Goal: Information Seeking & Learning: Learn about a topic

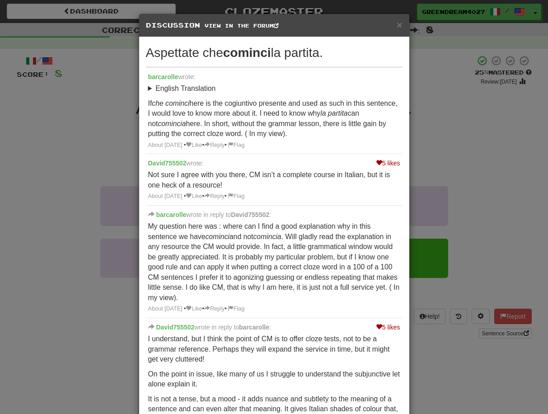
scroll to position [331, 0]
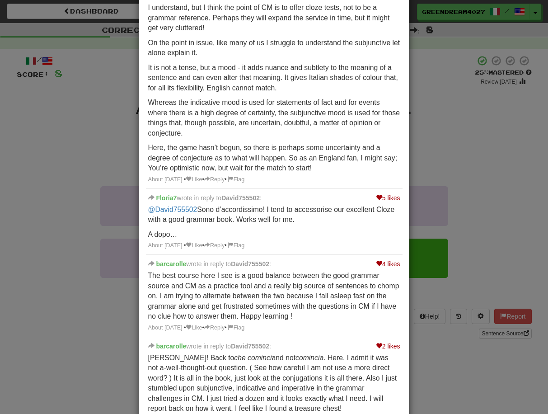
click at [75, 166] on div "× Discussion View in the forum Aspettate che cominci la partita. barcarolle wro…" at bounding box center [274, 207] width 548 height 414
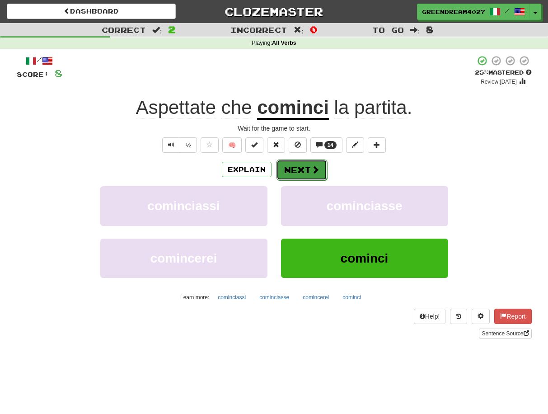
click at [301, 169] on button "Next" at bounding box center [302, 170] width 51 height 21
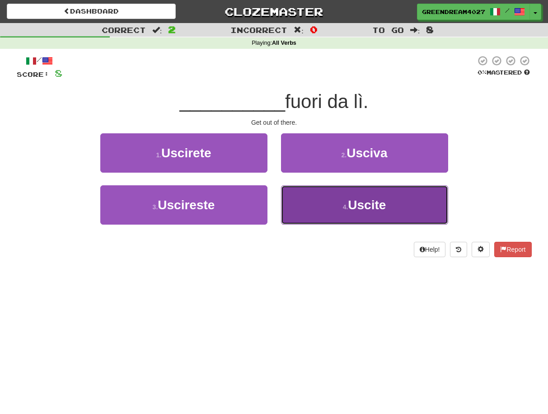
click at [330, 210] on button "4 . Uscite" at bounding box center [364, 204] width 167 height 39
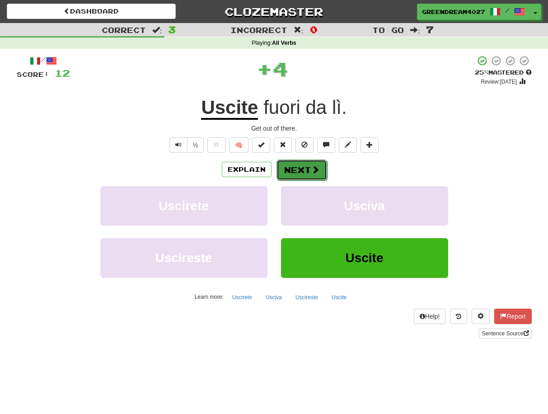
click at [303, 171] on button "Next" at bounding box center [302, 170] width 51 height 21
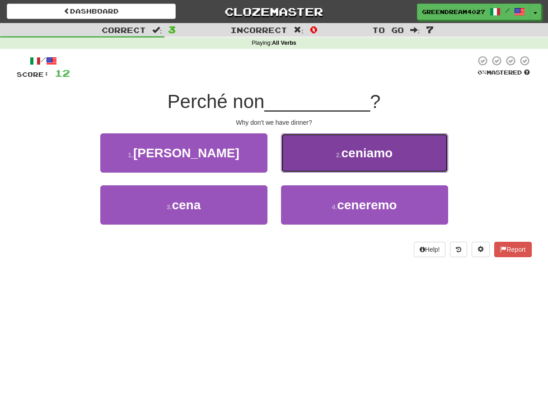
click at [352, 156] on span "ceniamo" at bounding box center [368, 153] width 52 height 14
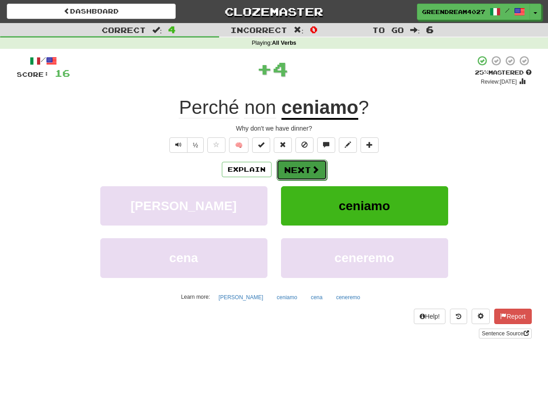
click at [311, 169] on span at bounding box center [315, 169] width 8 height 8
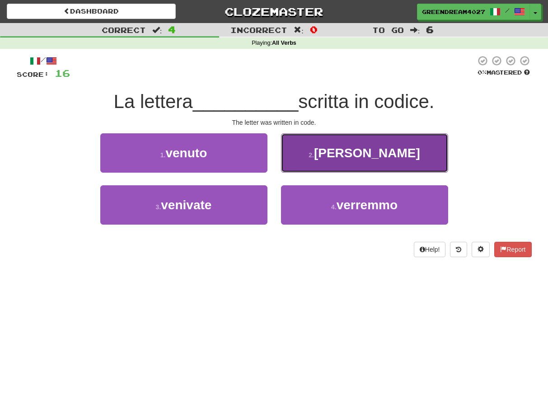
click at [358, 153] on span "venne" at bounding box center [367, 153] width 106 height 14
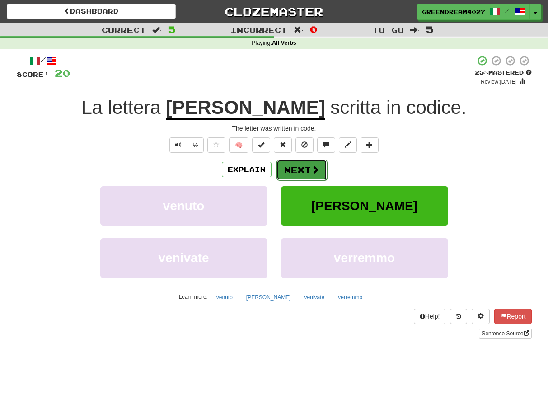
click at [297, 169] on button "Next" at bounding box center [302, 170] width 51 height 21
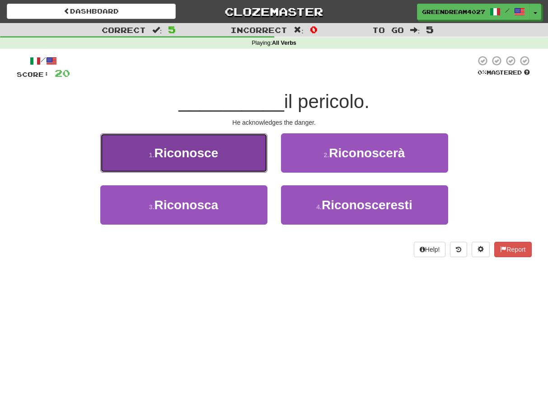
click at [207, 151] on span "Riconosce" at bounding box center [187, 153] width 64 height 14
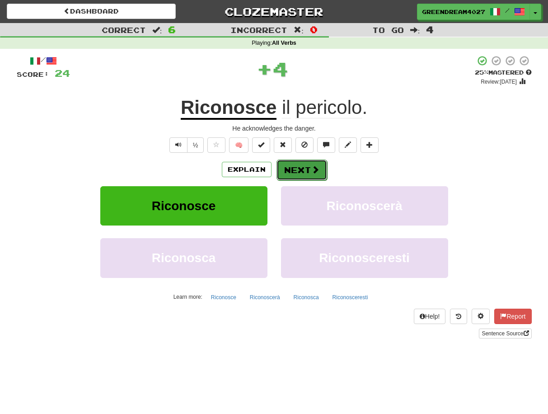
click at [307, 170] on button "Next" at bounding box center [302, 170] width 51 height 21
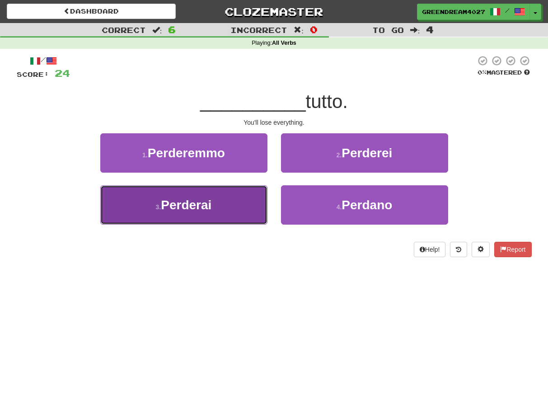
click at [222, 204] on button "3 . Perderai" at bounding box center [183, 204] width 167 height 39
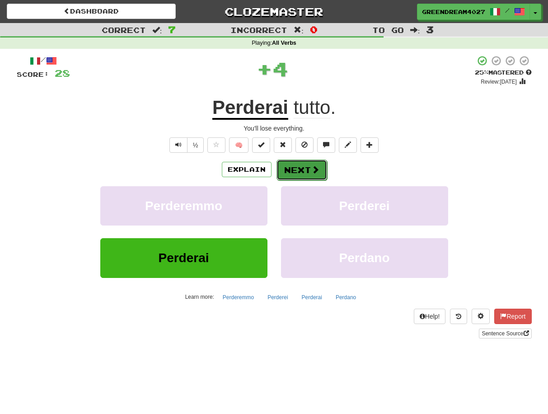
click at [296, 170] on button "Next" at bounding box center [302, 170] width 51 height 21
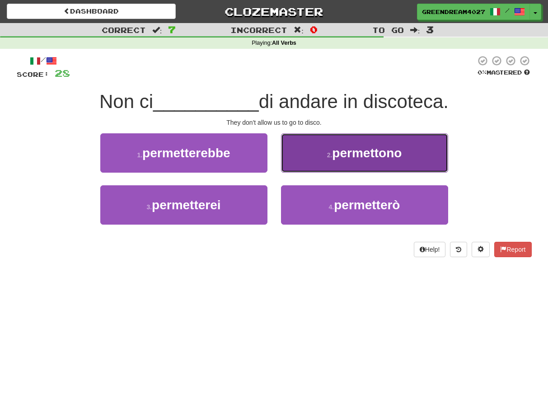
click at [340, 159] on span "permettono" at bounding box center [367, 153] width 70 height 14
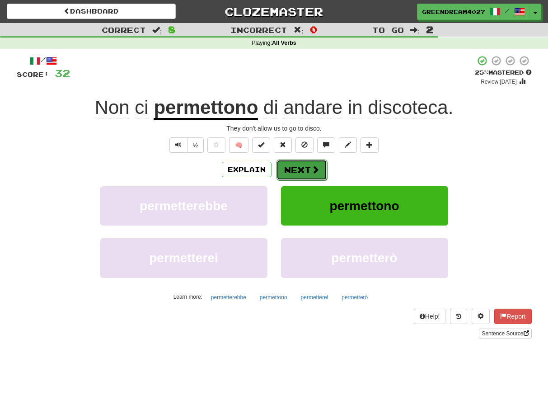
click at [304, 171] on button "Next" at bounding box center [302, 170] width 51 height 21
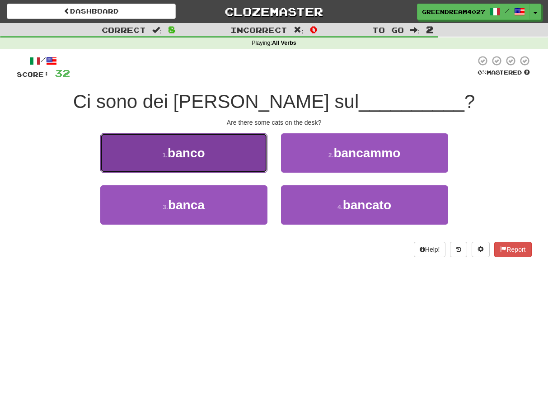
click at [232, 156] on button "1 . banco" at bounding box center [183, 152] width 167 height 39
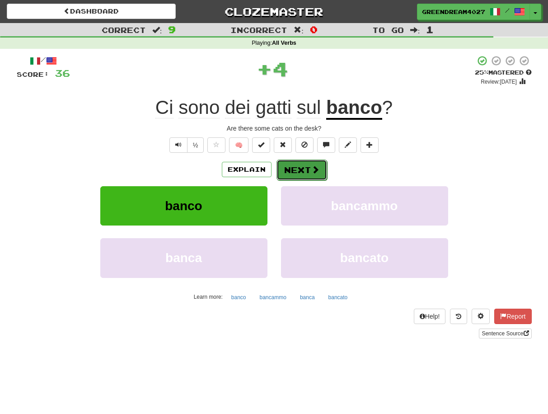
click at [302, 170] on button "Next" at bounding box center [302, 170] width 51 height 21
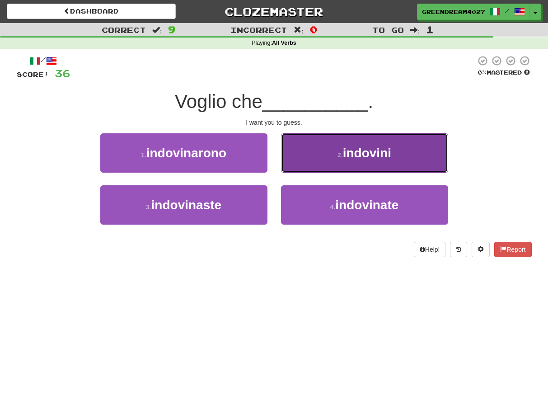
click at [337, 151] on button "2 . indovini" at bounding box center [364, 152] width 167 height 39
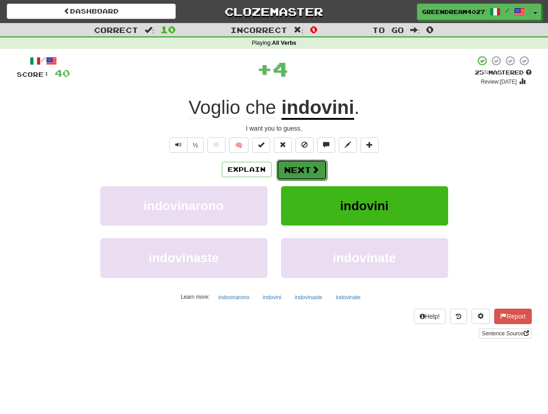
click at [309, 167] on button "Next" at bounding box center [302, 170] width 51 height 21
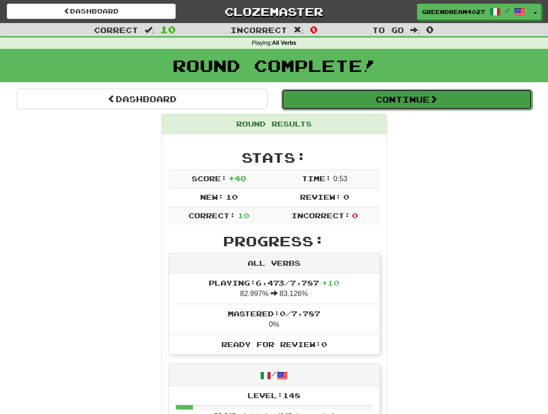
click at [396, 99] on button "Continue" at bounding box center [407, 99] width 251 height 21
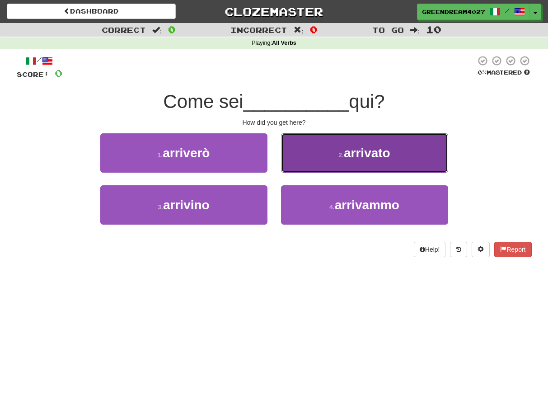
click at [364, 156] on span "arrivato" at bounding box center [367, 153] width 47 height 14
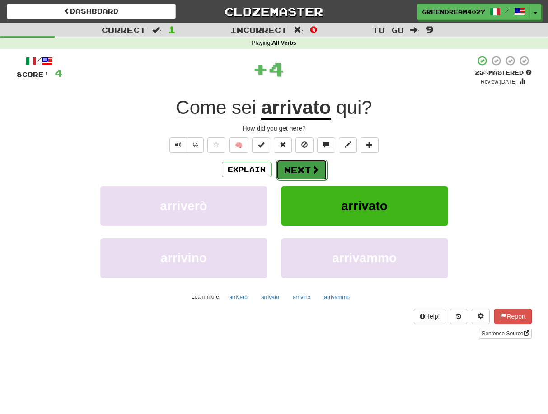
click at [307, 168] on button "Next" at bounding box center [302, 170] width 51 height 21
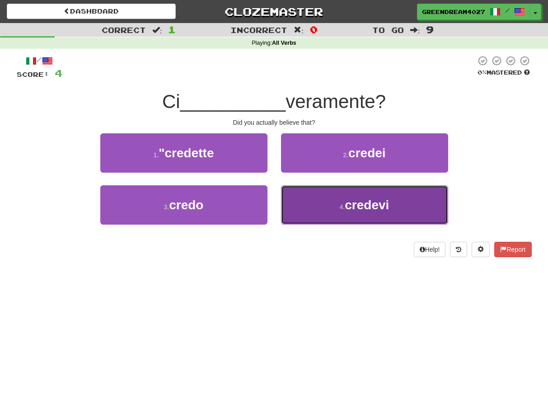
click at [333, 206] on button "4 . credevi" at bounding box center [364, 204] width 167 height 39
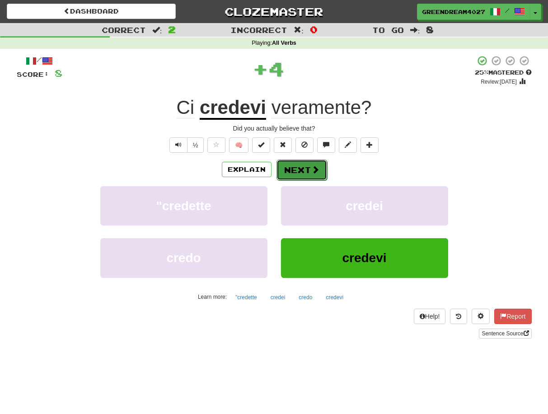
click at [307, 169] on button "Next" at bounding box center [302, 170] width 51 height 21
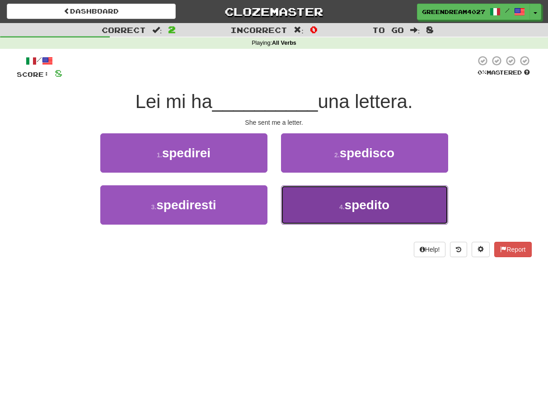
click at [325, 205] on button "4 . spedito" at bounding box center [364, 204] width 167 height 39
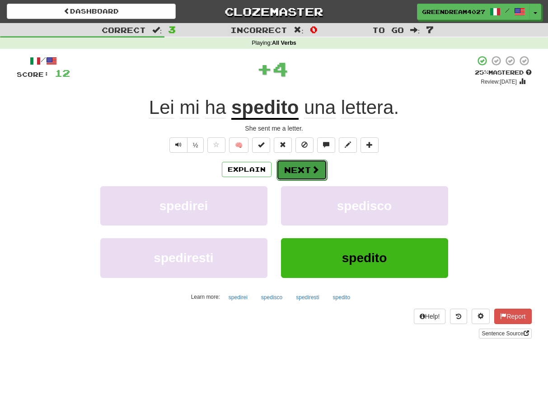
click at [301, 168] on button "Next" at bounding box center [302, 170] width 51 height 21
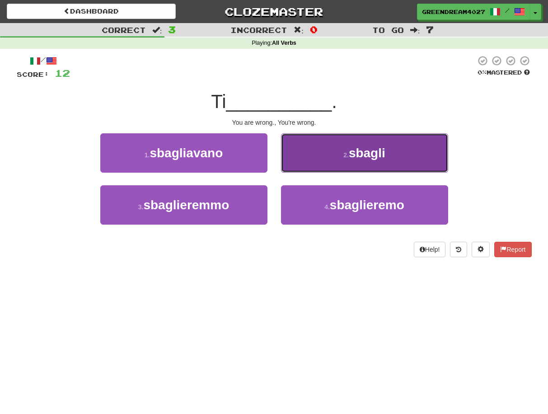
click at [328, 156] on button "2 . sbagli" at bounding box center [364, 152] width 167 height 39
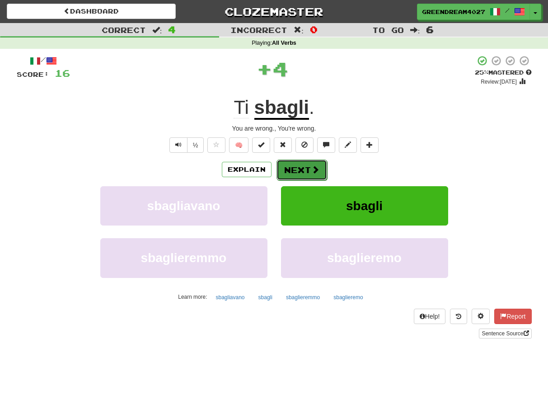
click at [311, 170] on span at bounding box center [315, 169] width 8 height 8
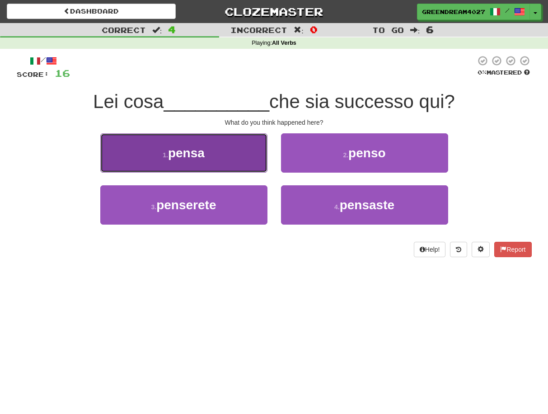
click at [221, 156] on button "1 . pensa" at bounding box center [183, 152] width 167 height 39
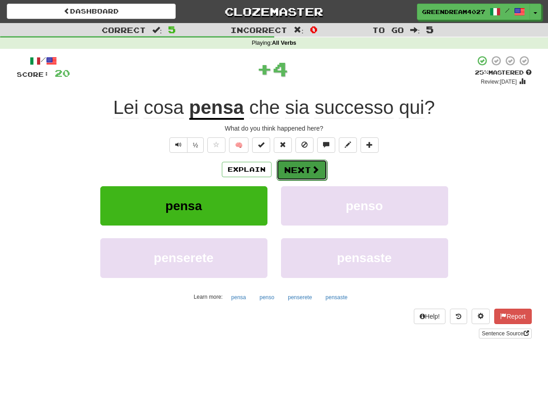
click at [300, 169] on button "Next" at bounding box center [302, 170] width 51 height 21
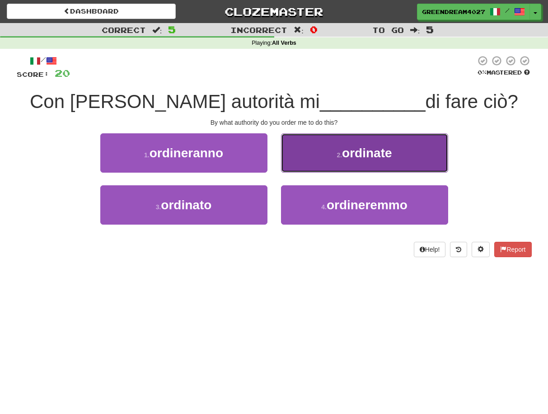
click at [344, 154] on span "ordinate" at bounding box center [367, 153] width 50 height 14
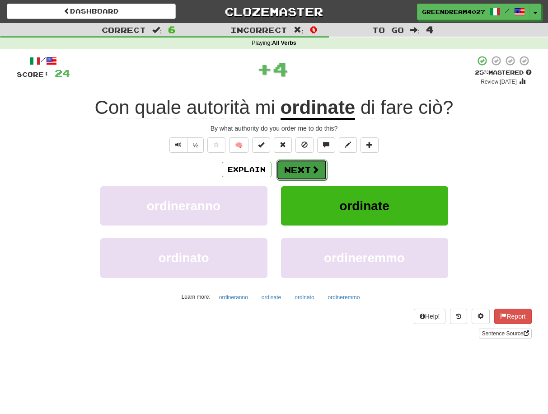
click at [308, 169] on button "Next" at bounding box center [302, 170] width 51 height 21
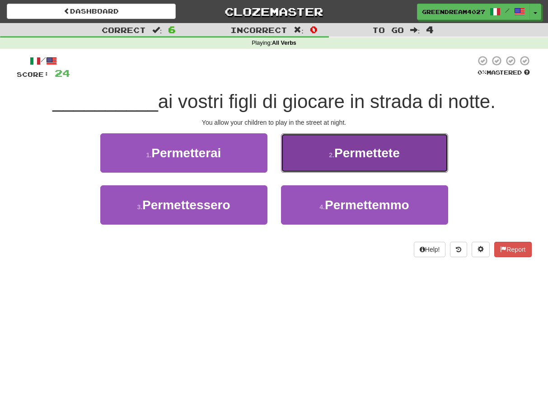
click at [343, 156] on span "Permettete" at bounding box center [368, 153] width 66 height 14
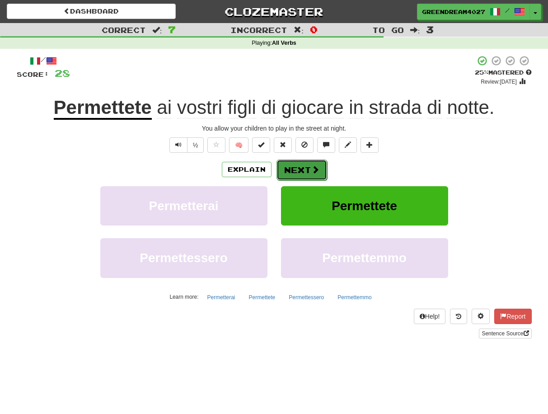
click at [300, 172] on button "Next" at bounding box center [302, 170] width 51 height 21
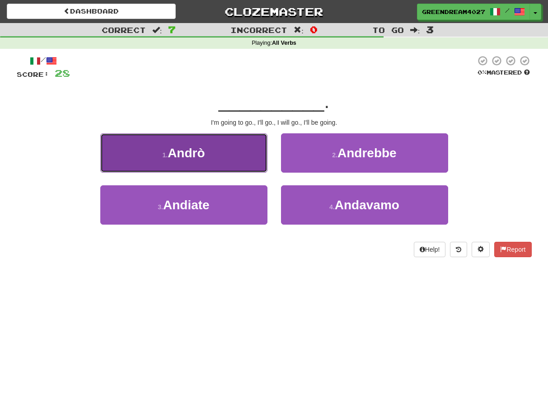
click at [217, 158] on button "1 . Andrò" at bounding box center [183, 152] width 167 height 39
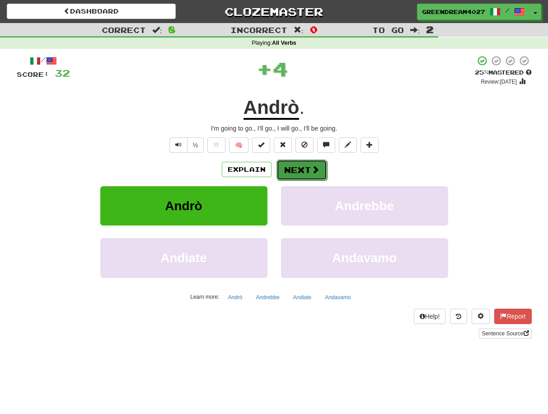
click at [309, 170] on button "Next" at bounding box center [302, 170] width 51 height 21
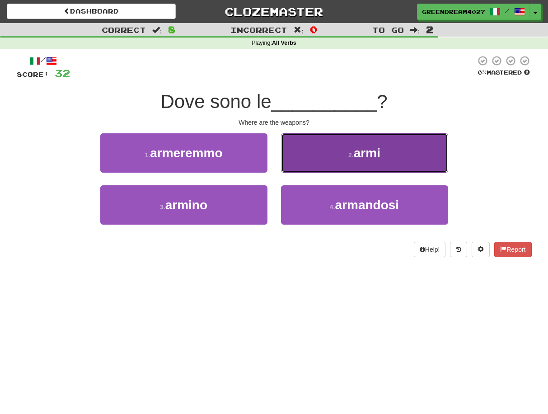
click at [372, 157] on span "armi" at bounding box center [367, 153] width 27 height 14
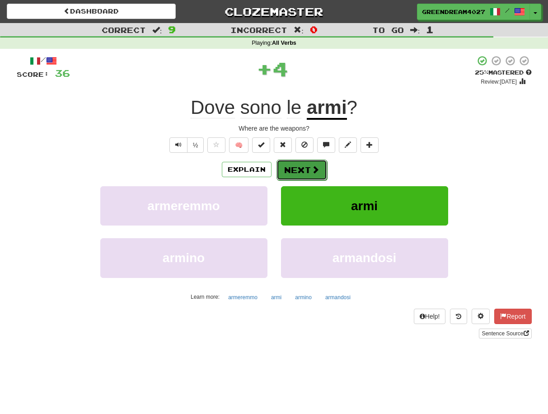
click at [309, 169] on button "Next" at bounding box center [302, 170] width 51 height 21
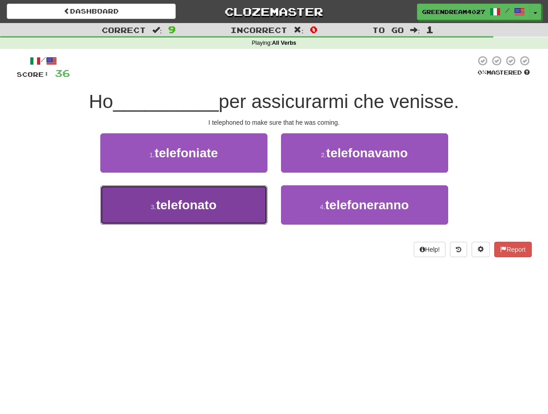
click at [235, 205] on button "3 . telefonato" at bounding box center [183, 204] width 167 height 39
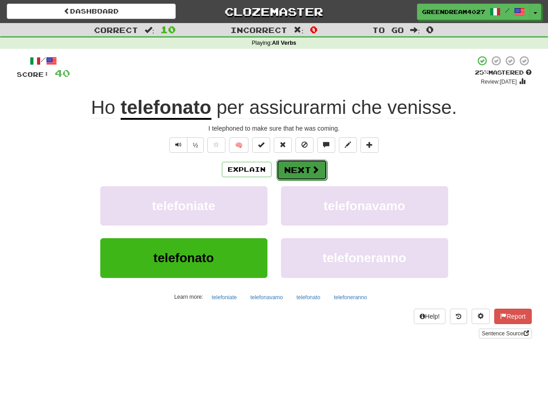
click at [307, 168] on button "Next" at bounding box center [302, 170] width 51 height 21
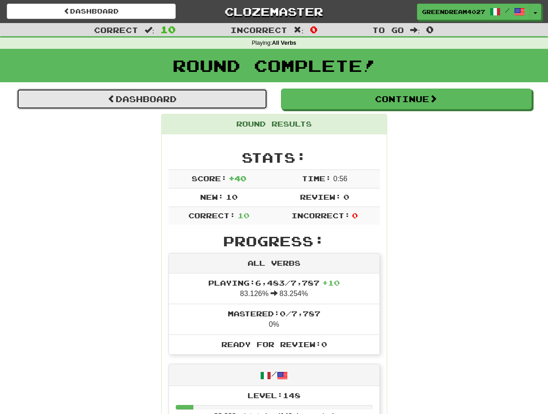
click at [203, 100] on link "Dashboard" at bounding box center [142, 99] width 251 height 21
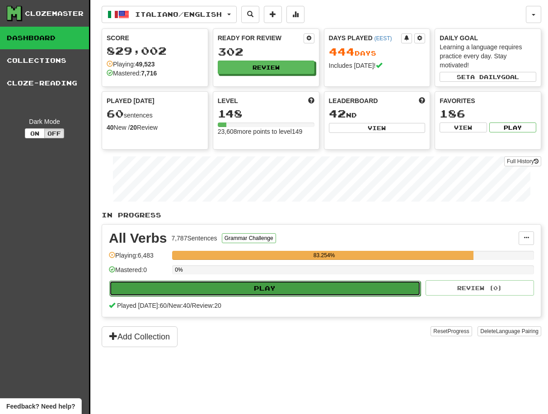
click at [317, 290] on button "Play" at bounding box center [264, 288] width 311 height 15
select select "**"
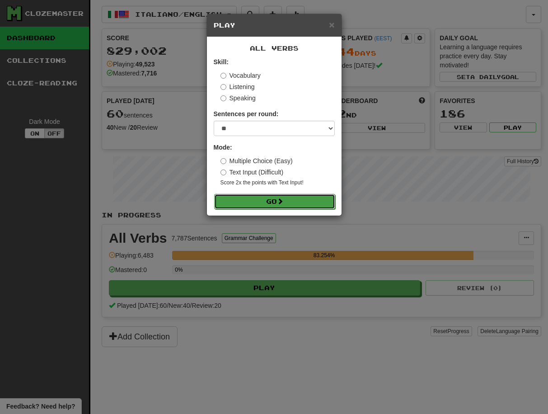
click at [290, 203] on button "Go" at bounding box center [274, 201] width 121 height 15
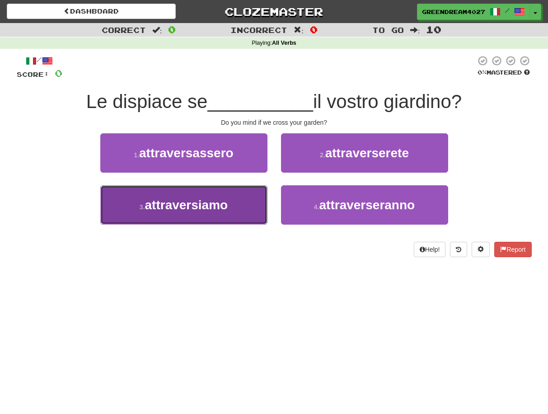
click at [231, 207] on button "3 . attraversiamo" at bounding box center [183, 204] width 167 height 39
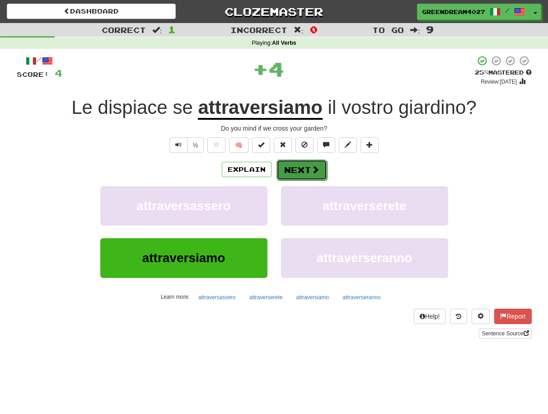
click at [299, 169] on button "Next" at bounding box center [302, 170] width 51 height 21
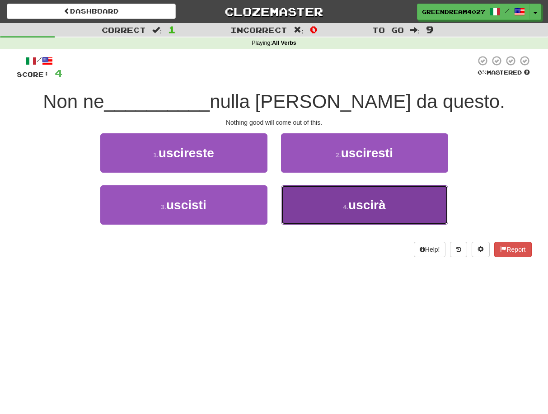
click at [325, 212] on button "4 . uscirà" at bounding box center [364, 204] width 167 height 39
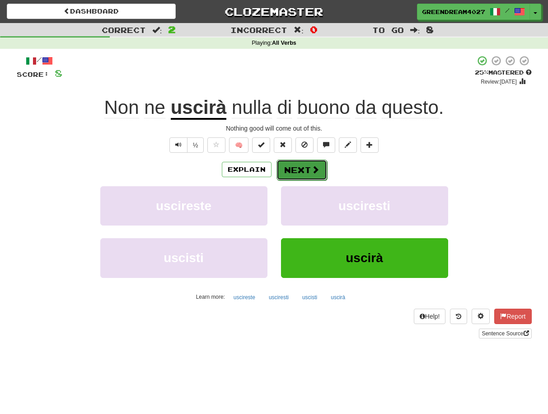
click at [305, 169] on button "Next" at bounding box center [302, 170] width 51 height 21
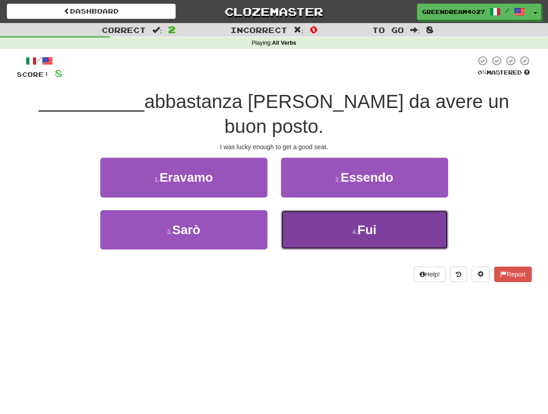
click at [324, 214] on button "4 . Fui" at bounding box center [364, 229] width 167 height 39
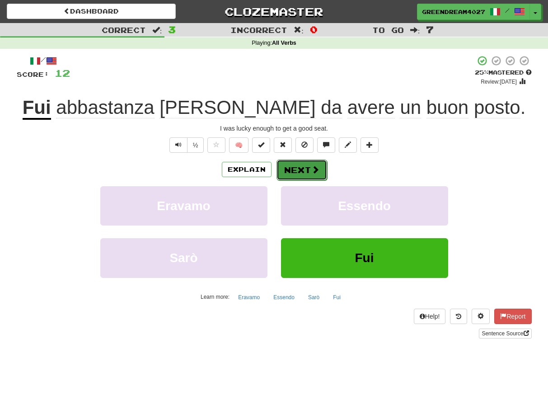
click at [307, 170] on button "Next" at bounding box center [302, 170] width 51 height 21
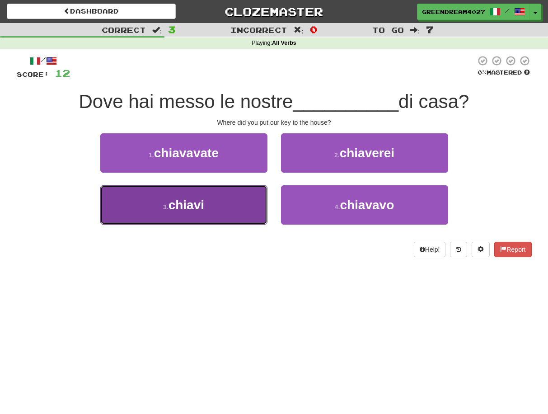
click at [237, 216] on button "3 . chiavi" at bounding box center [183, 204] width 167 height 39
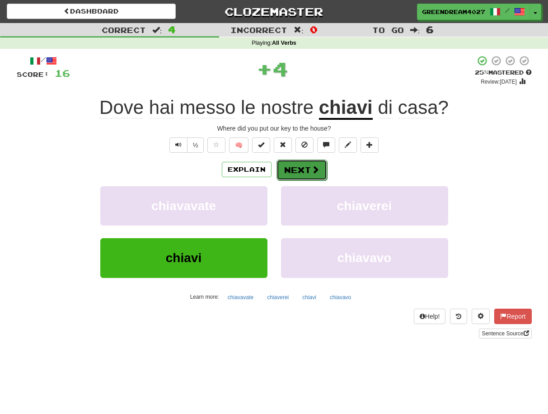
click at [307, 168] on button "Next" at bounding box center [302, 170] width 51 height 21
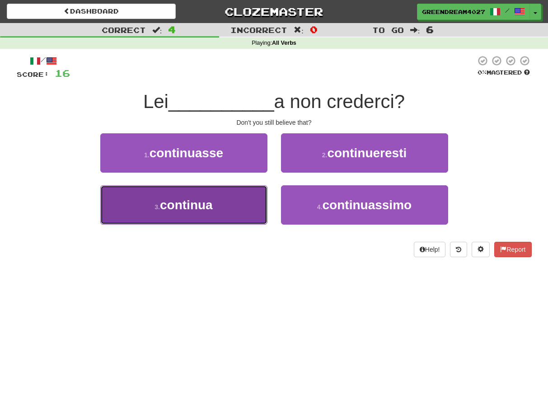
click at [240, 212] on button "3 . continua" at bounding box center [183, 204] width 167 height 39
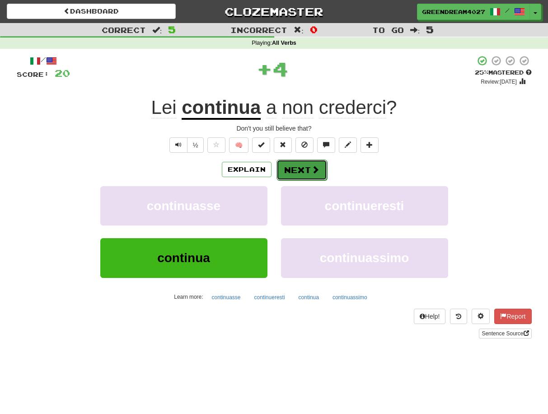
click at [302, 170] on button "Next" at bounding box center [302, 170] width 51 height 21
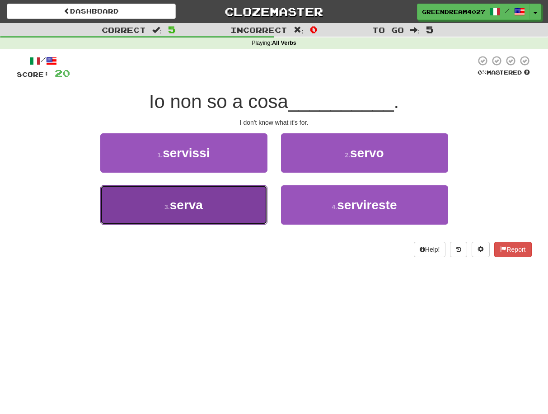
click at [239, 202] on button "3 . serva" at bounding box center [183, 204] width 167 height 39
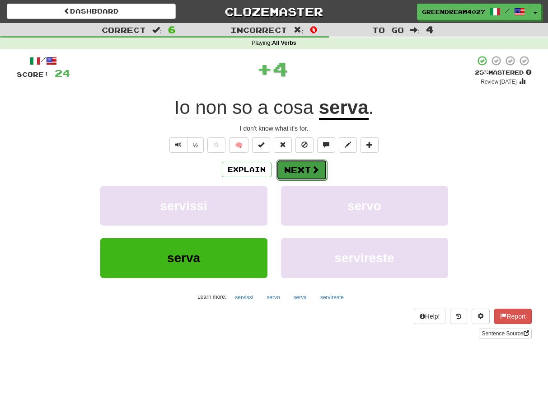
click at [300, 168] on button "Next" at bounding box center [302, 170] width 51 height 21
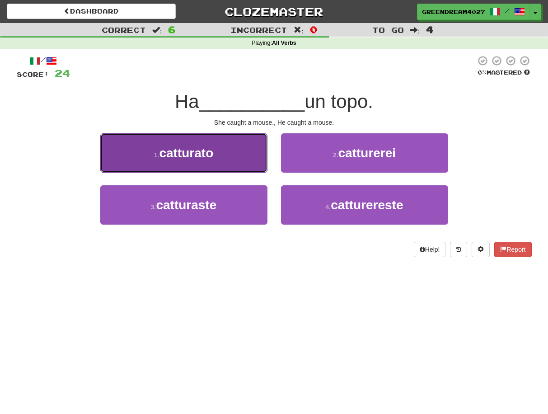
click at [239, 155] on button "1 . catturato" at bounding box center [183, 152] width 167 height 39
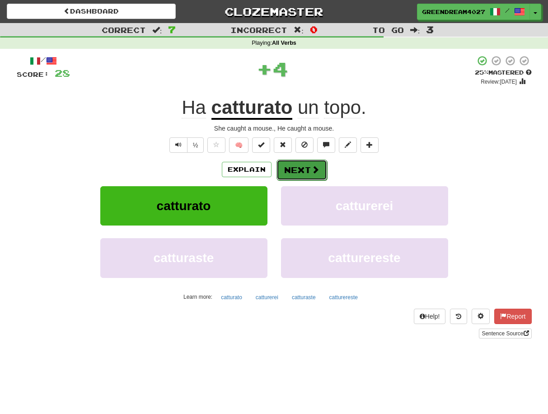
click at [302, 171] on button "Next" at bounding box center [302, 170] width 51 height 21
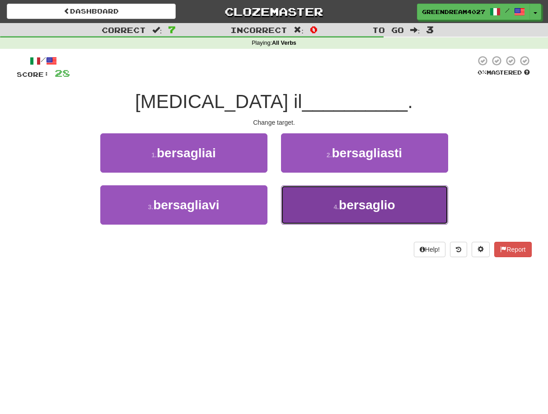
click at [326, 212] on button "4 . bersaglio" at bounding box center [364, 204] width 167 height 39
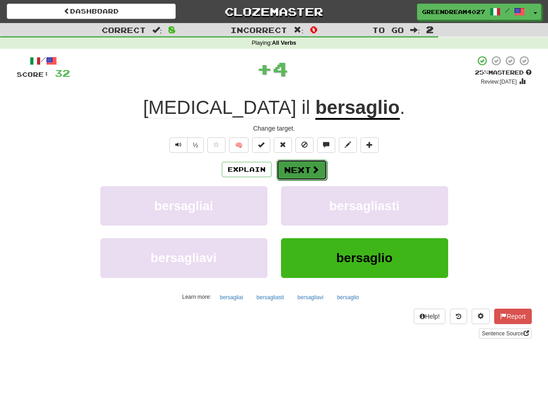
click at [307, 171] on button "Next" at bounding box center [302, 170] width 51 height 21
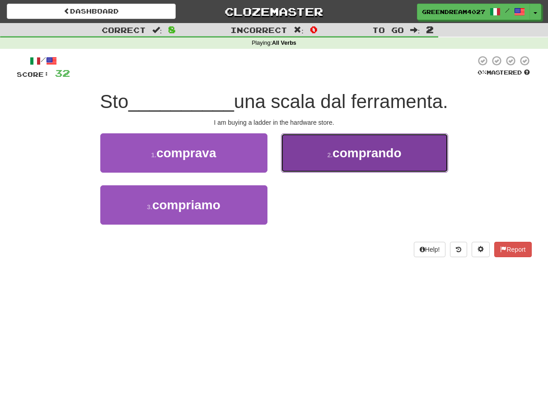
click at [362, 156] on span "comprando" at bounding box center [367, 153] width 69 height 14
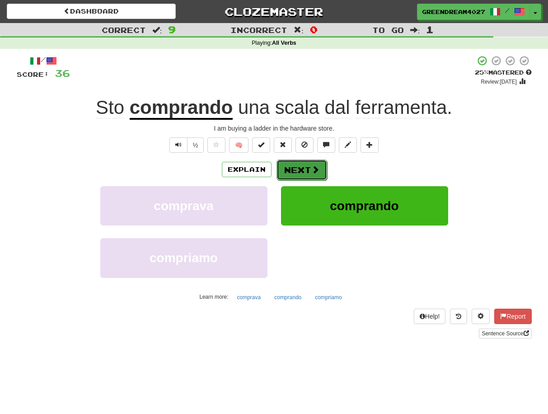
click at [304, 170] on button "Next" at bounding box center [302, 170] width 51 height 21
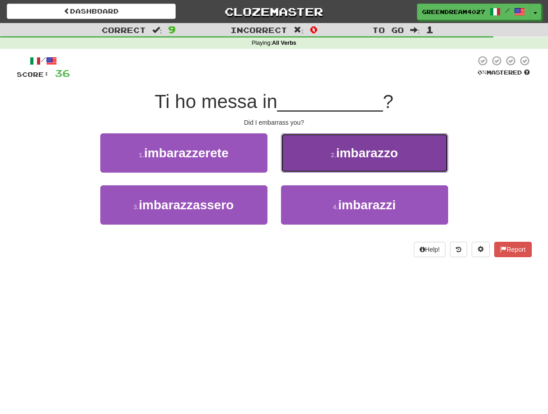
click at [354, 154] on span "imbarazzo" at bounding box center [367, 153] width 62 height 14
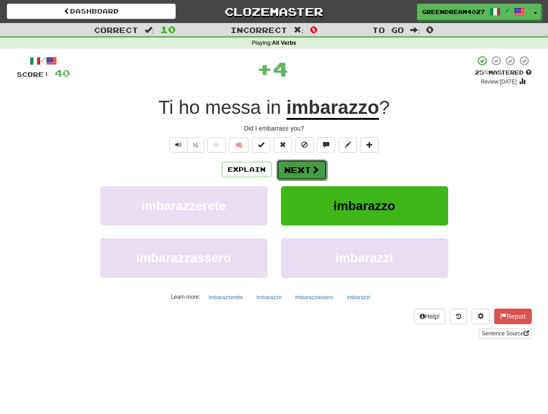
click at [300, 168] on button "Next" at bounding box center [302, 170] width 51 height 21
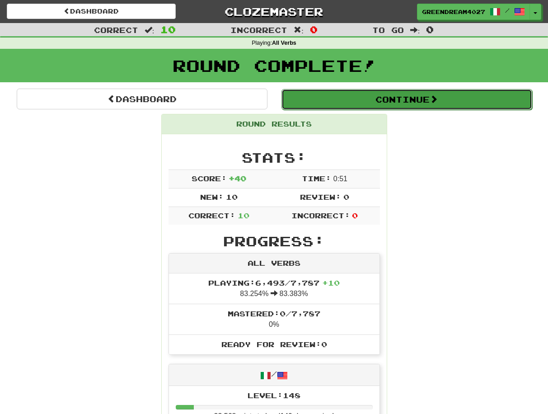
click at [386, 100] on button "Continue" at bounding box center [407, 99] width 251 height 21
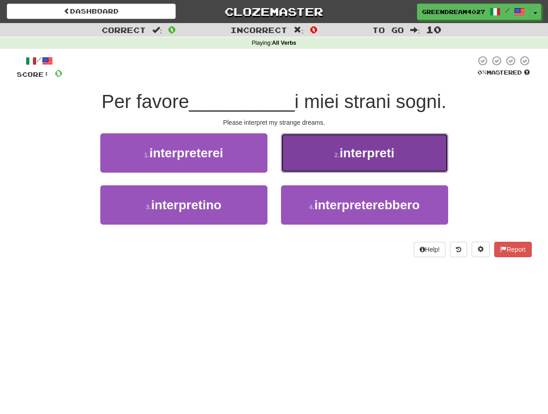
click at [347, 155] on span "interpreti" at bounding box center [367, 153] width 55 height 14
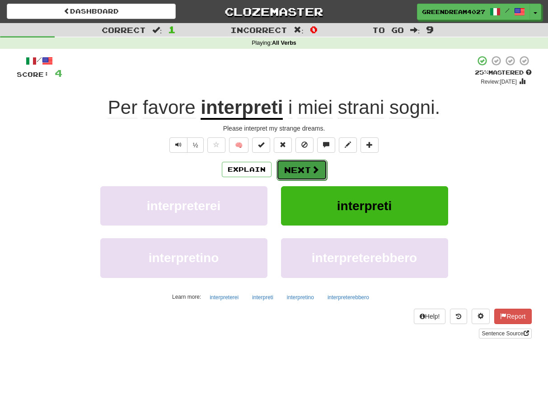
click at [296, 169] on button "Next" at bounding box center [302, 170] width 51 height 21
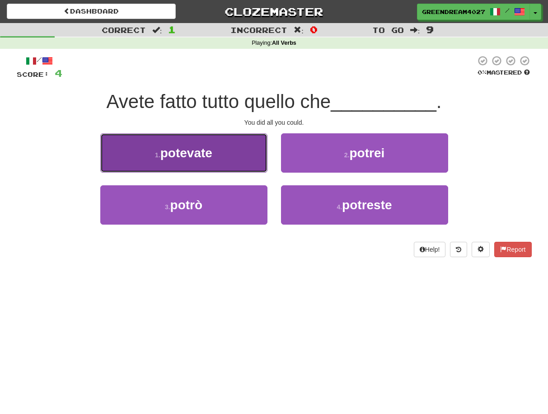
click at [185, 150] on span "potevate" at bounding box center [186, 153] width 52 height 14
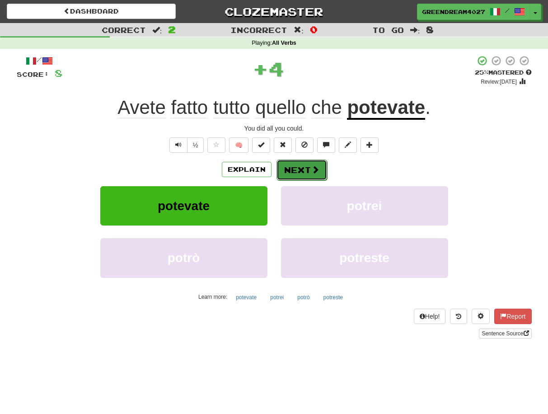
click at [297, 171] on button "Next" at bounding box center [302, 170] width 51 height 21
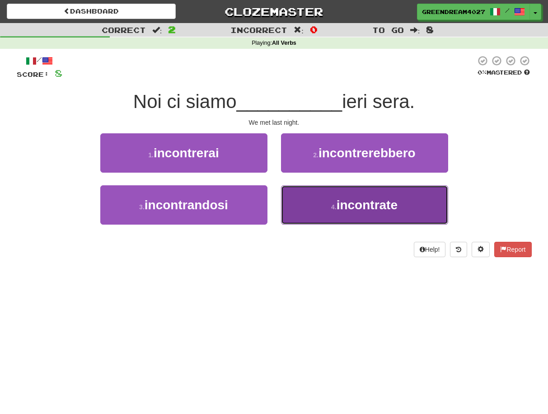
click at [321, 207] on button "4 . incontrate" at bounding box center [364, 204] width 167 height 39
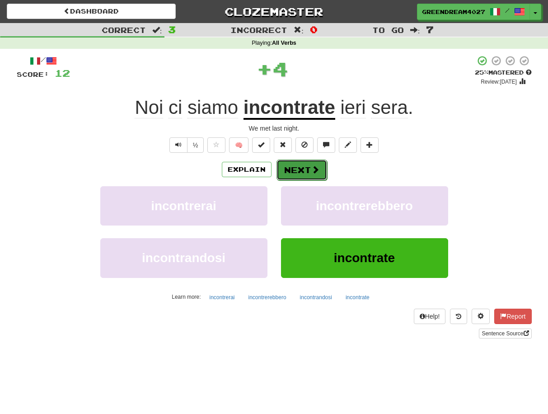
click at [298, 168] on button "Next" at bounding box center [302, 170] width 51 height 21
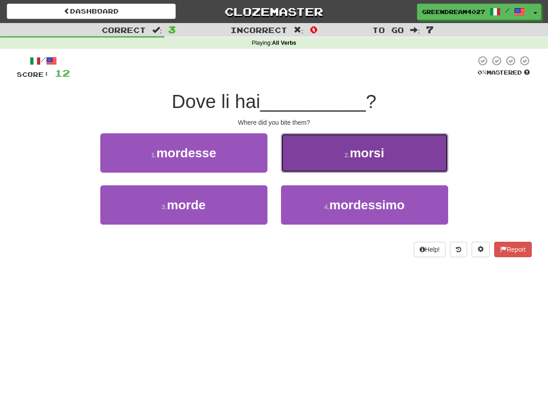
click at [331, 152] on button "2 . morsi" at bounding box center [364, 152] width 167 height 39
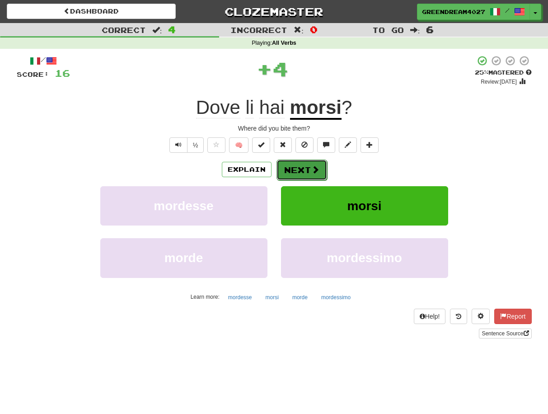
click at [303, 168] on button "Next" at bounding box center [302, 170] width 51 height 21
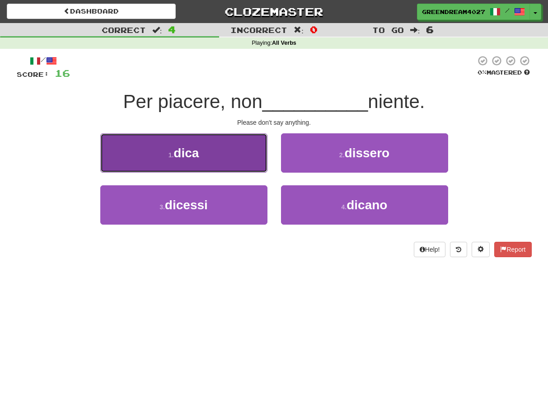
click at [197, 151] on span "dica" at bounding box center [186, 153] width 25 height 14
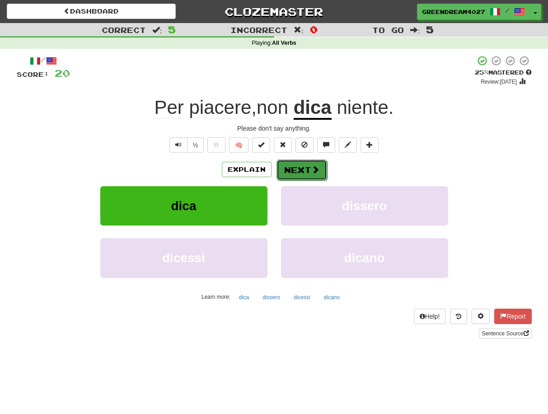
click at [302, 168] on button "Next" at bounding box center [302, 170] width 51 height 21
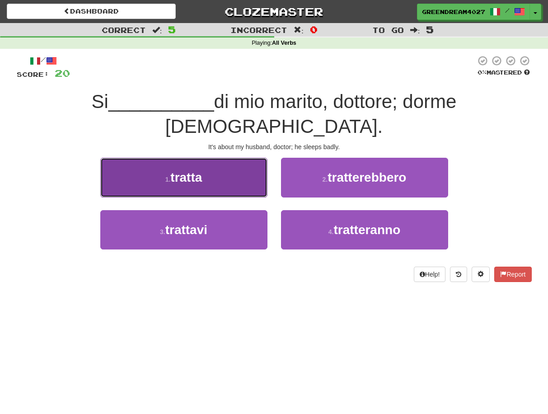
click at [200, 170] on span "tratta" at bounding box center [186, 177] width 32 height 14
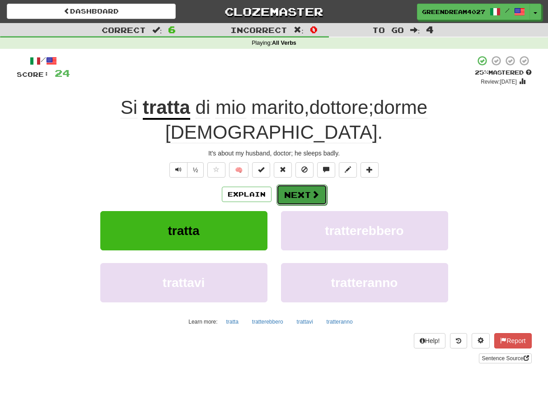
click at [296, 184] on button "Next" at bounding box center [302, 194] width 51 height 21
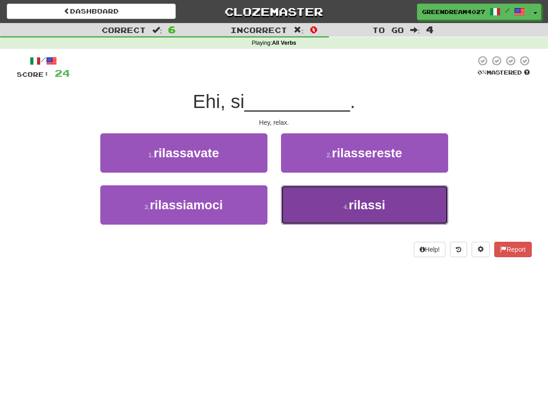
click at [328, 212] on button "4 . rilassi" at bounding box center [364, 204] width 167 height 39
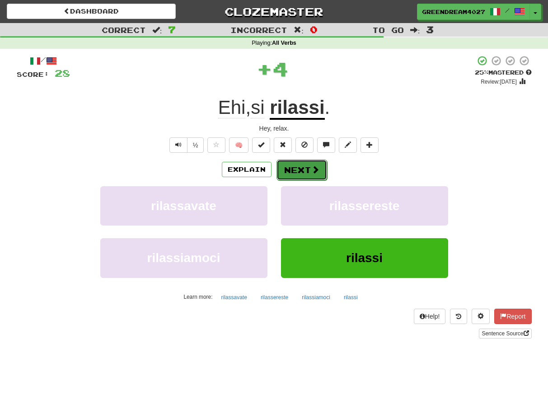
click at [308, 167] on button "Next" at bounding box center [302, 170] width 51 height 21
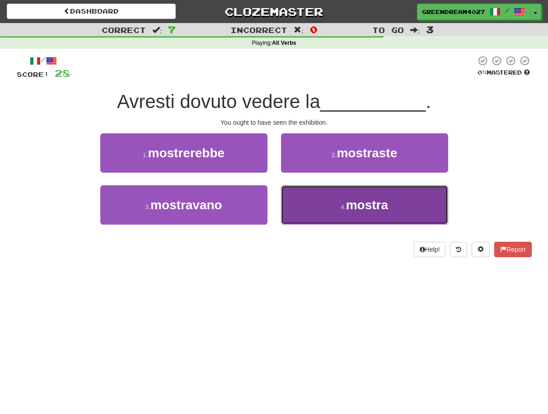
click at [319, 212] on button "4 . mostra" at bounding box center [364, 204] width 167 height 39
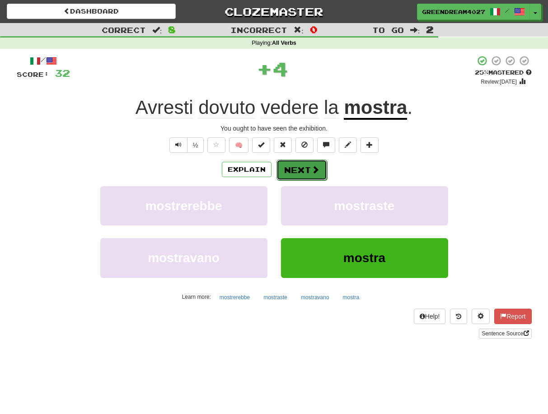
click at [303, 172] on button "Next" at bounding box center [302, 170] width 51 height 21
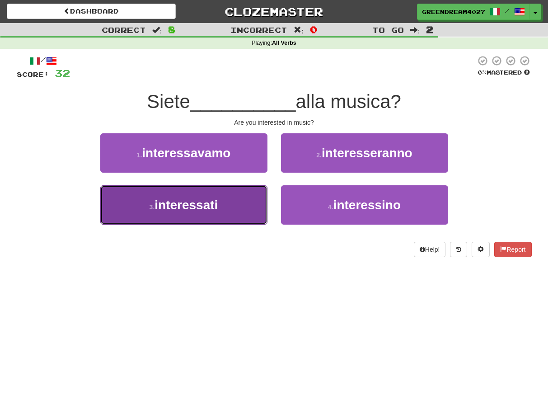
click at [236, 211] on button "3 . interessati" at bounding box center [183, 204] width 167 height 39
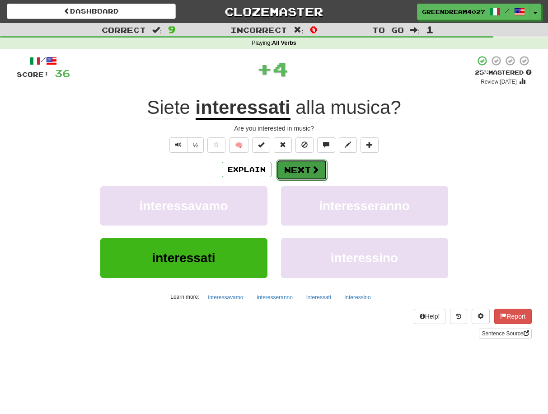
click at [302, 169] on button "Next" at bounding box center [302, 170] width 51 height 21
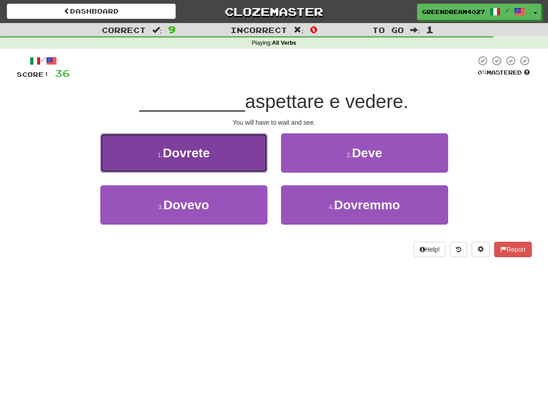
click at [196, 153] on span "Dovrete" at bounding box center [186, 153] width 47 height 14
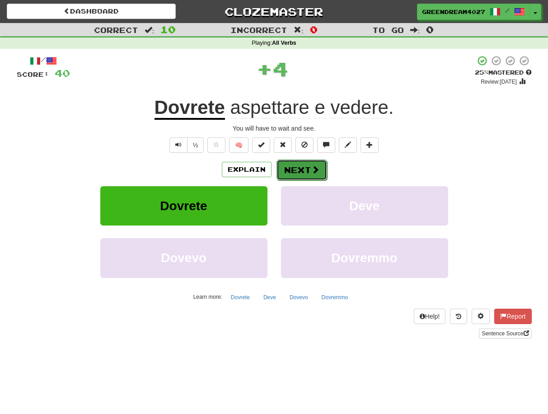
click at [300, 170] on button "Next" at bounding box center [302, 170] width 51 height 21
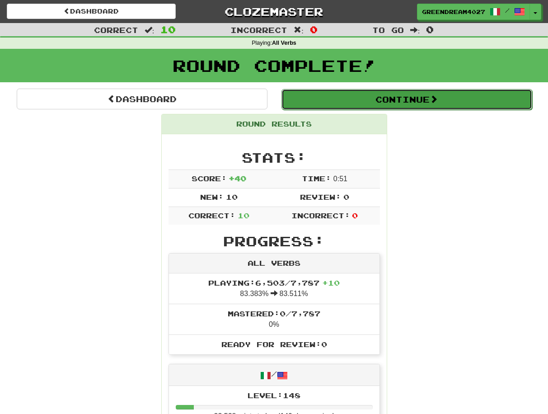
click at [377, 98] on button "Continue" at bounding box center [407, 99] width 251 height 21
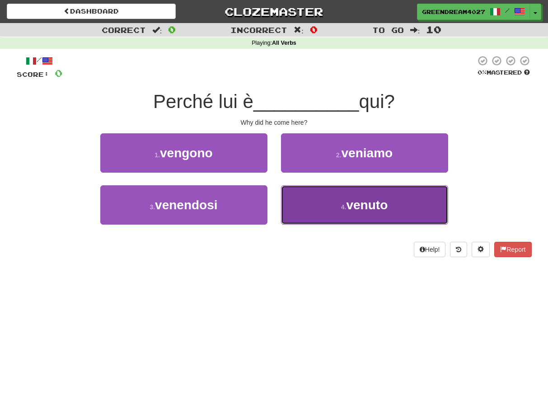
click at [346, 202] on button "4 . venuto" at bounding box center [364, 204] width 167 height 39
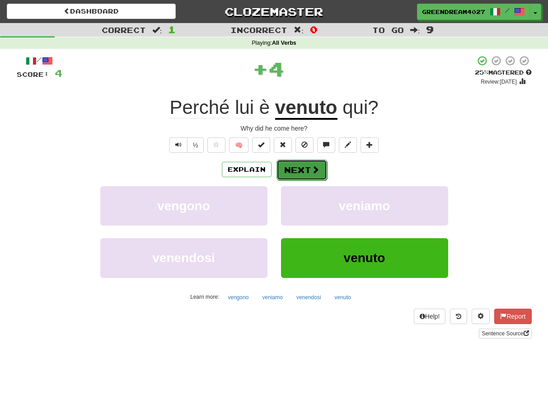
click at [307, 168] on button "Next" at bounding box center [302, 170] width 51 height 21
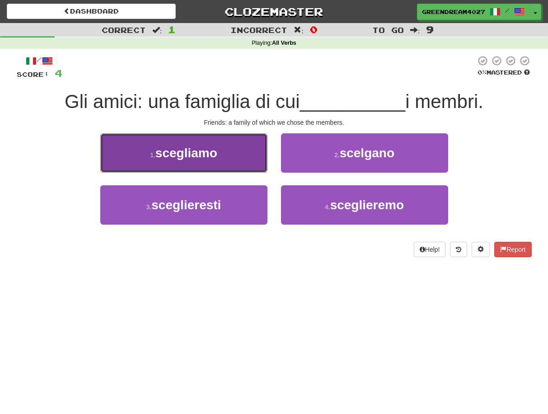
click at [256, 157] on button "1 . scegliamo" at bounding box center [183, 152] width 167 height 39
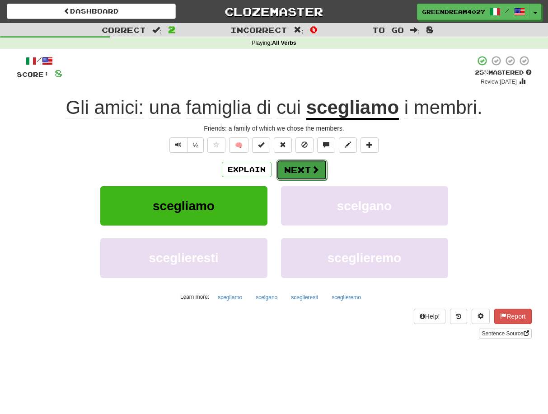
click at [302, 170] on button "Next" at bounding box center [302, 170] width 51 height 21
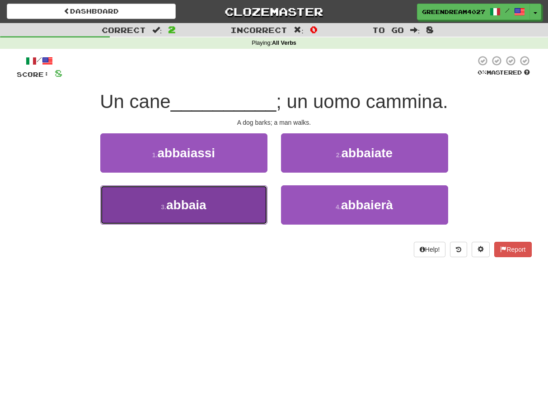
click at [239, 212] on button "3 . abbaia" at bounding box center [183, 204] width 167 height 39
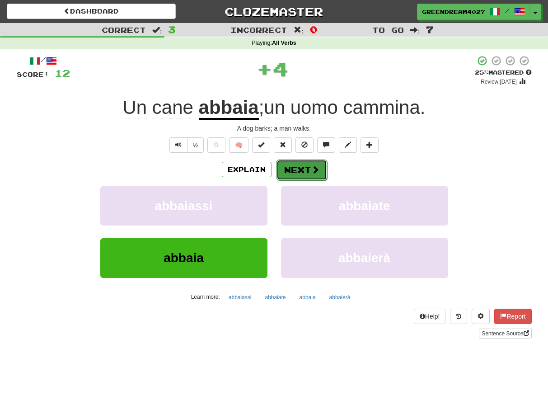
click at [293, 170] on button "Next" at bounding box center [302, 170] width 51 height 21
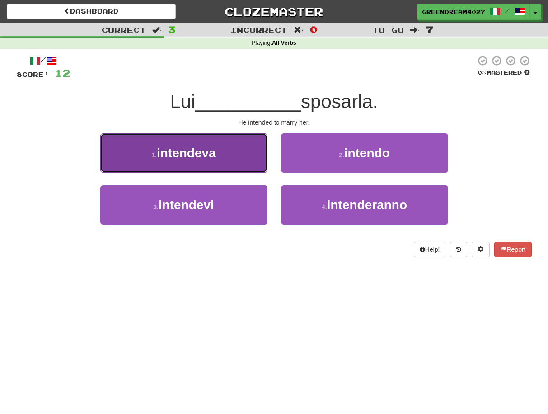
click at [235, 157] on button "1 . intendeva" at bounding box center [183, 152] width 167 height 39
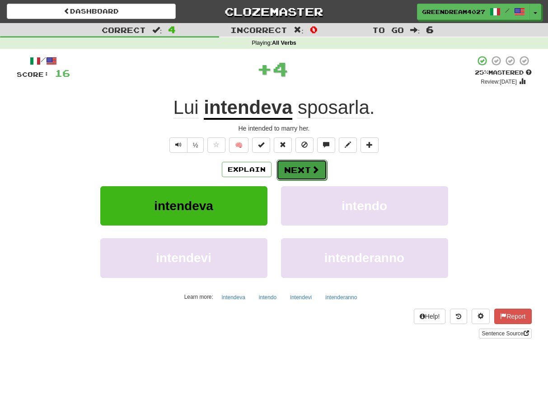
click at [296, 170] on button "Next" at bounding box center [302, 170] width 51 height 21
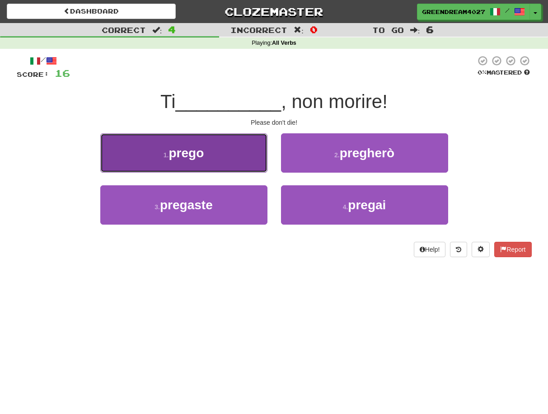
click at [220, 159] on button "1 . prego" at bounding box center [183, 152] width 167 height 39
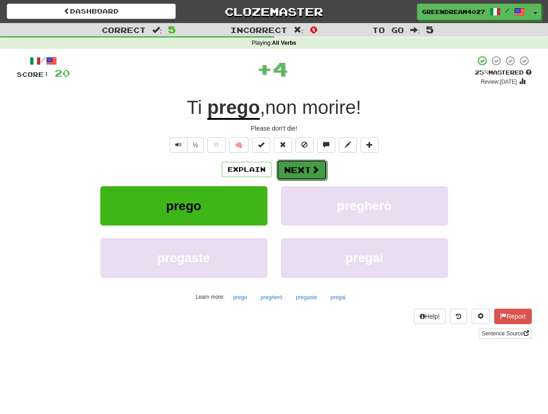
click at [293, 168] on button "Next" at bounding box center [302, 170] width 51 height 21
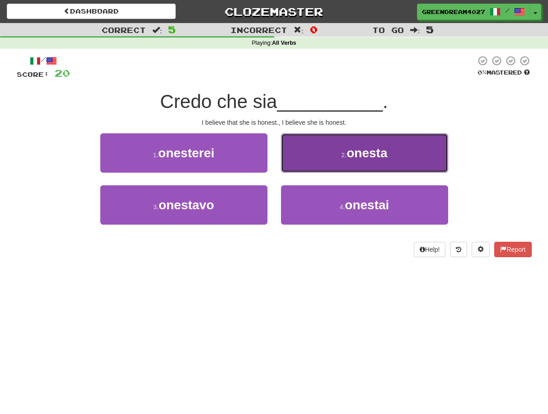
click at [315, 161] on button "2 . onesta" at bounding box center [364, 152] width 167 height 39
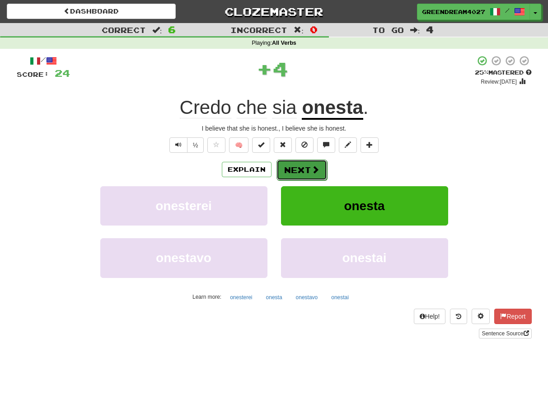
click at [296, 170] on button "Next" at bounding box center [302, 170] width 51 height 21
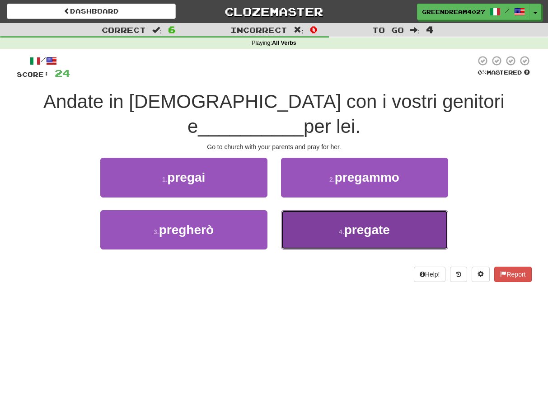
click at [332, 211] on button "4 . pregate" at bounding box center [364, 229] width 167 height 39
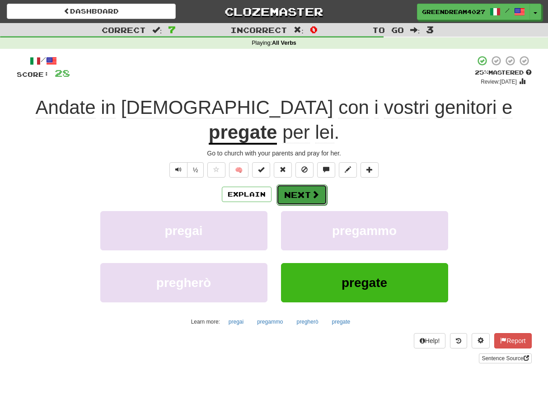
click at [300, 184] on button "Next" at bounding box center [302, 194] width 51 height 21
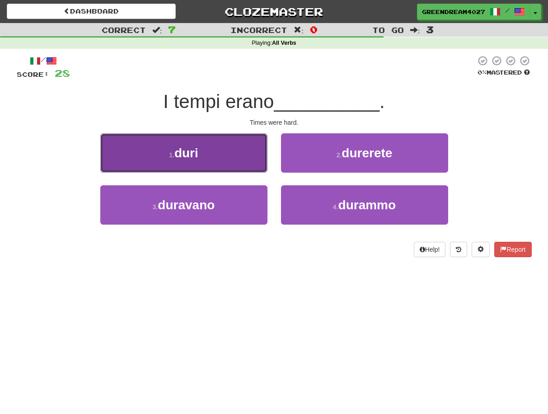
click at [229, 163] on button "1 . duri" at bounding box center [183, 152] width 167 height 39
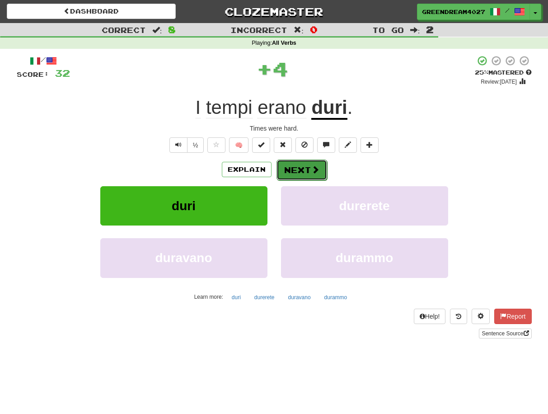
click at [306, 169] on button "Next" at bounding box center [302, 170] width 51 height 21
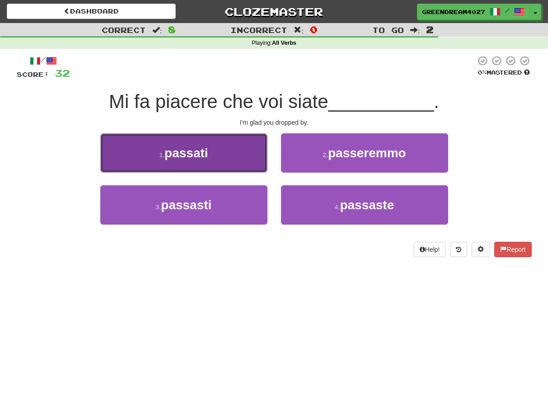
click at [225, 157] on button "1 . passati" at bounding box center [183, 152] width 167 height 39
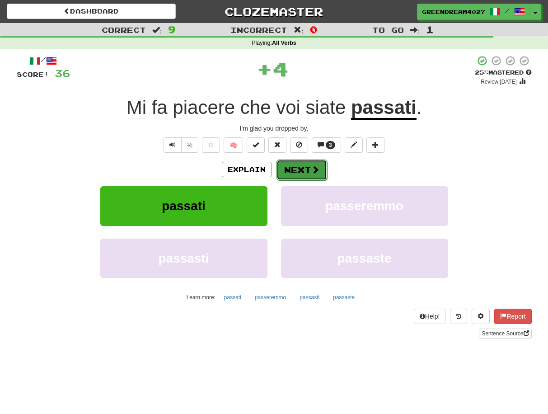
click at [303, 168] on button "Next" at bounding box center [302, 170] width 51 height 21
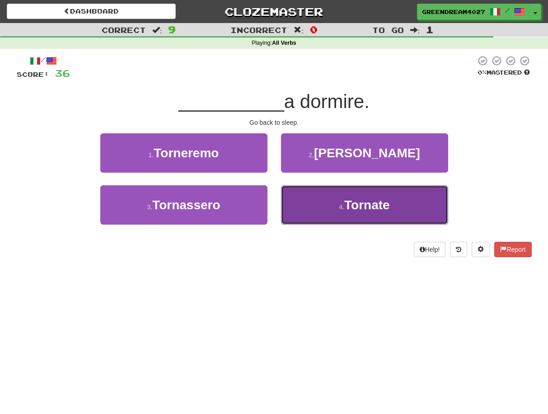
click at [318, 211] on button "4 . Tornate" at bounding box center [364, 204] width 167 height 39
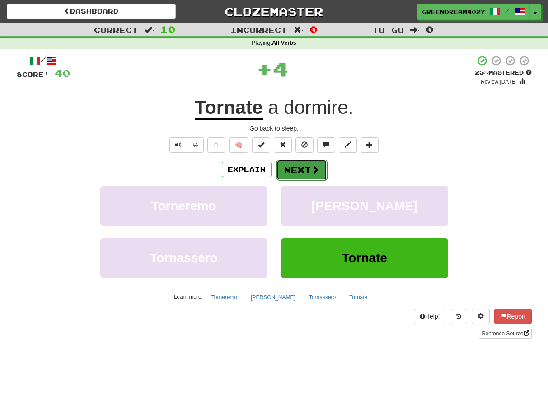
click at [300, 172] on button "Next" at bounding box center [302, 170] width 51 height 21
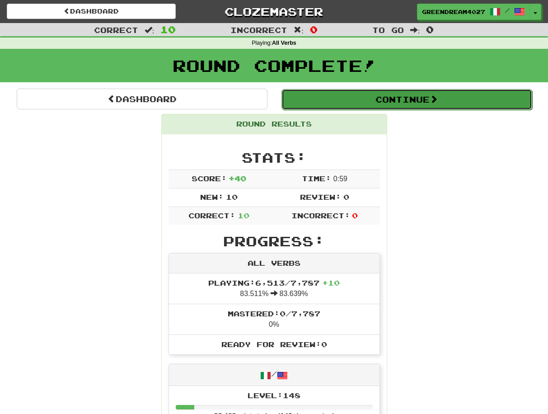
click at [388, 99] on button "Continue" at bounding box center [407, 99] width 251 height 21
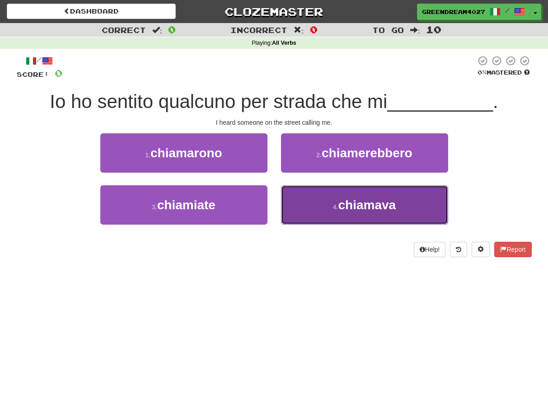
click at [331, 206] on button "4 . chiamava" at bounding box center [364, 204] width 167 height 39
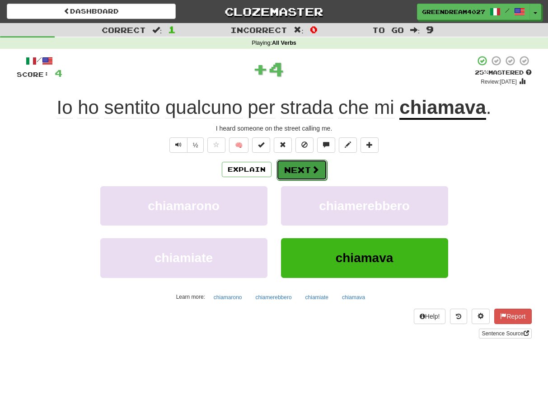
click at [304, 170] on button "Next" at bounding box center [302, 170] width 51 height 21
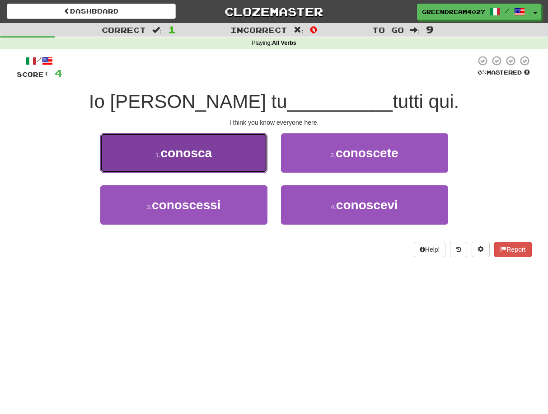
click at [223, 156] on button "1 . conosca" at bounding box center [183, 152] width 167 height 39
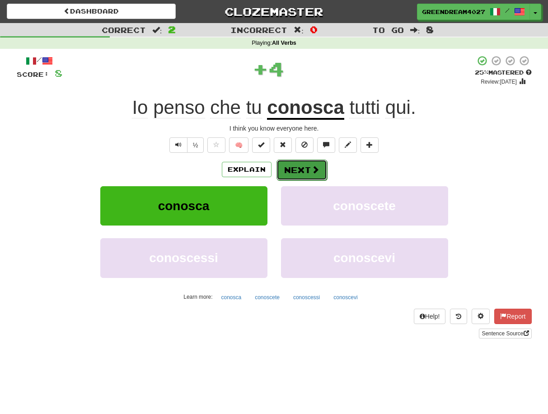
click at [307, 174] on button "Next" at bounding box center [302, 170] width 51 height 21
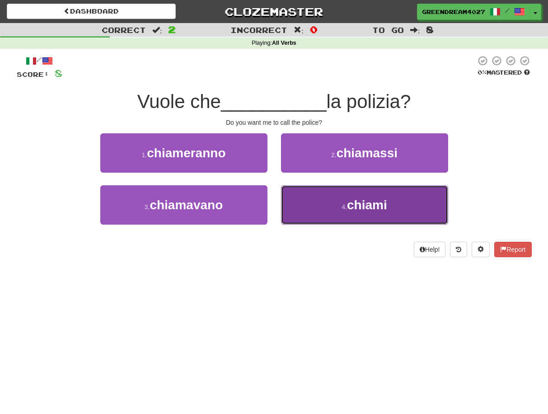
click at [329, 210] on button "4 . chiami" at bounding box center [364, 204] width 167 height 39
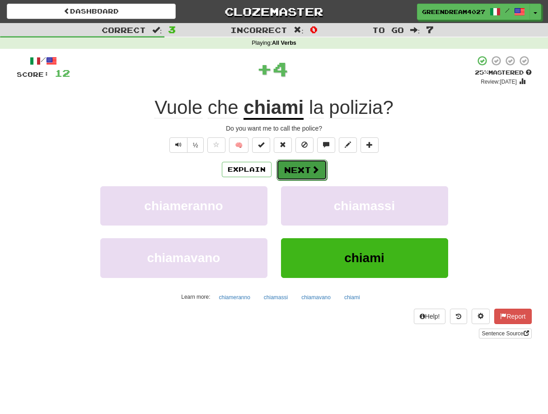
click at [309, 168] on button "Next" at bounding box center [302, 170] width 51 height 21
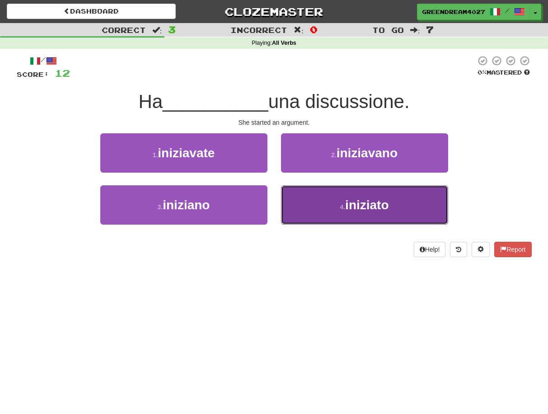
click at [315, 212] on button "4 . iniziato" at bounding box center [364, 204] width 167 height 39
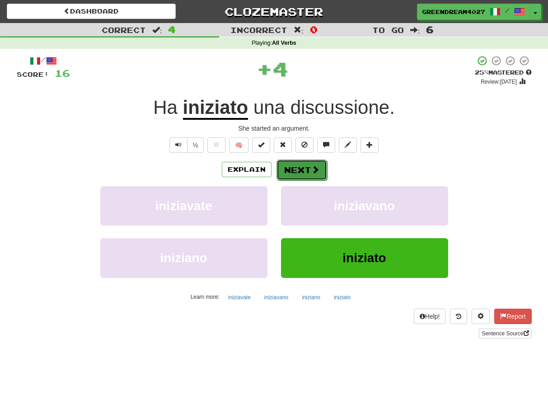
click at [302, 172] on button "Next" at bounding box center [302, 170] width 51 height 21
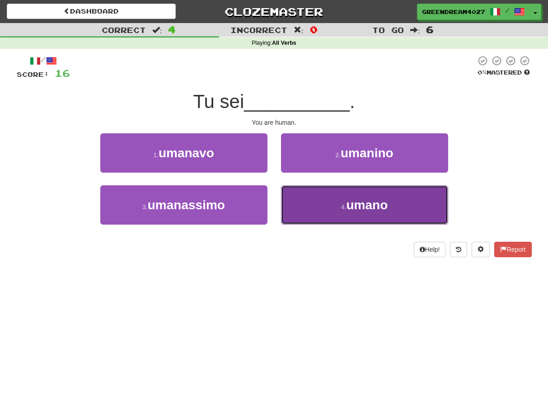
click at [322, 210] on button "4 . umano" at bounding box center [364, 204] width 167 height 39
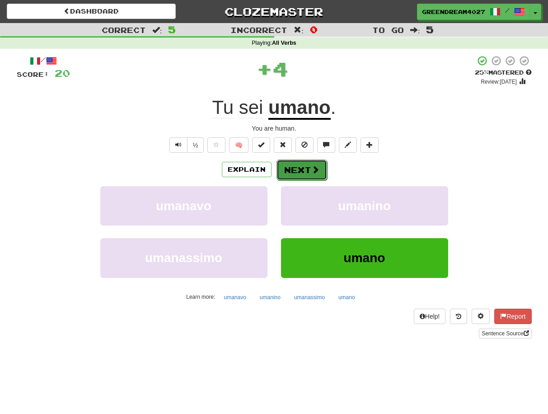
click at [311, 173] on span at bounding box center [315, 169] width 8 height 8
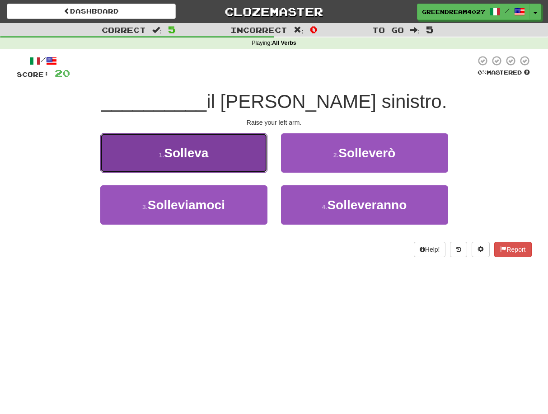
click at [217, 160] on button "1 . Solleva" at bounding box center [183, 152] width 167 height 39
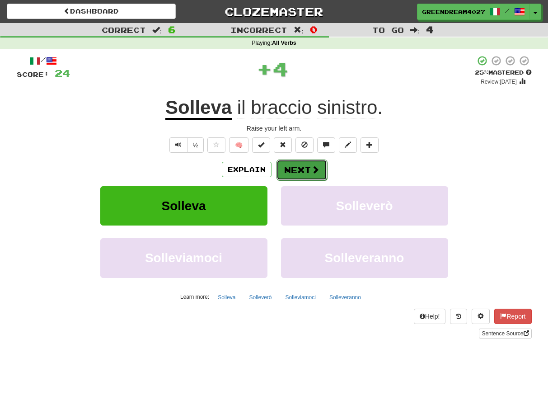
click at [297, 168] on button "Next" at bounding box center [302, 170] width 51 height 21
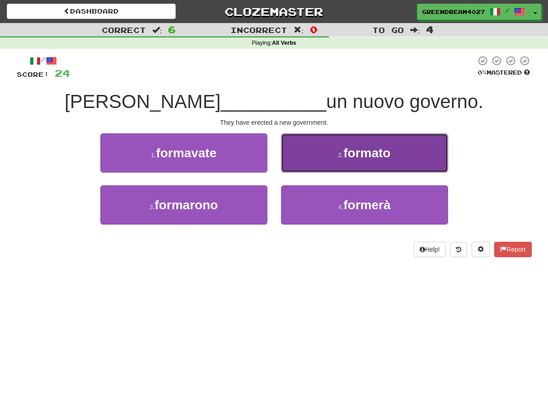
click at [313, 151] on button "2 . formato" at bounding box center [364, 152] width 167 height 39
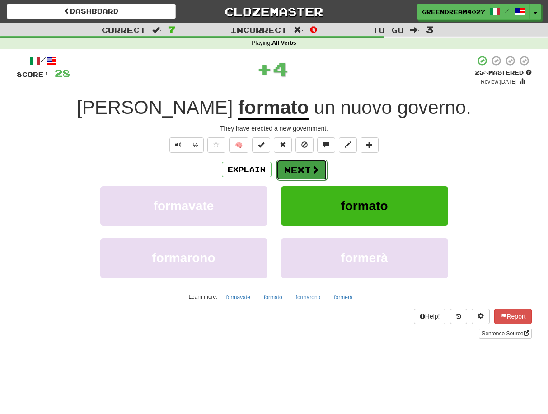
click at [299, 165] on button "Next" at bounding box center [302, 170] width 51 height 21
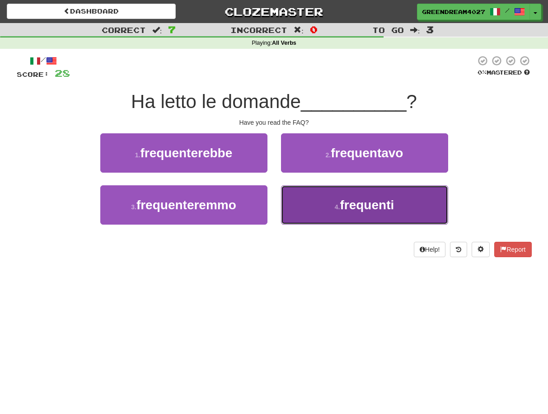
click at [333, 208] on button "4 . frequenti" at bounding box center [364, 204] width 167 height 39
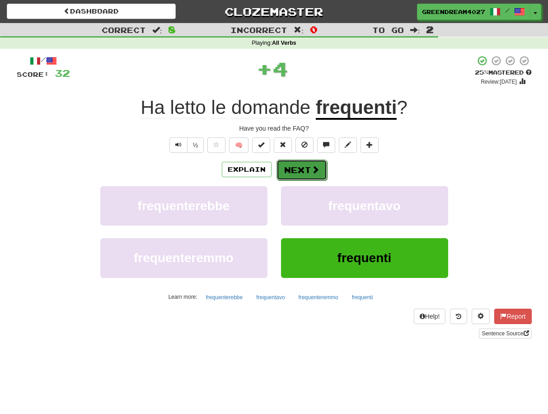
click at [310, 170] on button "Next" at bounding box center [302, 170] width 51 height 21
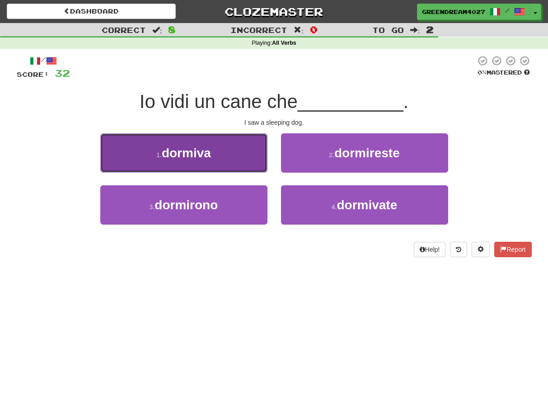
click at [208, 150] on span "dormiva" at bounding box center [186, 153] width 49 height 14
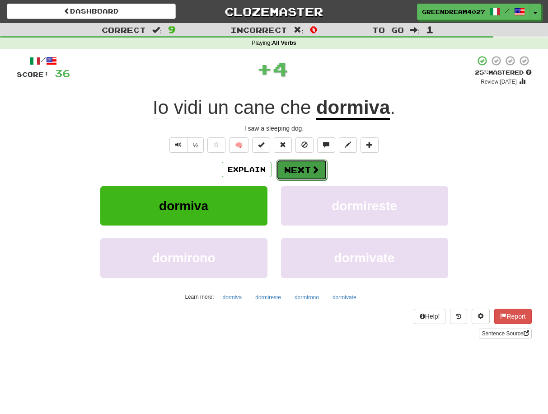
click at [307, 171] on button "Next" at bounding box center [302, 170] width 51 height 21
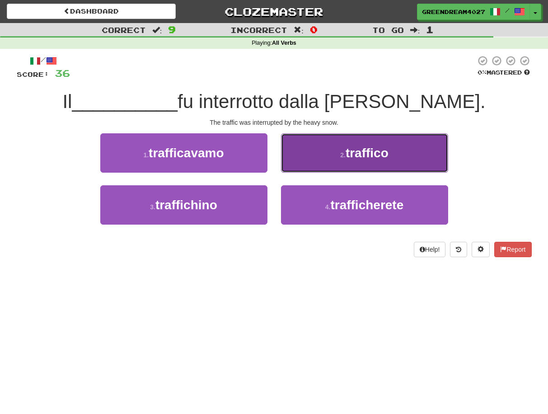
click at [336, 162] on button "2 . traffico" at bounding box center [364, 152] width 167 height 39
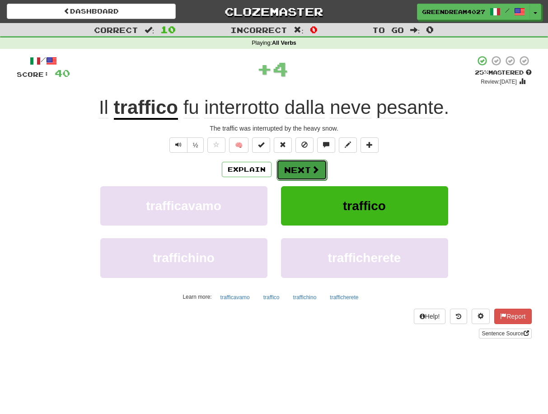
click at [307, 168] on button "Next" at bounding box center [302, 170] width 51 height 21
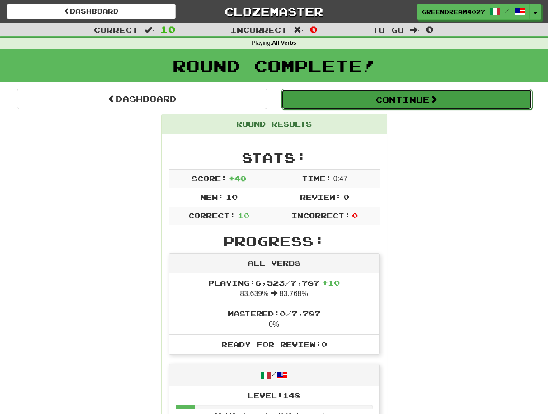
click at [393, 99] on button "Continue" at bounding box center [407, 99] width 251 height 21
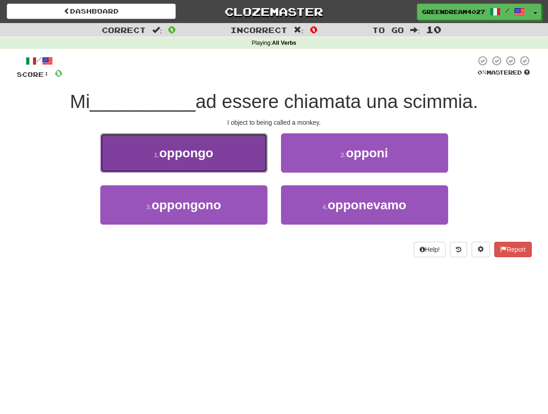
click at [200, 157] on span "oppongo" at bounding box center [186, 153] width 54 height 14
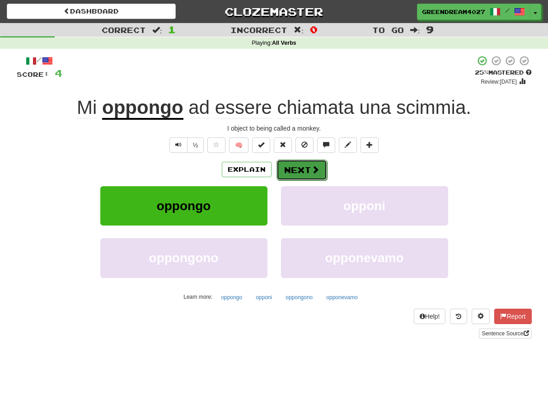
click at [307, 168] on button "Next" at bounding box center [302, 170] width 51 height 21
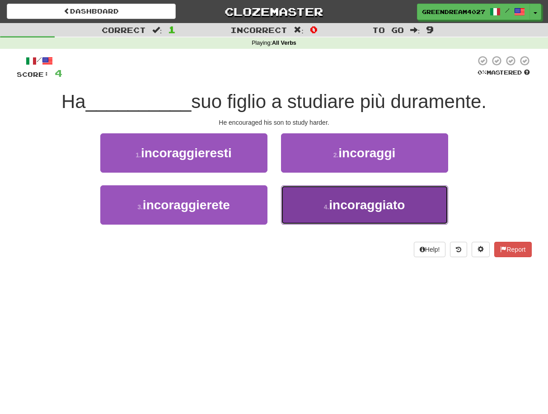
click at [330, 213] on button "4 . incoraggiato" at bounding box center [364, 204] width 167 height 39
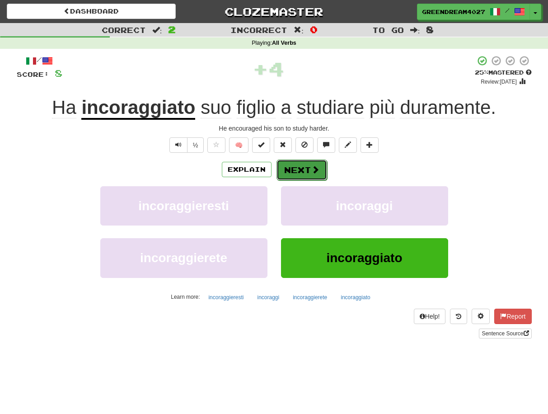
click at [307, 169] on button "Next" at bounding box center [302, 170] width 51 height 21
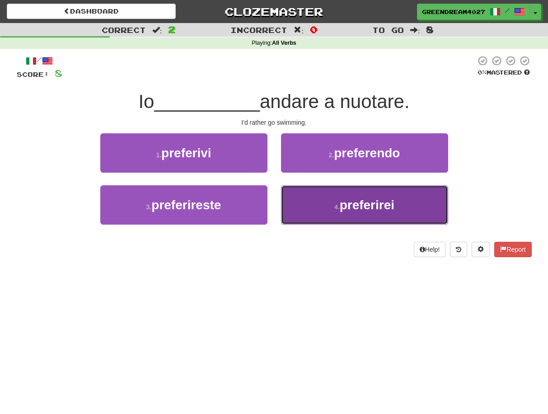
click at [336, 210] on small "4 ." at bounding box center [337, 206] width 5 height 7
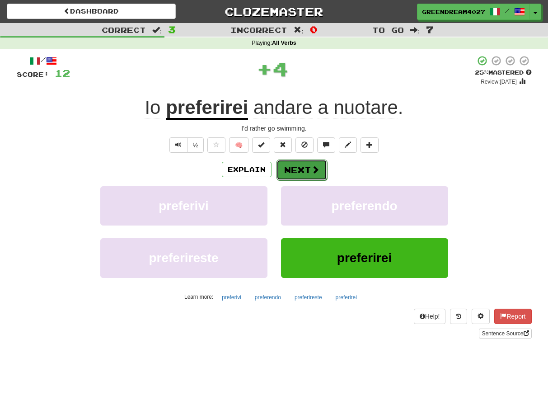
click at [303, 170] on button "Next" at bounding box center [302, 170] width 51 height 21
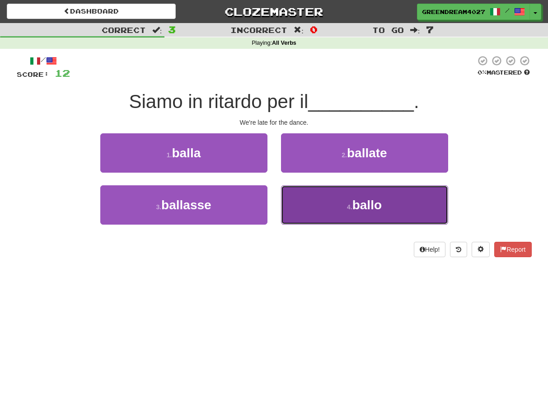
click at [325, 206] on button "4 . ballo" at bounding box center [364, 204] width 167 height 39
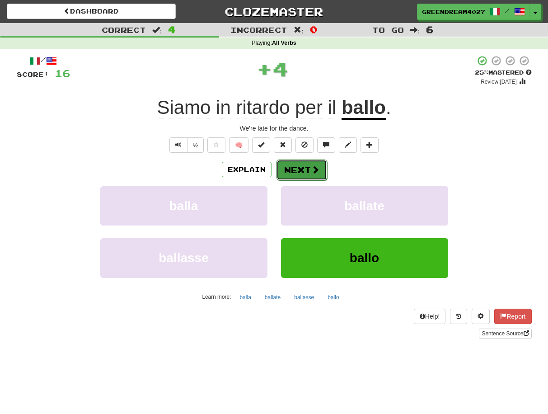
click at [301, 167] on button "Next" at bounding box center [302, 170] width 51 height 21
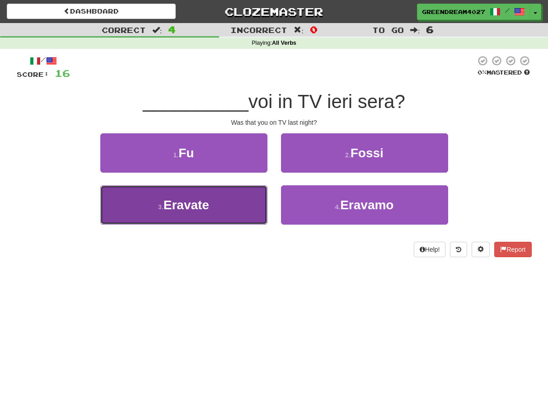
click at [206, 207] on span "Eravate" at bounding box center [187, 205] width 46 height 14
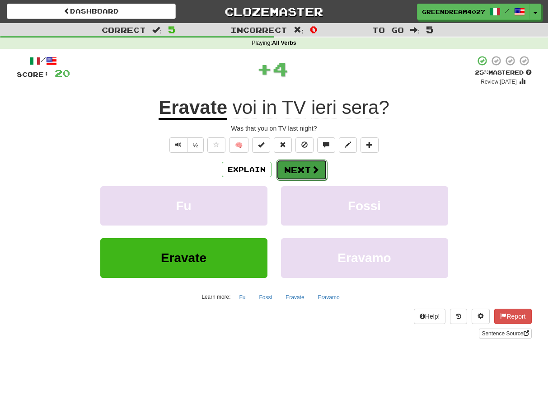
click at [297, 170] on button "Next" at bounding box center [302, 170] width 51 height 21
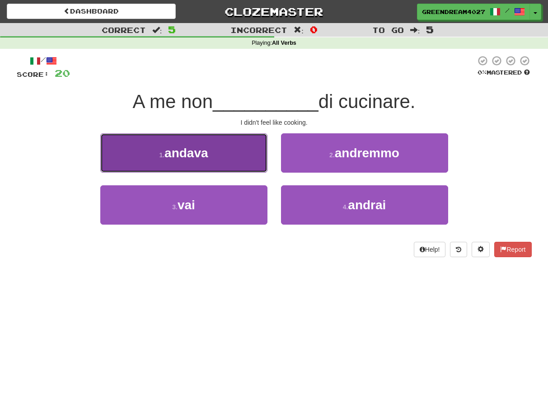
click at [216, 154] on button "1 . andava" at bounding box center [183, 152] width 167 height 39
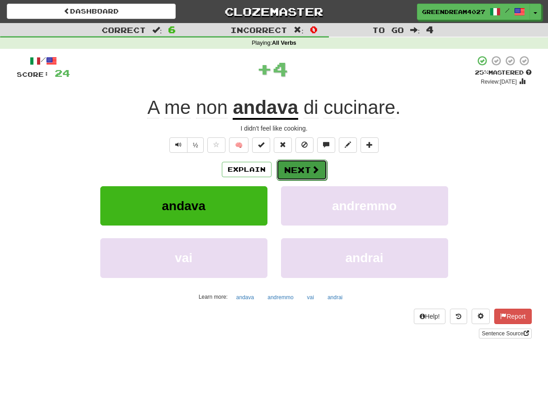
click at [300, 170] on button "Next" at bounding box center [302, 170] width 51 height 21
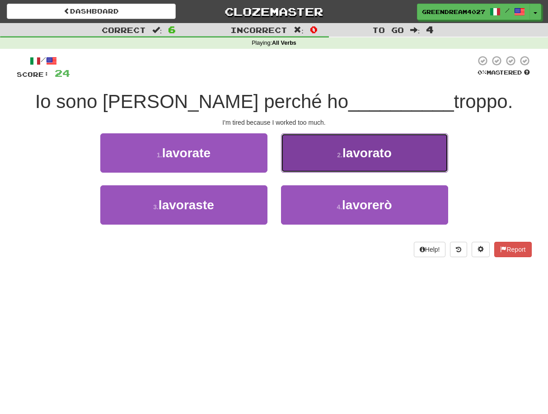
click at [344, 156] on span "lavorato" at bounding box center [367, 153] width 49 height 14
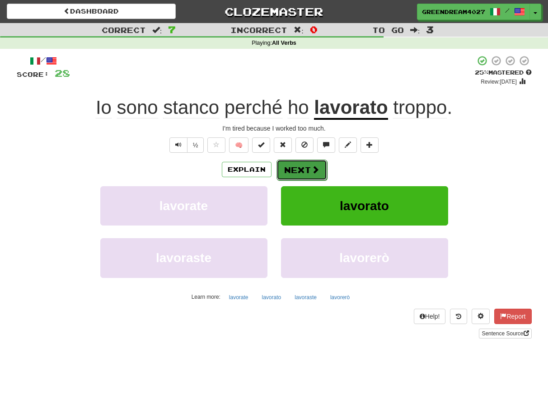
click at [302, 169] on button "Next" at bounding box center [302, 170] width 51 height 21
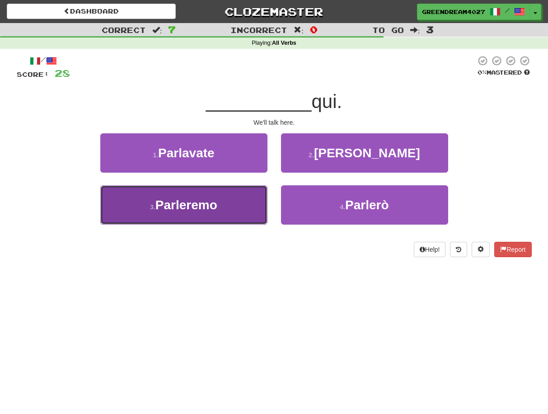
click at [241, 213] on button "3 . Parleremo" at bounding box center [183, 204] width 167 height 39
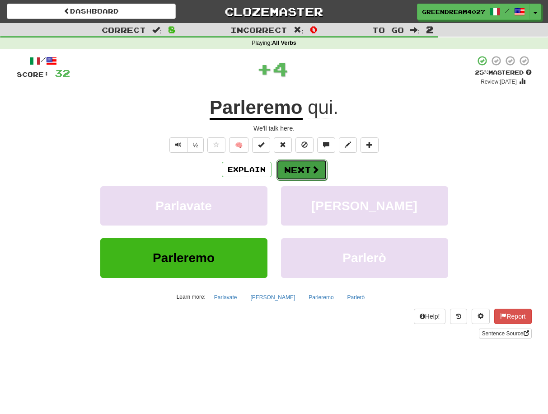
click at [299, 170] on button "Next" at bounding box center [302, 170] width 51 height 21
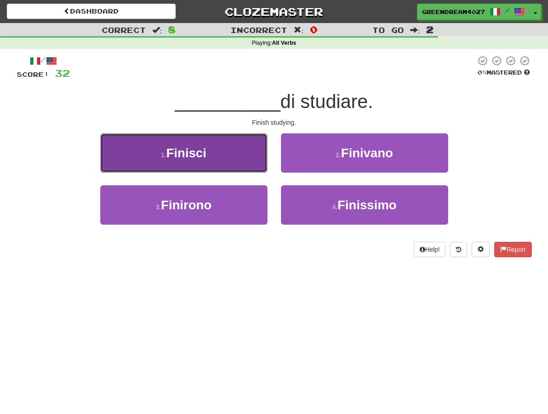
click at [203, 154] on span "Finisci" at bounding box center [186, 153] width 40 height 14
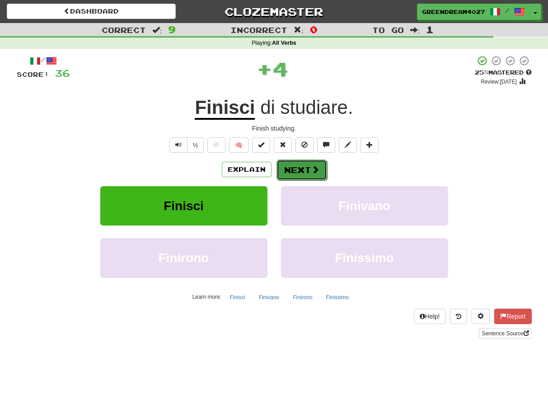
click at [298, 170] on button "Next" at bounding box center [302, 170] width 51 height 21
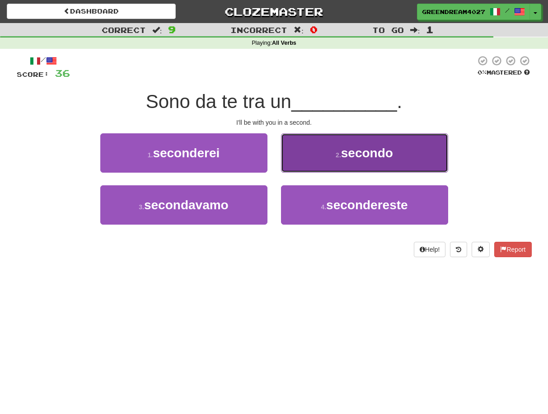
click at [330, 156] on button "2 . secondo" at bounding box center [364, 152] width 167 height 39
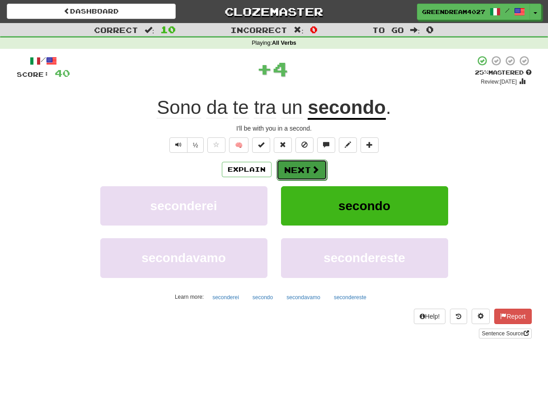
click at [296, 169] on button "Next" at bounding box center [302, 170] width 51 height 21
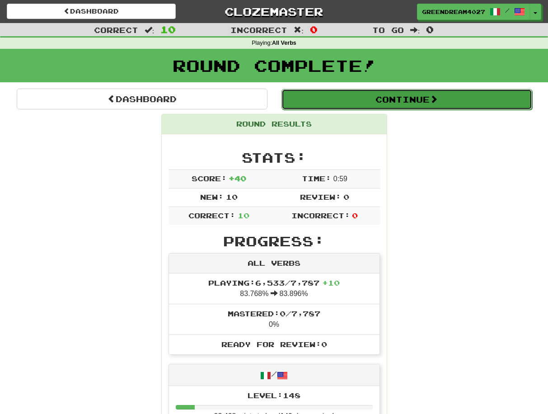
click at [393, 99] on button "Continue" at bounding box center [407, 99] width 251 height 21
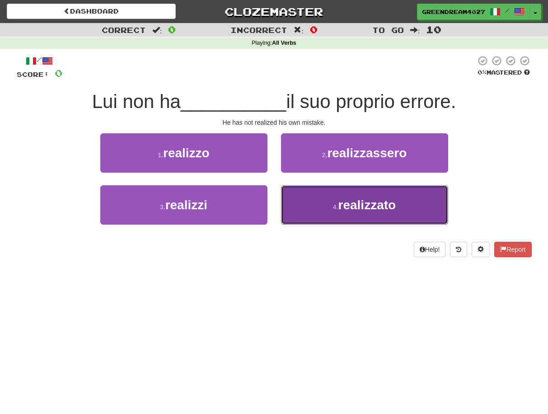
click at [336, 207] on small "4 ." at bounding box center [335, 206] width 5 height 7
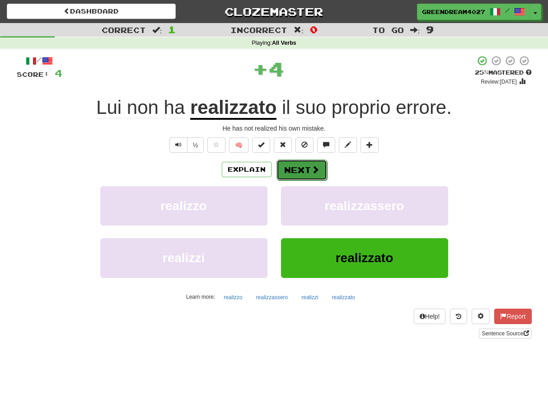
click at [297, 168] on button "Next" at bounding box center [302, 170] width 51 height 21
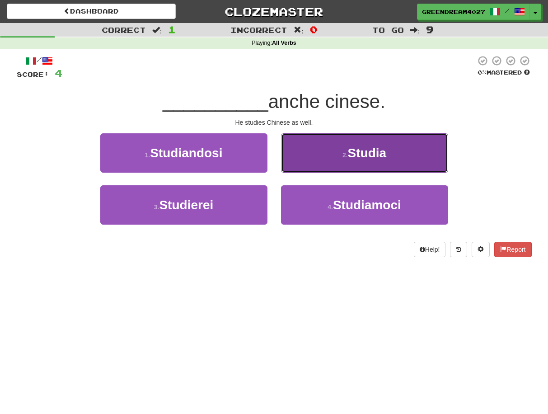
click at [338, 156] on button "2 . Studia" at bounding box center [364, 152] width 167 height 39
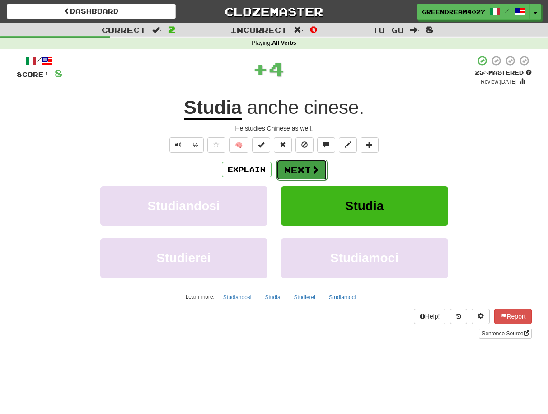
click at [307, 167] on button "Next" at bounding box center [302, 170] width 51 height 21
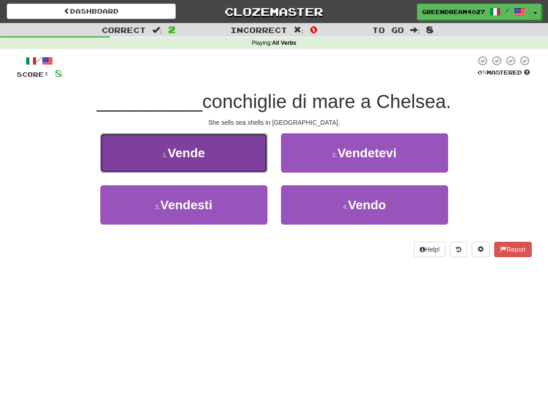
click at [212, 156] on button "1 . Vende" at bounding box center [183, 152] width 167 height 39
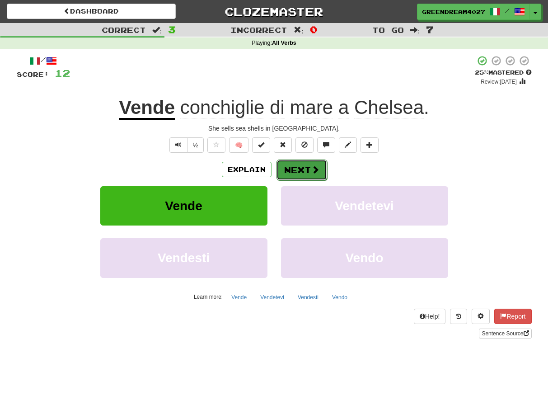
click at [297, 171] on button "Next" at bounding box center [302, 170] width 51 height 21
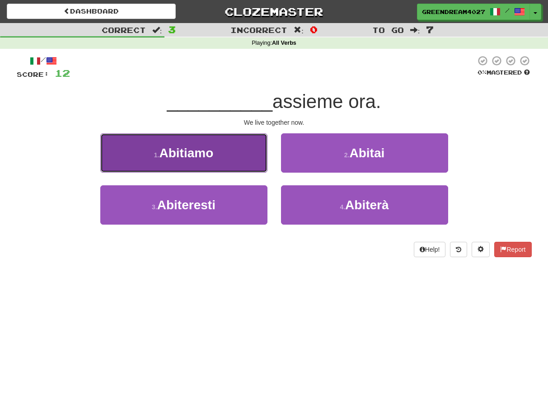
click at [210, 156] on span "Abitiamo" at bounding box center [186, 153] width 54 height 14
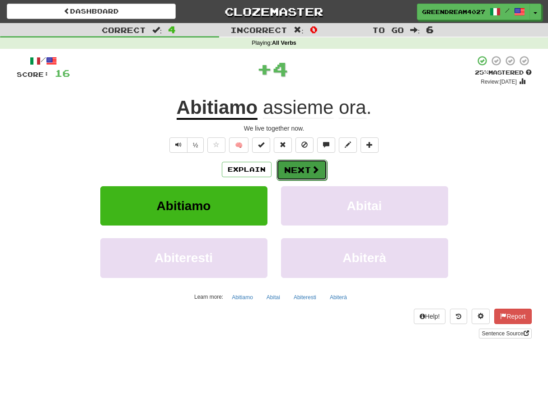
click at [308, 170] on button "Next" at bounding box center [302, 170] width 51 height 21
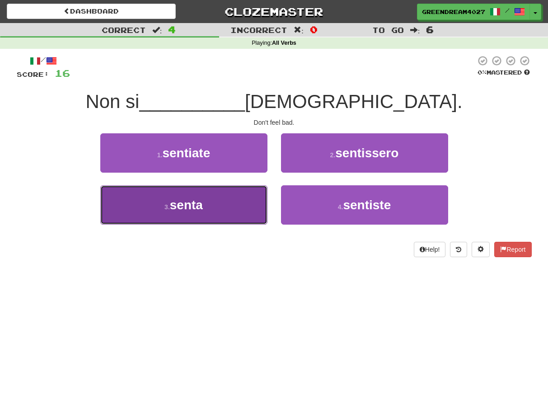
click at [215, 201] on button "3 . senta" at bounding box center [183, 204] width 167 height 39
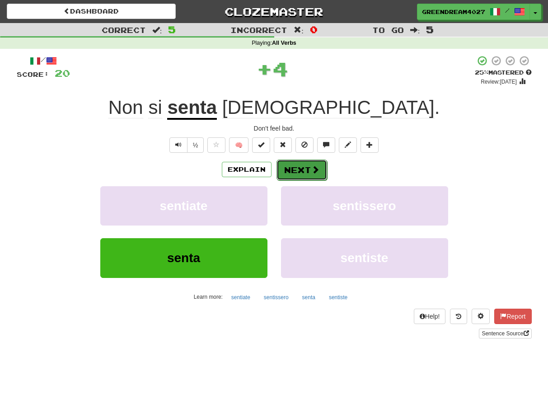
click at [301, 170] on button "Next" at bounding box center [302, 170] width 51 height 21
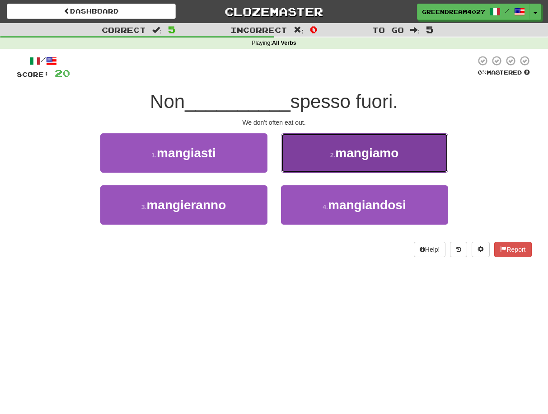
click at [345, 155] on span "mangiamo" at bounding box center [366, 153] width 63 height 14
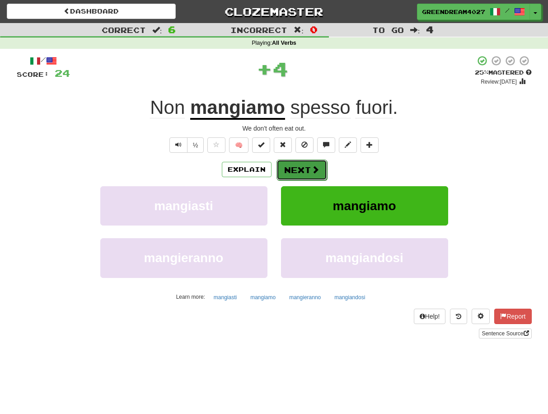
click at [311, 167] on span at bounding box center [315, 169] width 8 height 8
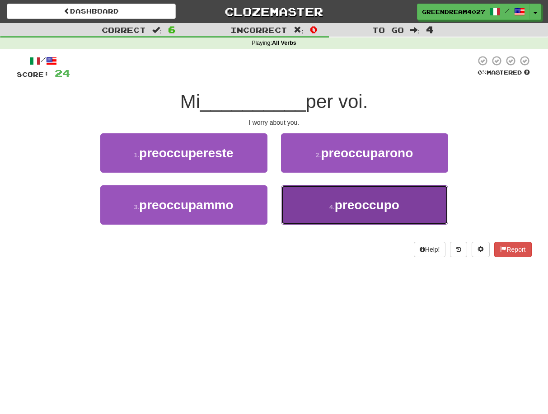
click at [324, 209] on button "4 . preoccupo" at bounding box center [364, 204] width 167 height 39
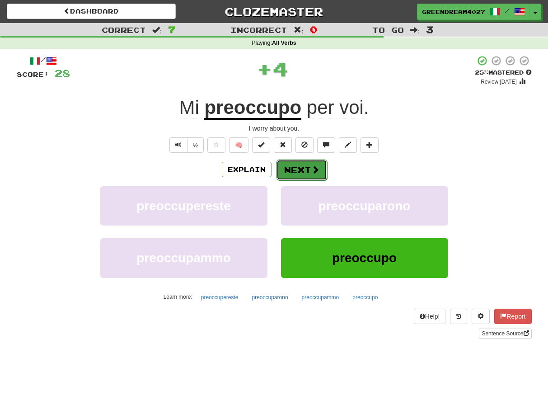
click at [305, 168] on button "Next" at bounding box center [302, 170] width 51 height 21
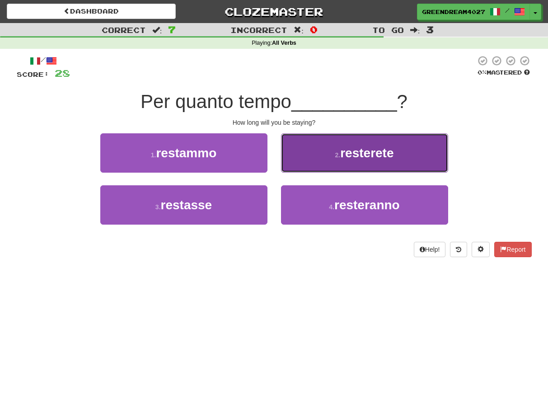
click at [334, 163] on button "2 . resterete" at bounding box center [364, 152] width 167 height 39
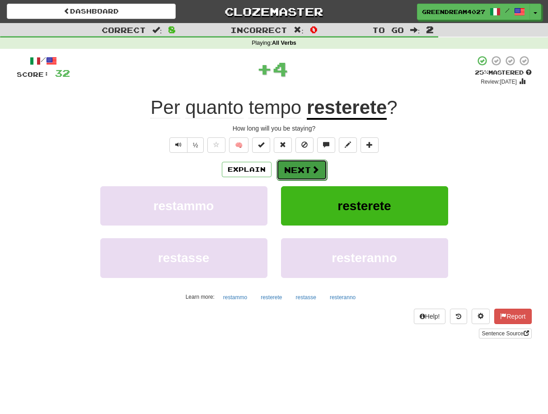
click at [301, 170] on button "Next" at bounding box center [302, 170] width 51 height 21
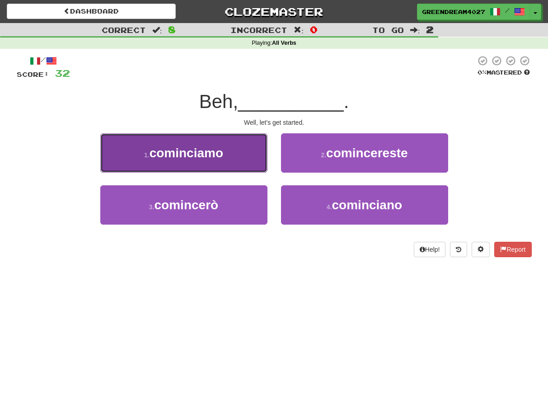
click at [221, 158] on span "cominciamo" at bounding box center [187, 153] width 74 height 14
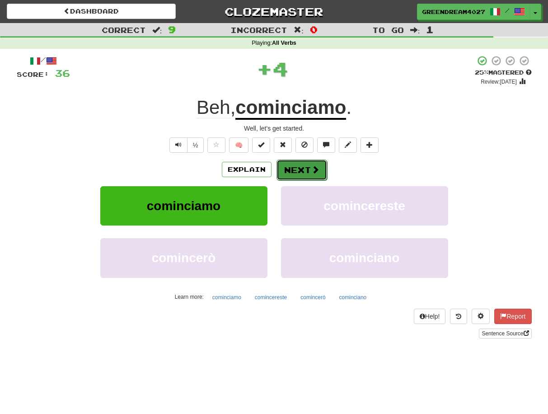
click at [301, 170] on button "Next" at bounding box center [302, 170] width 51 height 21
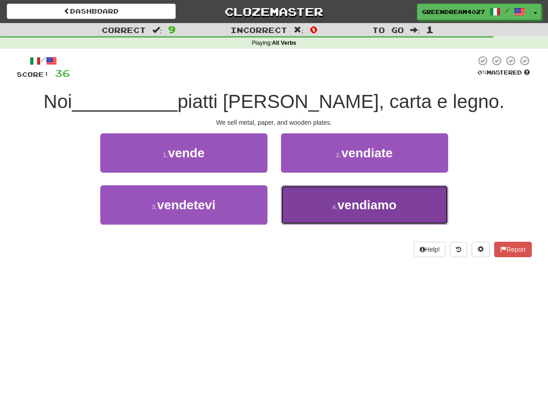
click at [338, 209] on small "4 ." at bounding box center [334, 206] width 5 height 7
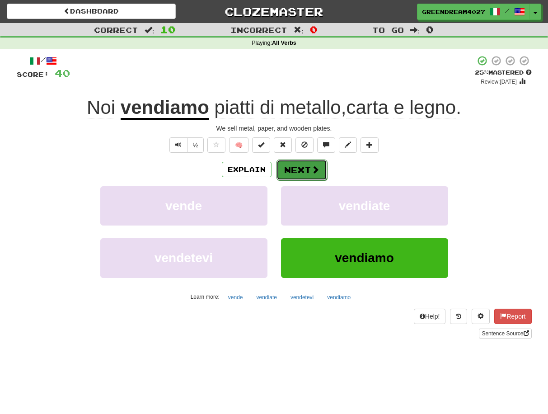
click at [305, 171] on button "Next" at bounding box center [302, 170] width 51 height 21
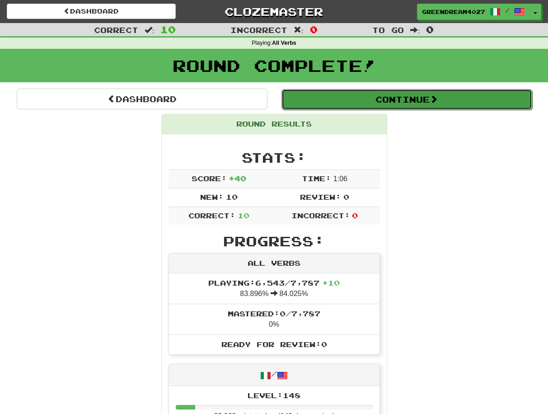
click at [410, 99] on button "Continue" at bounding box center [407, 99] width 251 height 21
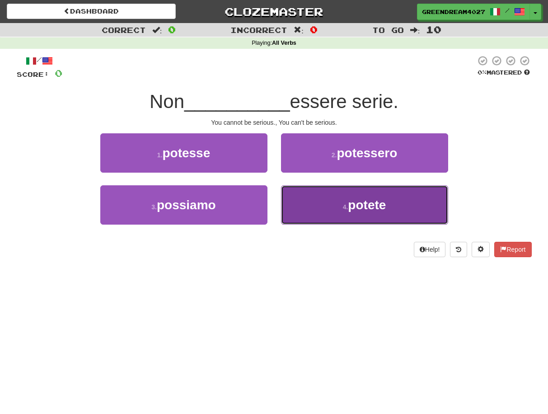
click at [373, 204] on span "potete" at bounding box center [367, 205] width 38 height 14
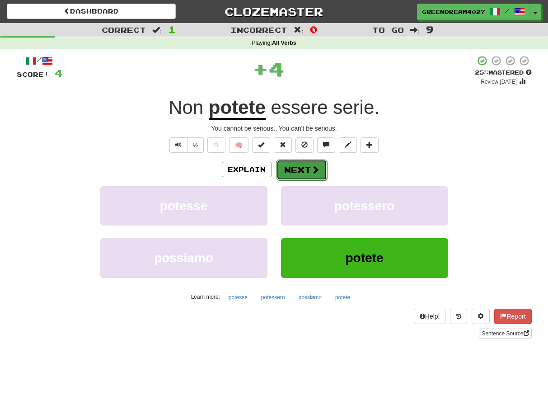
click at [298, 170] on button "Next" at bounding box center [302, 170] width 51 height 21
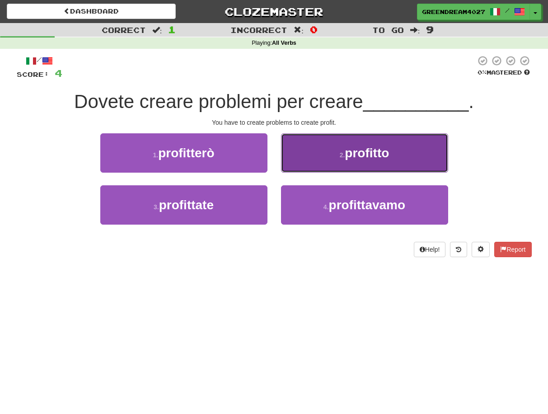
click at [378, 159] on span "profitto" at bounding box center [367, 153] width 44 height 14
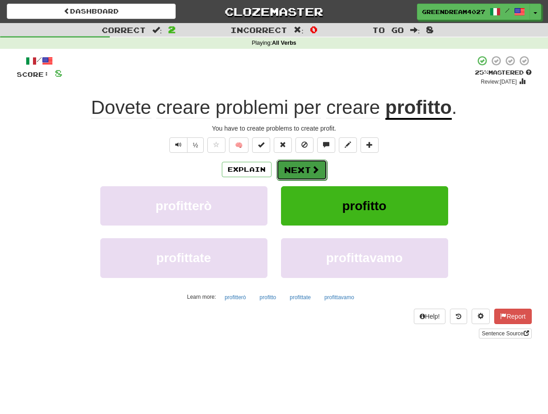
click at [299, 169] on button "Next" at bounding box center [302, 170] width 51 height 21
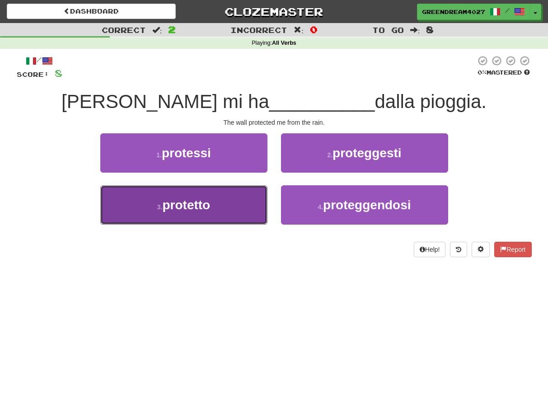
click at [238, 206] on button "3 . protetto" at bounding box center [183, 204] width 167 height 39
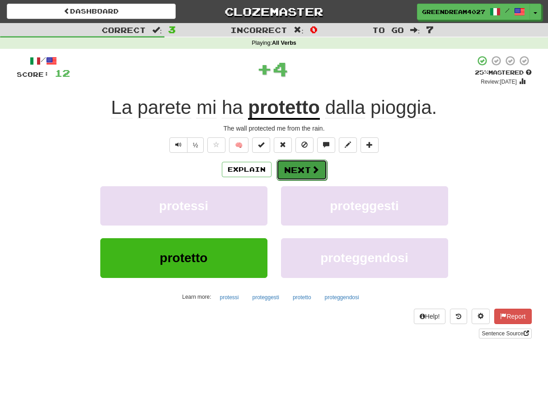
click at [302, 169] on button "Next" at bounding box center [302, 170] width 51 height 21
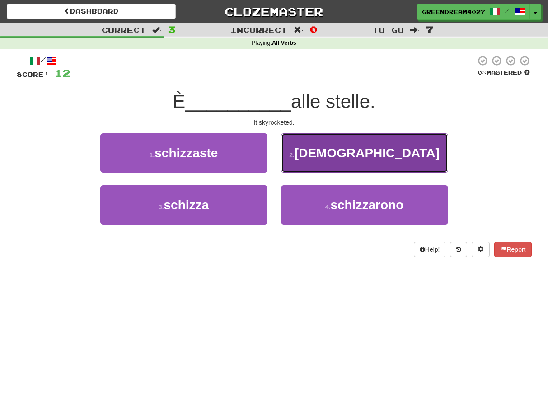
click at [314, 156] on button "2 . schizzato" at bounding box center [364, 152] width 167 height 39
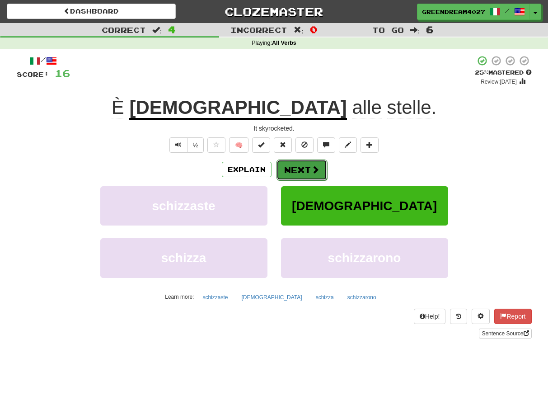
click at [301, 167] on button "Next" at bounding box center [302, 170] width 51 height 21
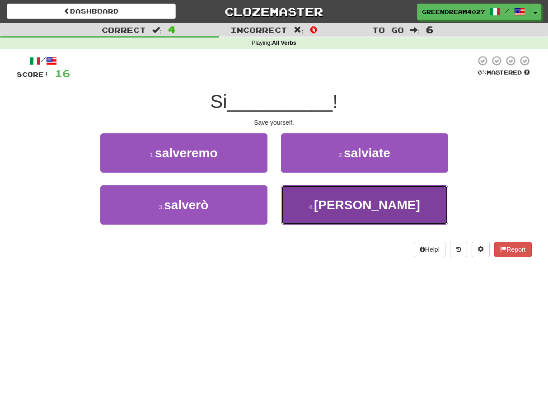
click at [327, 209] on button "4 . salvi" at bounding box center [364, 204] width 167 height 39
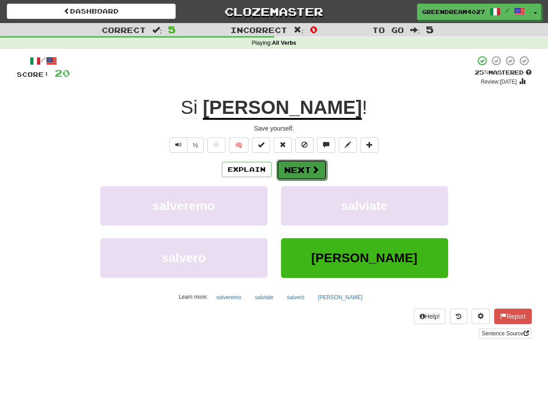
click at [289, 169] on button "Next" at bounding box center [302, 170] width 51 height 21
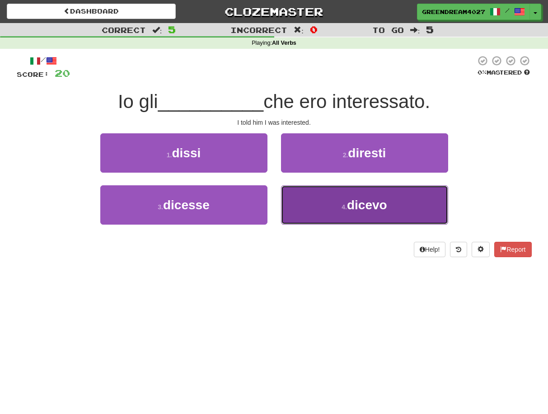
click at [345, 210] on small "4 ." at bounding box center [344, 206] width 5 height 7
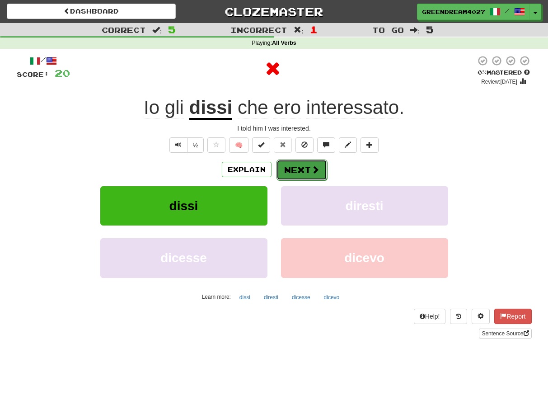
click at [296, 171] on button "Next" at bounding box center [302, 170] width 51 height 21
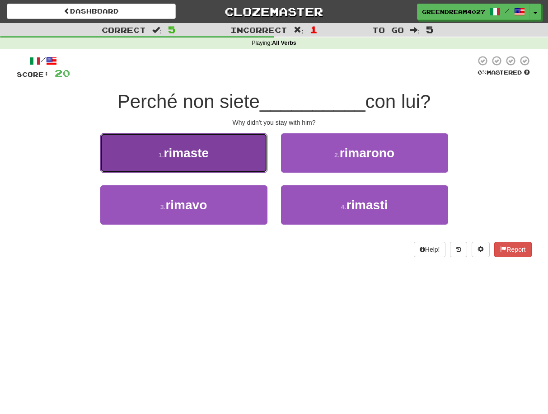
click at [242, 154] on button "1 . rimaste" at bounding box center [183, 152] width 167 height 39
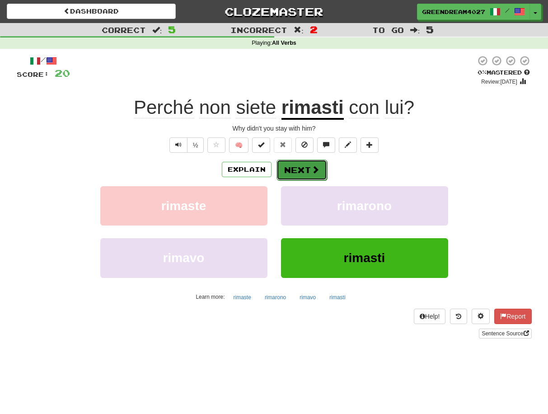
click at [304, 169] on button "Next" at bounding box center [302, 170] width 51 height 21
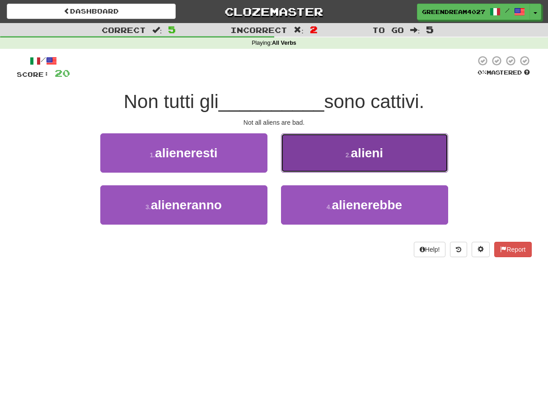
click at [343, 154] on button "2 . alieni" at bounding box center [364, 152] width 167 height 39
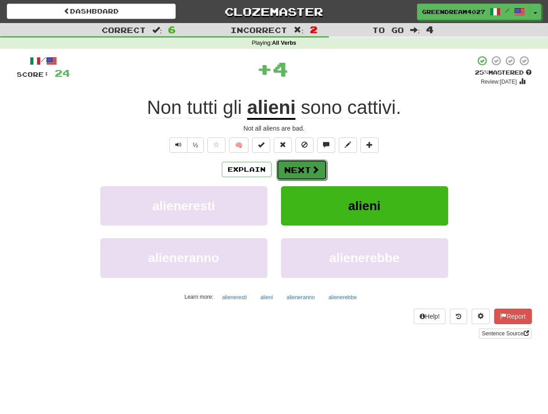
click at [308, 168] on button "Next" at bounding box center [302, 170] width 51 height 21
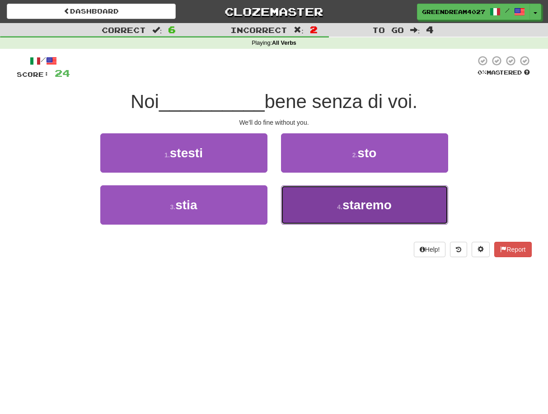
click at [348, 203] on span "staremo" at bounding box center [367, 205] width 49 height 14
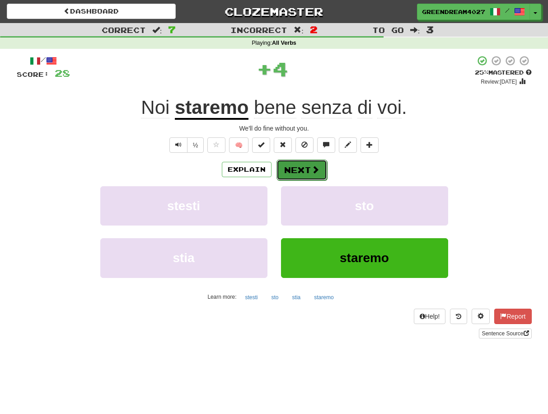
click at [298, 171] on button "Next" at bounding box center [302, 170] width 51 height 21
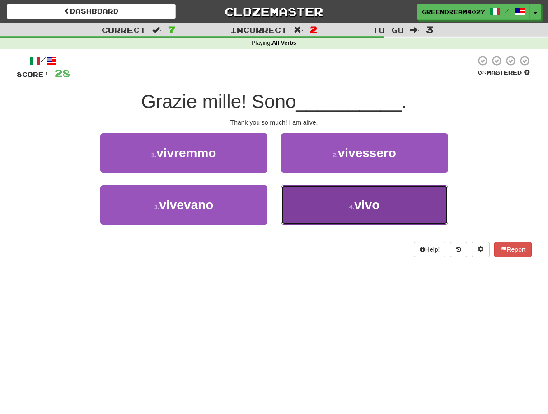
click at [327, 206] on button "4 . vivo" at bounding box center [364, 204] width 167 height 39
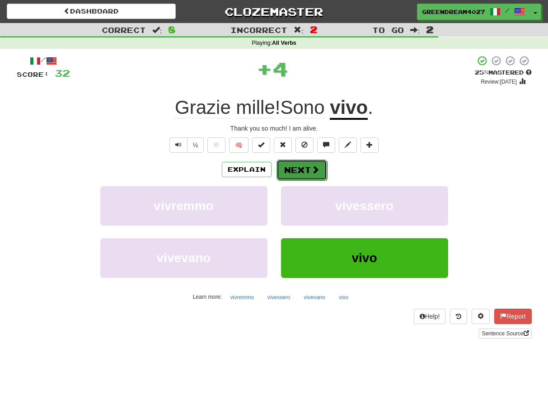
click at [309, 168] on button "Next" at bounding box center [302, 170] width 51 height 21
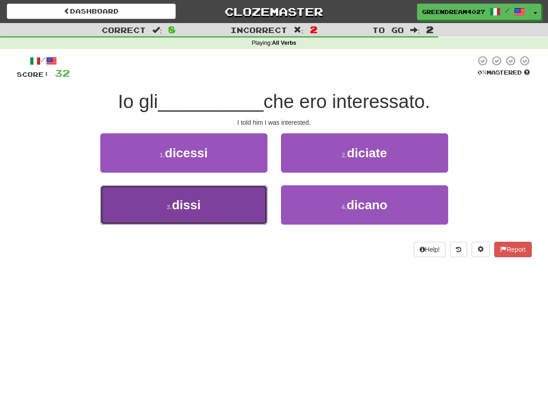
click at [236, 206] on button "3 . dissi" at bounding box center [183, 204] width 167 height 39
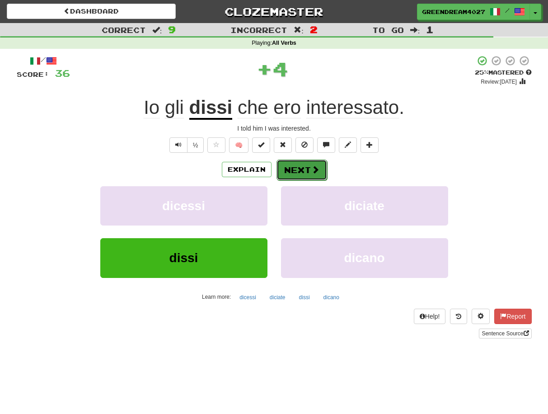
click at [296, 169] on button "Next" at bounding box center [302, 170] width 51 height 21
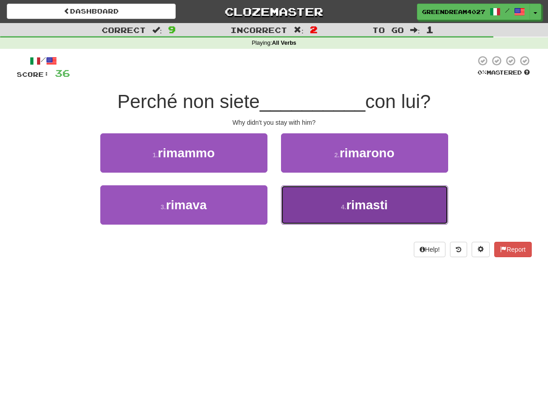
click at [330, 208] on button "4 . rimasti" at bounding box center [364, 204] width 167 height 39
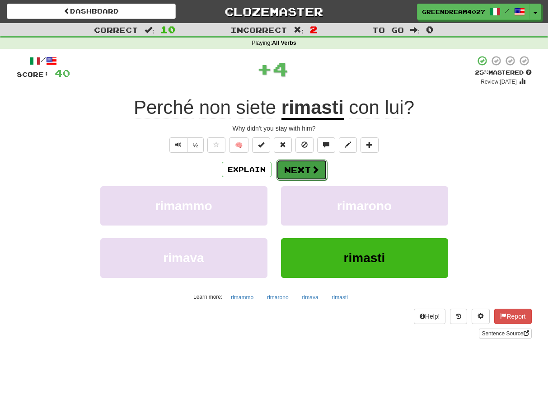
click at [298, 168] on button "Next" at bounding box center [302, 170] width 51 height 21
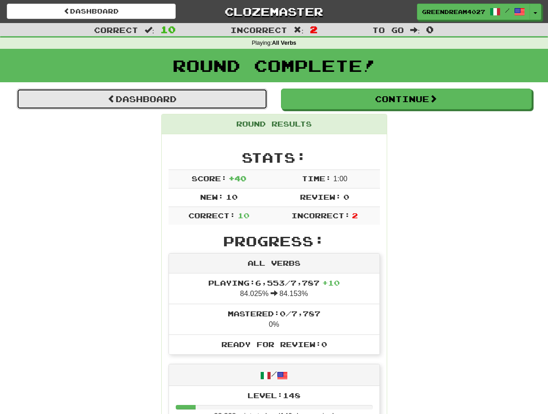
click at [154, 94] on link "Dashboard" at bounding box center [142, 99] width 251 height 21
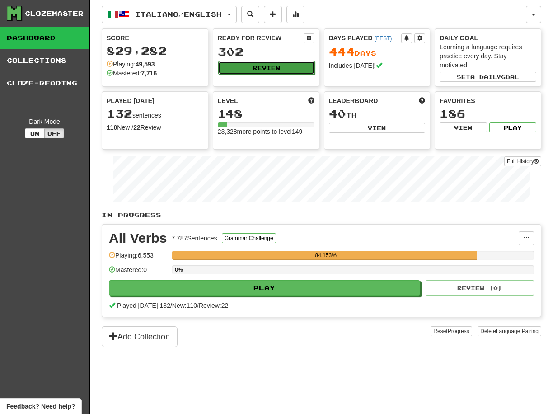
click at [262, 67] on button "Review" at bounding box center [266, 68] width 97 height 14
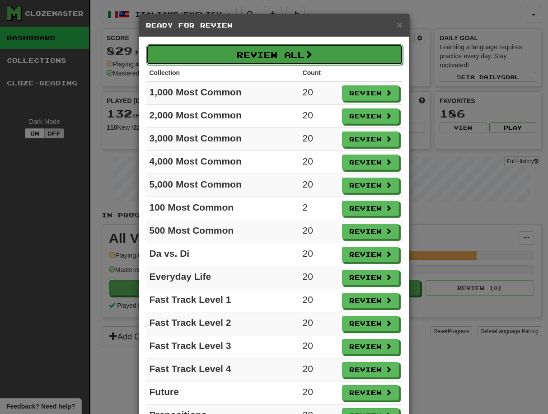
click at [264, 54] on button "Review All" at bounding box center [274, 54] width 257 height 21
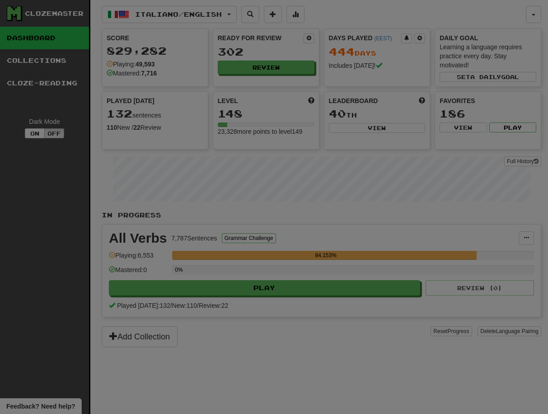
select select "**"
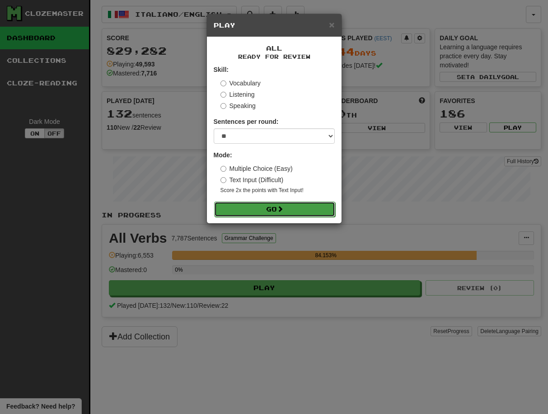
click at [279, 207] on span at bounding box center [280, 209] width 6 height 6
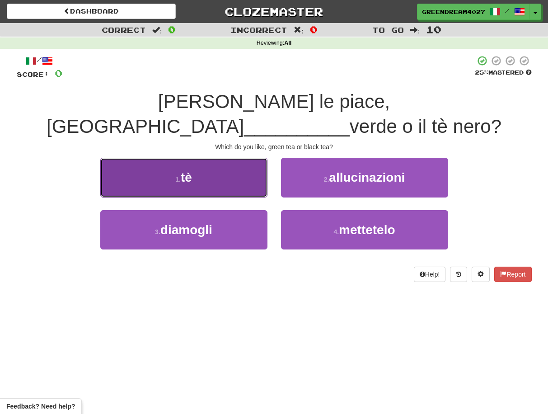
click at [200, 159] on button "1 . tè" at bounding box center [183, 177] width 167 height 39
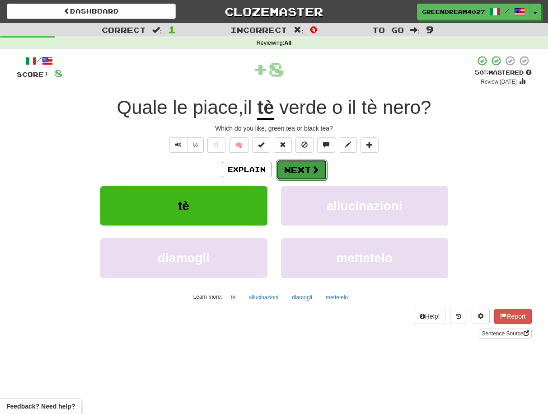
click at [292, 170] on button "Next" at bounding box center [302, 170] width 51 height 21
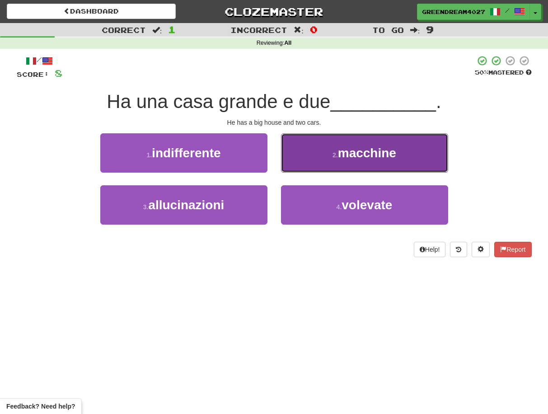
click at [369, 155] on span "macchine" at bounding box center [367, 153] width 58 height 14
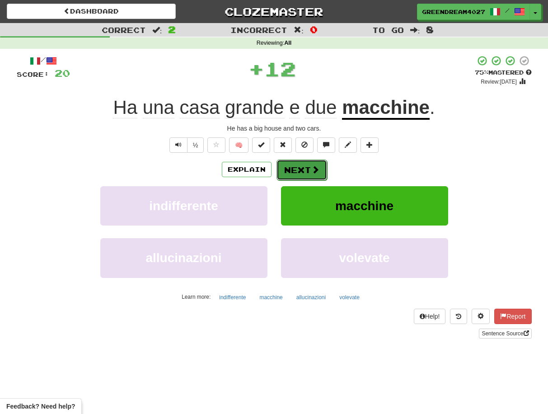
click at [302, 169] on button "Next" at bounding box center [302, 170] width 51 height 21
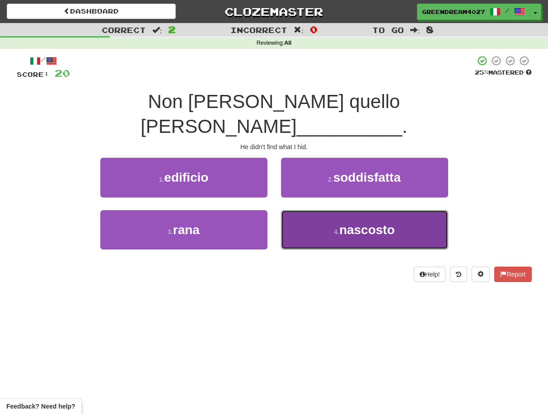
click at [325, 210] on button "4 . nascosto" at bounding box center [364, 229] width 167 height 39
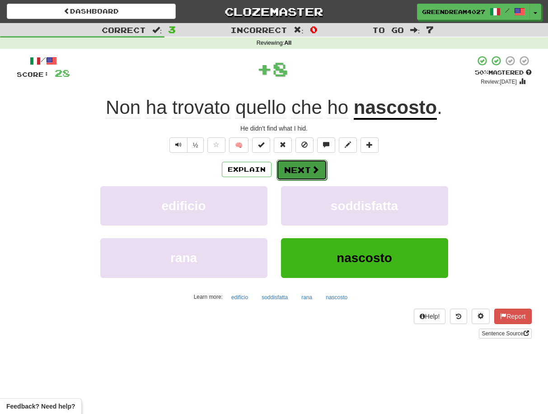
click at [302, 169] on button "Next" at bounding box center [302, 170] width 51 height 21
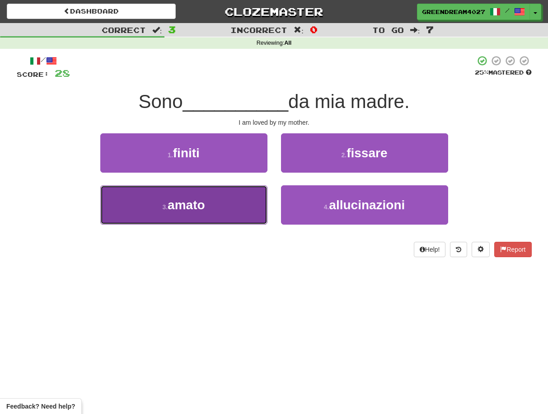
click at [243, 216] on button "3 . amato" at bounding box center [183, 204] width 167 height 39
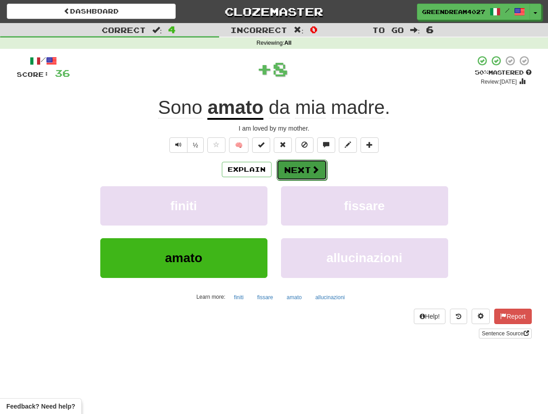
click at [304, 171] on button "Next" at bounding box center [302, 170] width 51 height 21
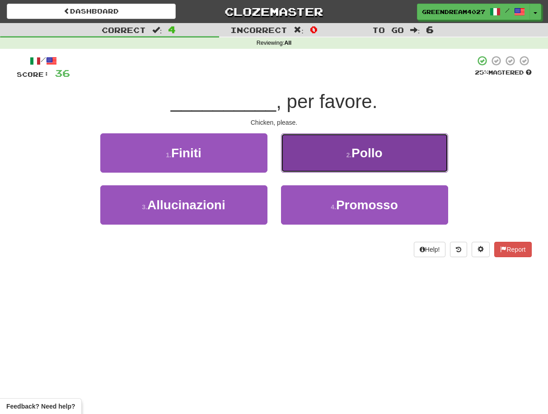
click at [336, 155] on button "2 . Pollo" at bounding box center [364, 152] width 167 height 39
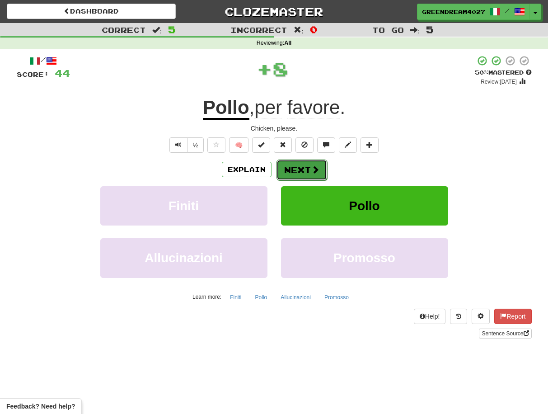
click at [304, 169] on button "Next" at bounding box center [302, 170] width 51 height 21
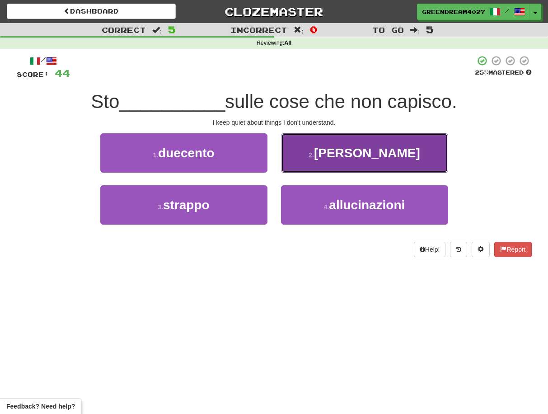
click at [322, 160] on button "2 . zitta" at bounding box center [364, 152] width 167 height 39
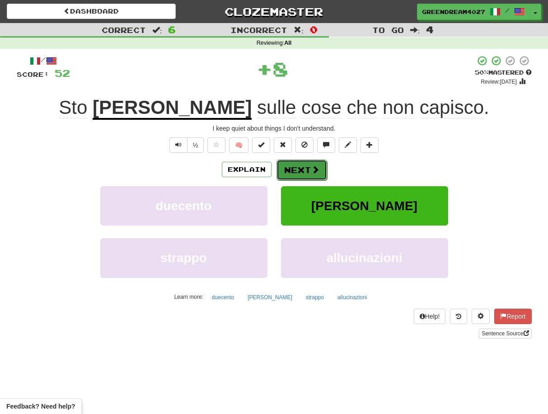
click at [302, 170] on button "Next" at bounding box center [302, 170] width 51 height 21
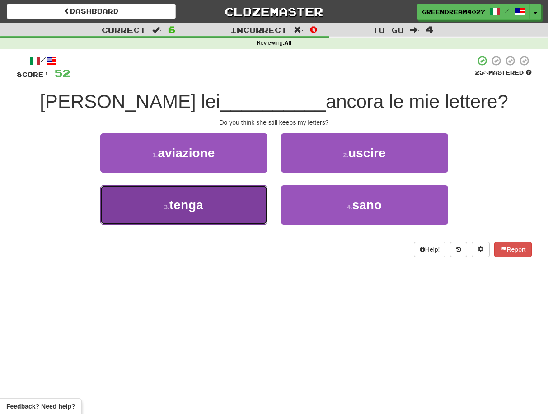
click at [229, 219] on button "3 . tenga" at bounding box center [183, 204] width 167 height 39
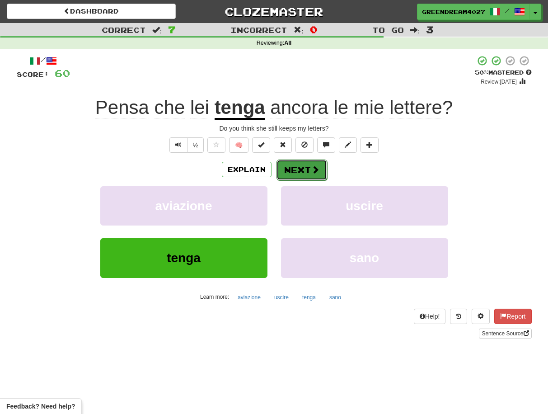
click at [302, 170] on button "Next" at bounding box center [302, 170] width 51 height 21
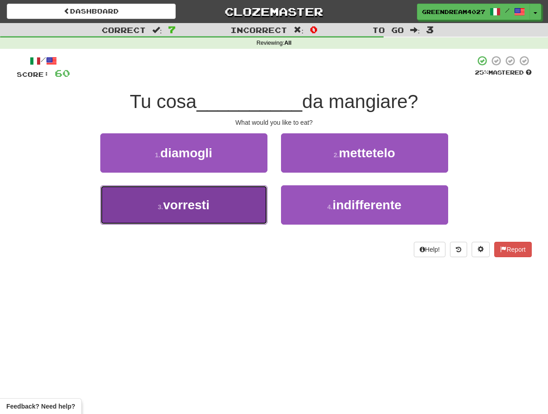
click at [239, 211] on button "3 . vorresti" at bounding box center [183, 204] width 167 height 39
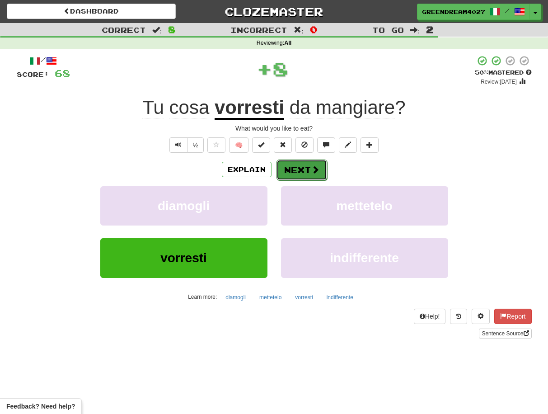
click at [304, 168] on button "Next" at bounding box center [302, 170] width 51 height 21
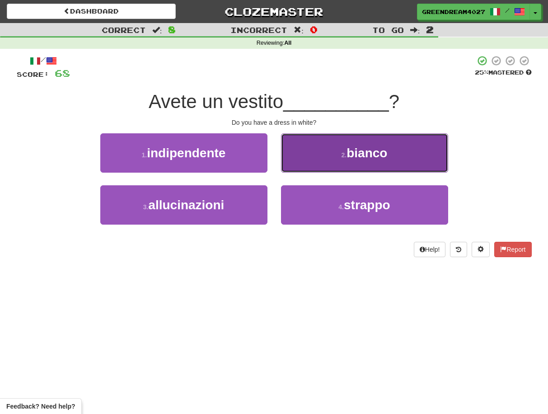
click at [345, 163] on button "2 . bianco" at bounding box center [364, 152] width 167 height 39
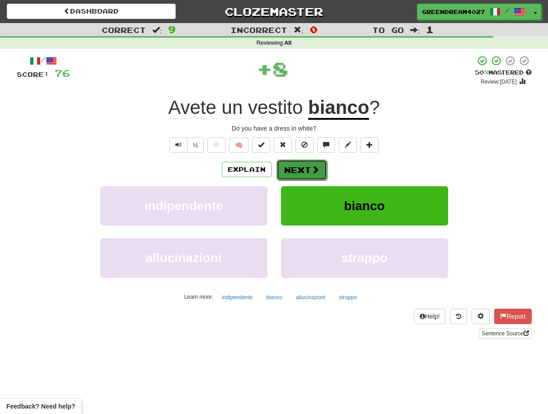
click at [298, 169] on button "Next" at bounding box center [302, 170] width 51 height 21
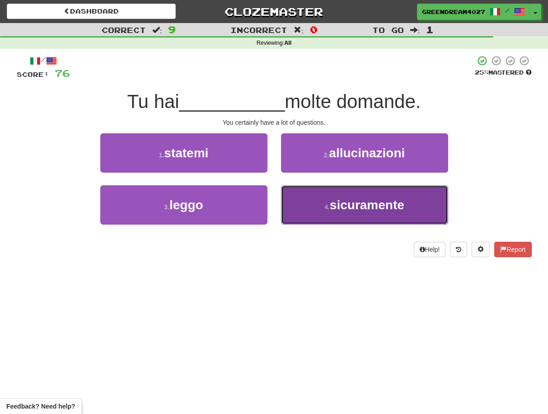
click at [330, 211] on button "4 . sicuramente" at bounding box center [364, 204] width 167 height 39
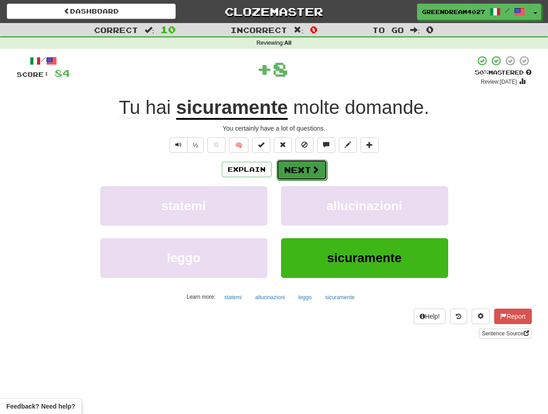
click at [298, 171] on button "Next" at bounding box center [302, 170] width 51 height 21
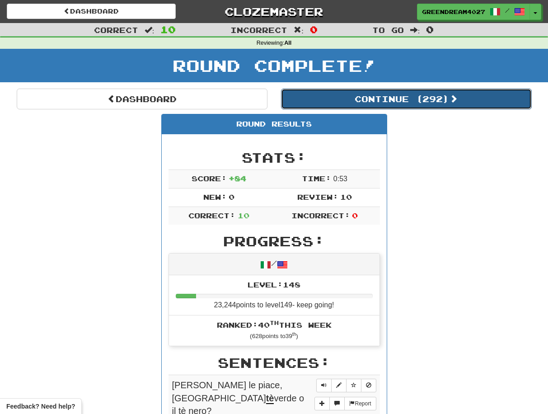
click at [389, 97] on button "Continue ( 292 )" at bounding box center [406, 99] width 251 height 21
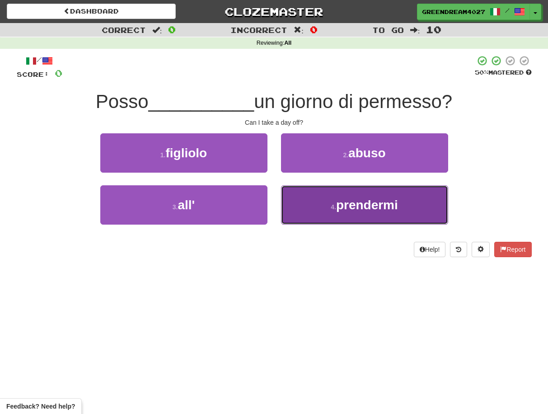
click at [319, 208] on button "4 . prendermi" at bounding box center [364, 204] width 167 height 39
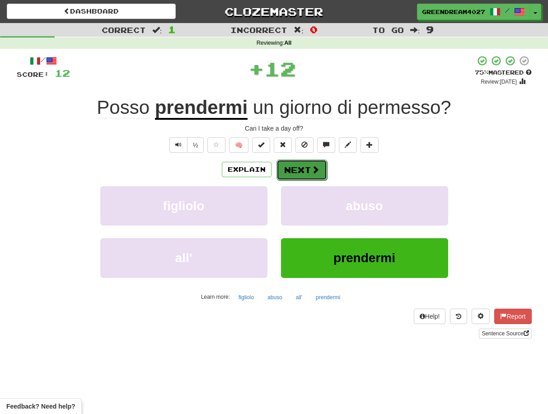
click at [294, 171] on button "Next" at bounding box center [302, 170] width 51 height 21
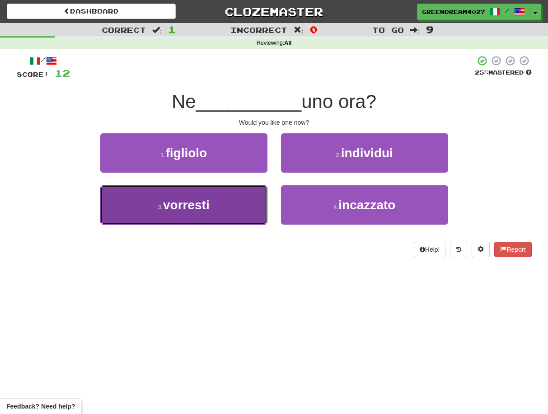
click at [230, 211] on button "3 . vorresti" at bounding box center [183, 204] width 167 height 39
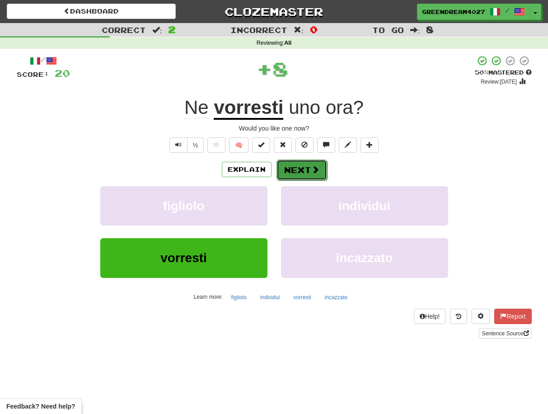
click at [298, 167] on button "Next" at bounding box center [302, 170] width 51 height 21
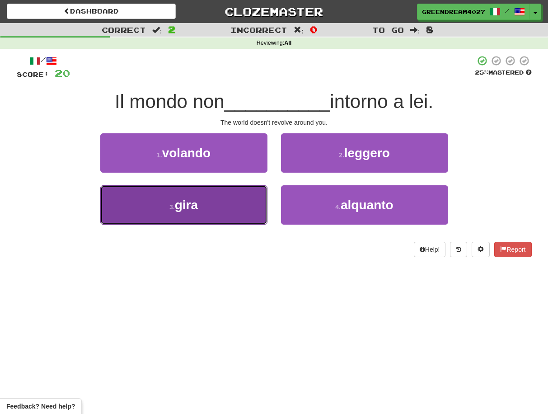
click at [245, 213] on button "3 . gira" at bounding box center [183, 204] width 167 height 39
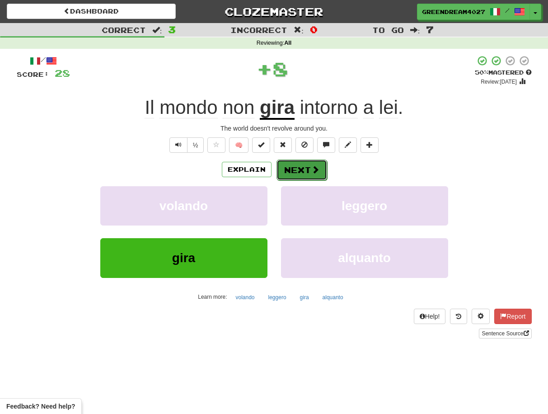
click at [300, 175] on button "Next" at bounding box center [302, 170] width 51 height 21
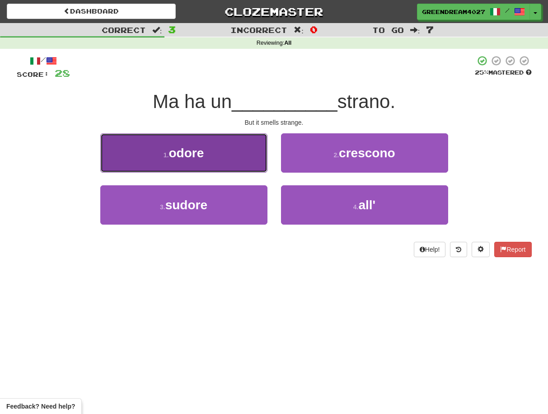
click at [219, 154] on button "1 . odore" at bounding box center [183, 152] width 167 height 39
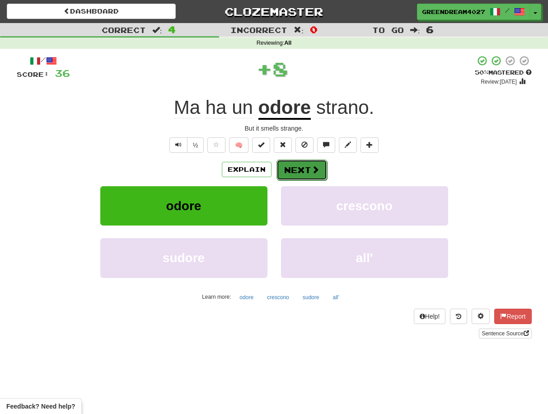
click at [304, 169] on button "Next" at bounding box center [302, 170] width 51 height 21
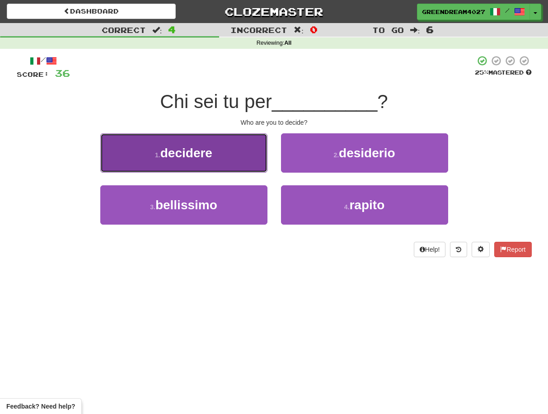
click at [220, 158] on button "1 . decidere" at bounding box center [183, 152] width 167 height 39
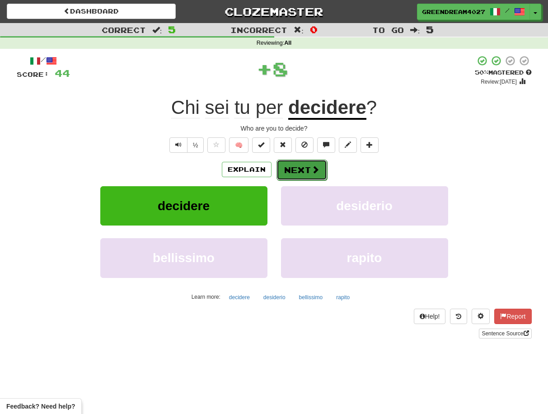
click at [297, 167] on button "Next" at bounding box center [302, 170] width 51 height 21
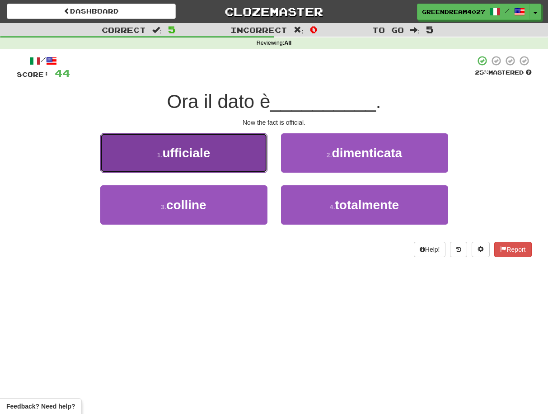
click at [231, 152] on button "1 . ufficiale" at bounding box center [183, 152] width 167 height 39
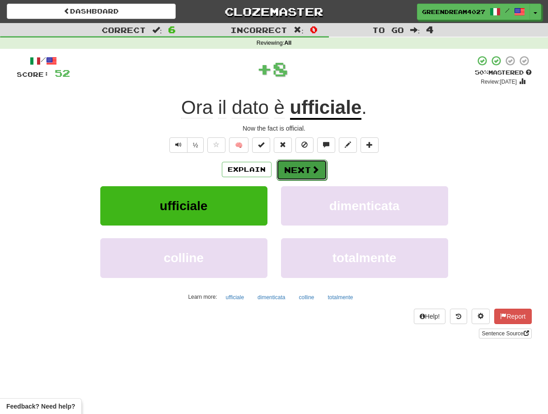
click at [303, 169] on button "Next" at bounding box center [302, 170] width 51 height 21
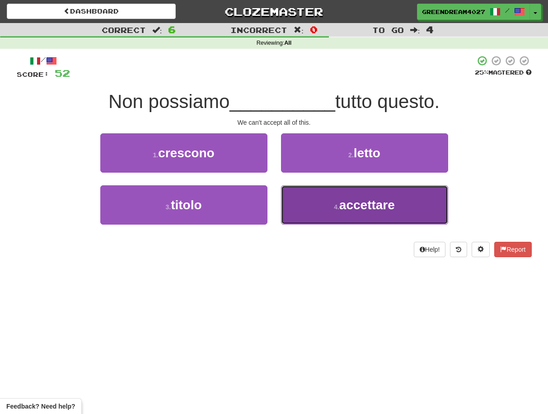
click at [316, 203] on button "4 . accettare" at bounding box center [364, 204] width 167 height 39
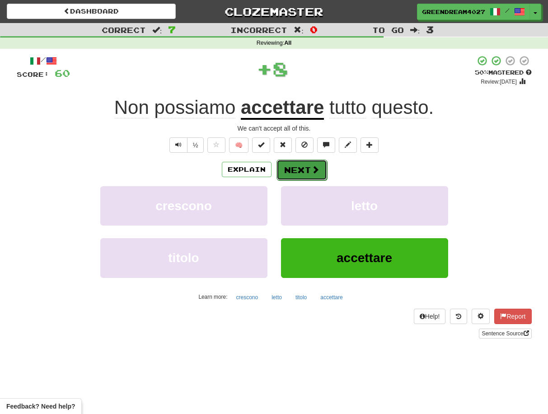
click at [299, 170] on button "Next" at bounding box center [302, 170] width 51 height 21
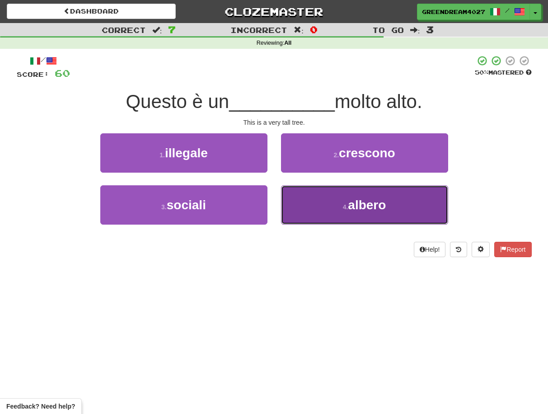
click at [321, 220] on button "4 . albero" at bounding box center [364, 204] width 167 height 39
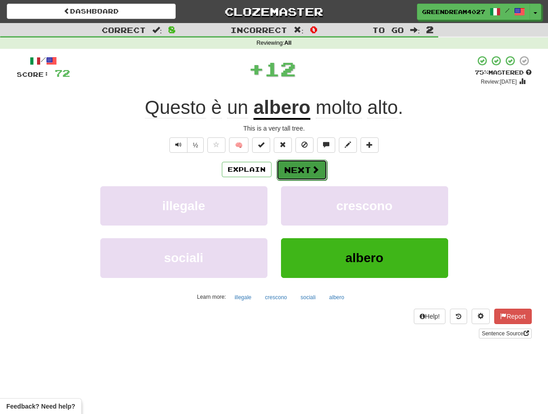
click at [301, 171] on button "Next" at bounding box center [302, 170] width 51 height 21
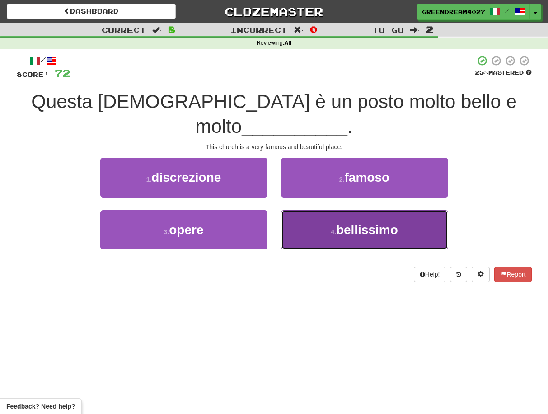
click at [332, 228] on small "4 ." at bounding box center [333, 231] width 5 height 7
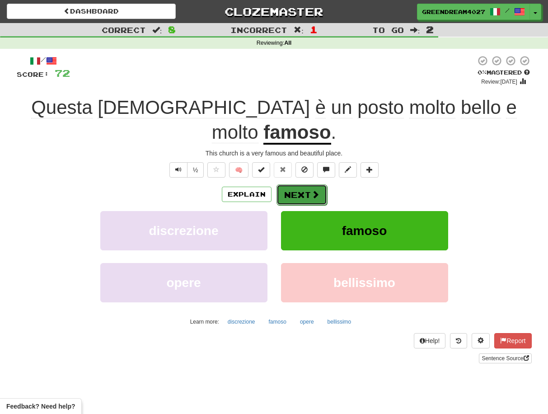
click at [301, 184] on button "Next" at bounding box center [302, 194] width 51 height 21
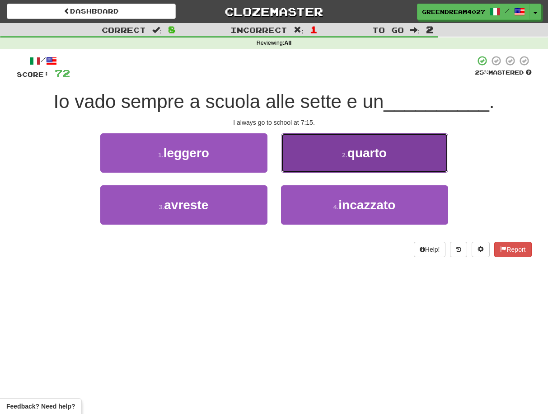
click at [335, 150] on button "2 . quarto" at bounding box center [364, 152] width 167 height 39
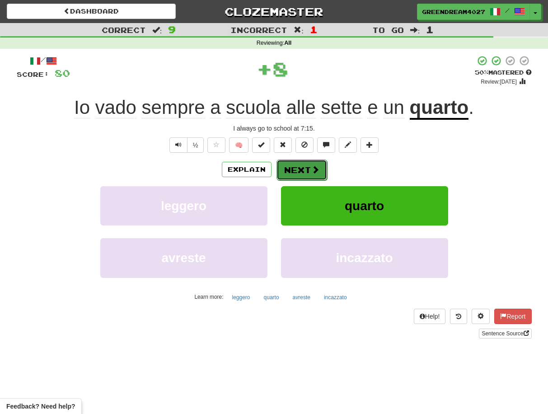
click at [315, 166] on span at bounding box center [315, 169] width 8 height 8
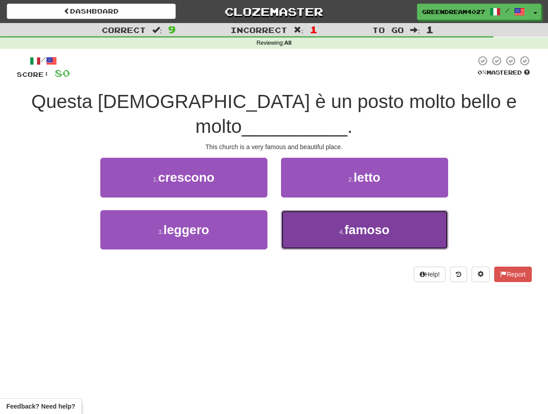
click at [325, 213] on button "4 . famoso" at bounding box center [364, 229] width 167 height 39
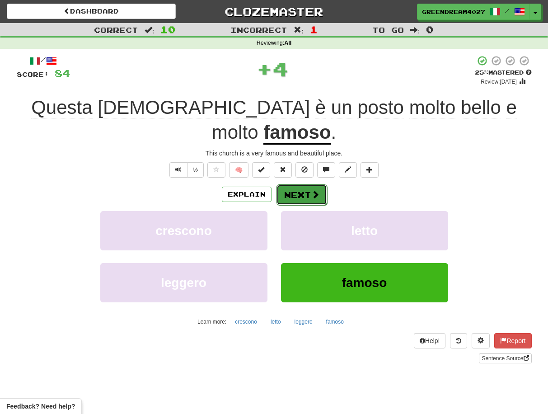
click at [304, 184] on button "Next" at bounding box center [302, 194] width 51 height 21
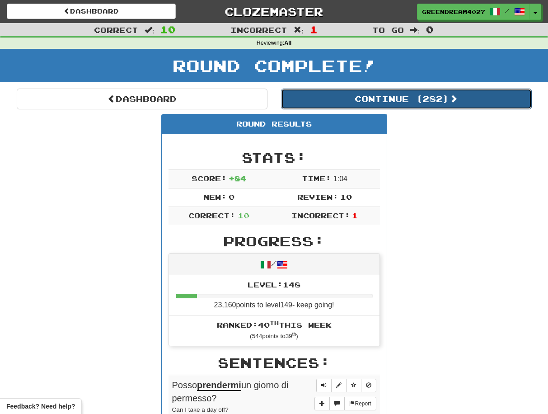
click at [374, 94] on button "Continue ( 282 )" at bounding box center [406, 99] width 251 height 21
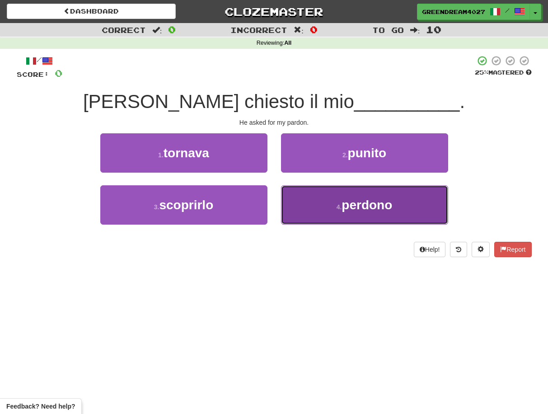
click at [315, 203] on button "4 . perdono" at bounding box center [364, 204] width 167 height 39
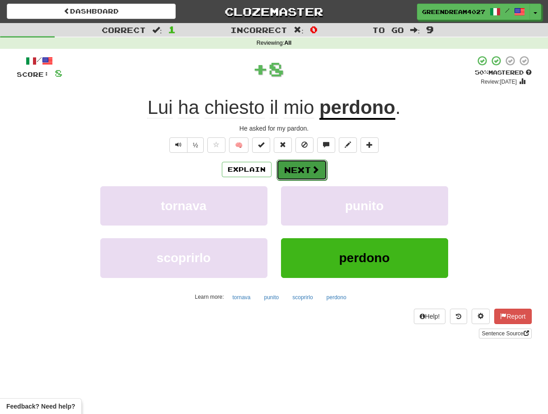
click at [304, 170] on button "Next" at bounding box center [302, 170] width 51 height 21
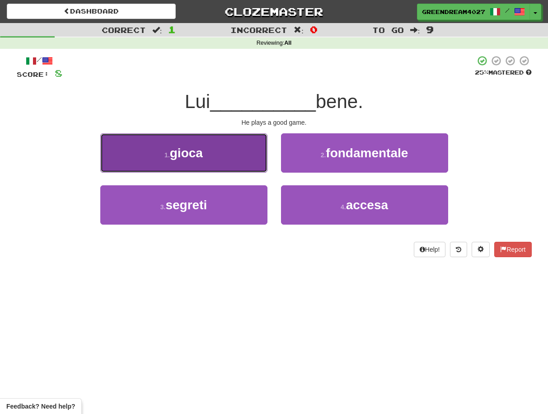
click at [250, 154] on button "1 . gioca" at bounding box center [183, 152] width 167 height 39
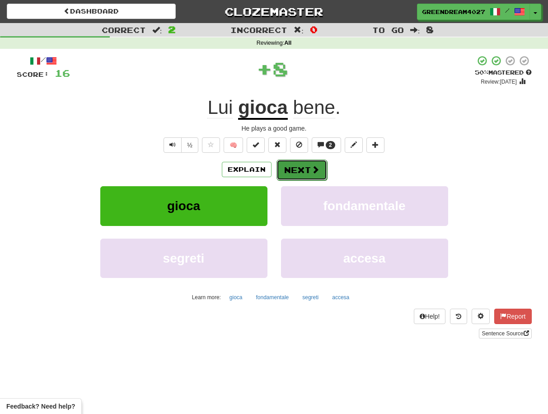
click at [295, 167] on button "Next" at bounding box center [302, 170] width 51 height 21
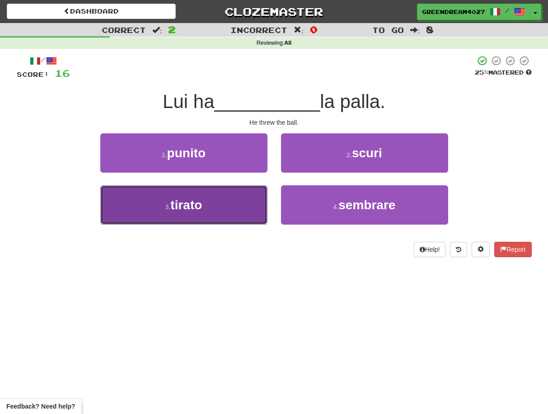
click at [226, 212] on button "3 . tirato" at bounding box center [183, 204] width 167 height 39
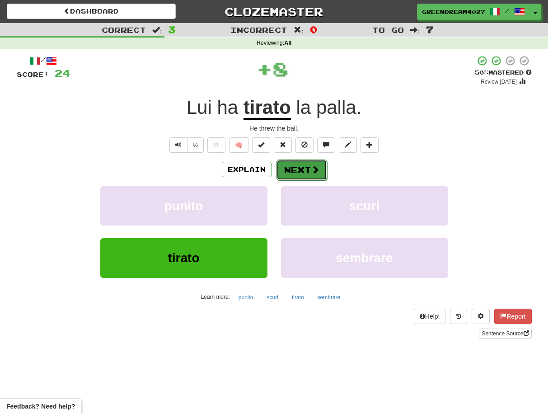
click at [301, 169] on button "Next" at bounding box center [302, 170] width 51 height 21
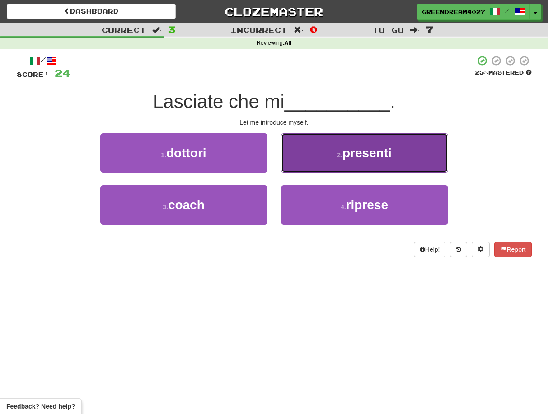
click at [337, 153] on small "2 ." at bounding box center [339, 154] width 5 height 7
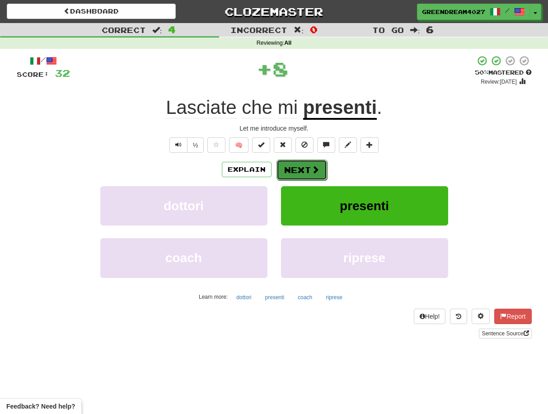
click at [302, 169] on button "Next" at bounding box center [302, 170] width 51 height 21
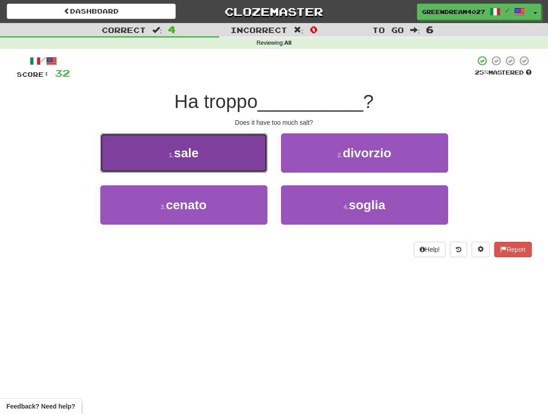
click at [233, 155] on button "1 . sale" at bounding box center [183, 152] width 167 height 39
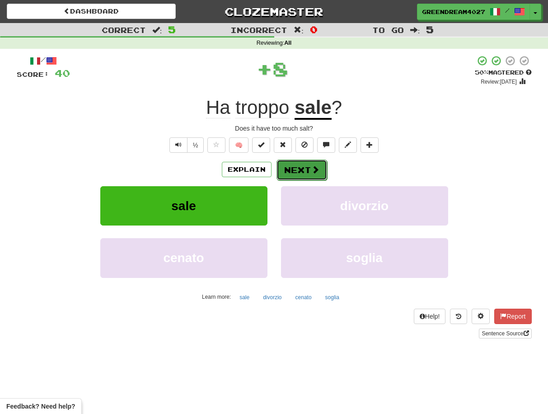
click at [294, 170] on button "Next" at bounding box center [302, 170] width 51 height 21
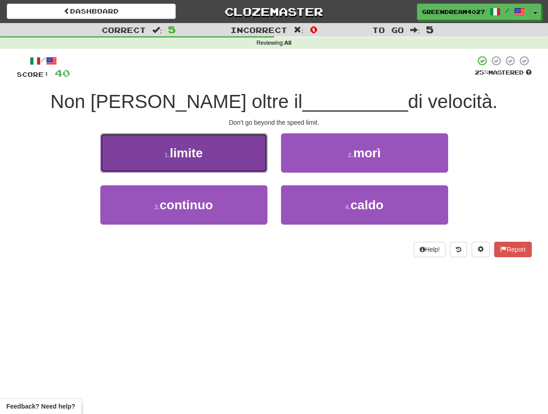
click at [227, 154] on button "1 . limite" at bounding box center [183, 152] width 167 height 39
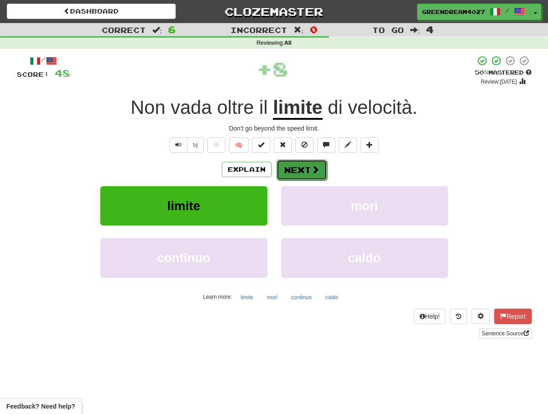
click at [298, 167] on button "Next" at bounding box center [302, 170] width 51 height 21
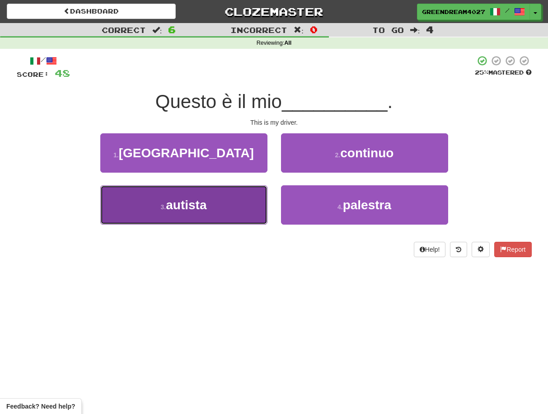
click at [229, 206] on button "3 . autista" at bounding box center [183, 204] width 167 height 39
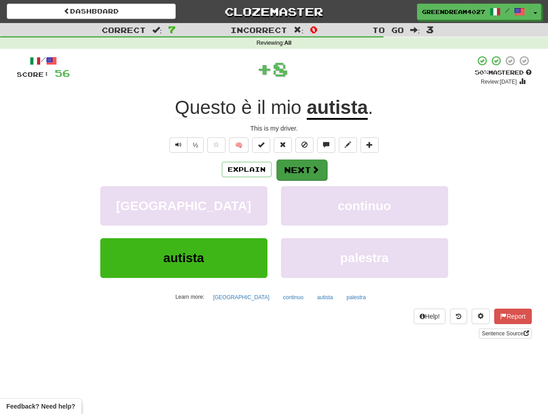
click at [295, 168] on button "Next" at bounding box center [302, 170] width 51 height 21
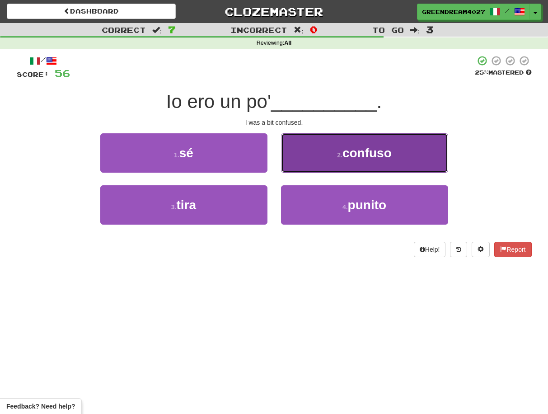
click at [318, 152] on button "2 . confuso" at bounding box center [364, 152] width 167 height 39
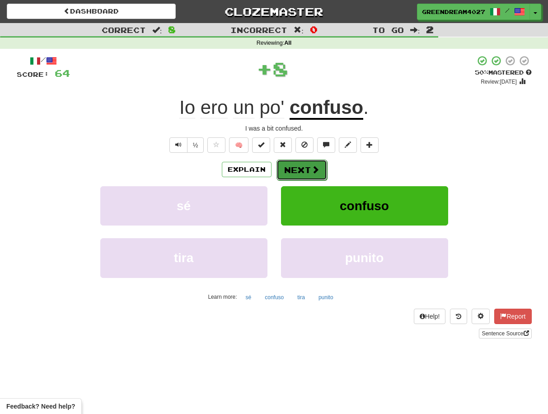
click at [301, 171] on button "Next" at bounding box center [302, 170] width 51 height 21
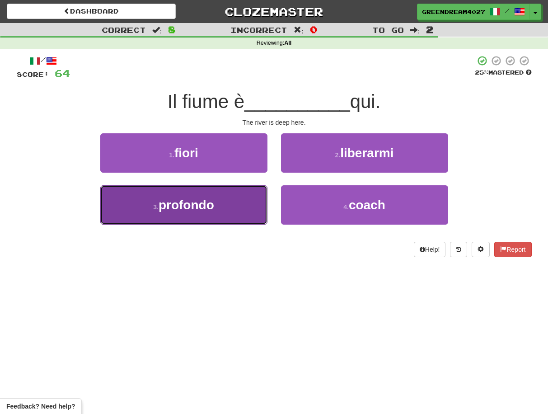
click at [233, 206] on button "3 . profondo" at bounding box center [183, 204] width 167 height 39
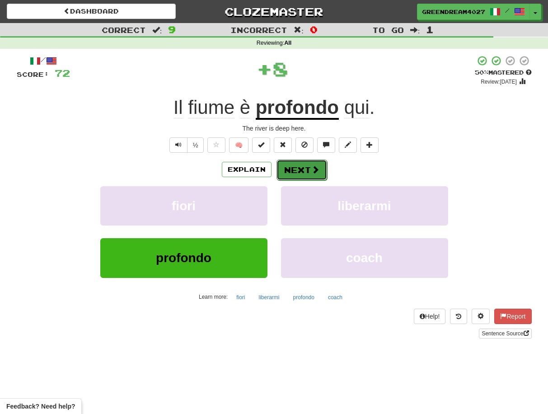
click at [300, 170] on button "Next" at bounding box center [302, 170] width 51 height 21
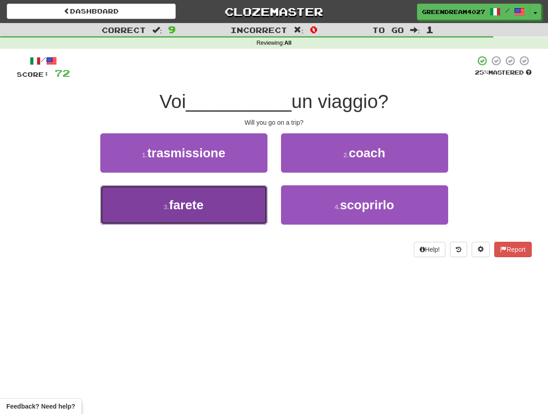
click at [239, 207] on button "3 . farete" at bounding box center [183, 204] width 167 height 39
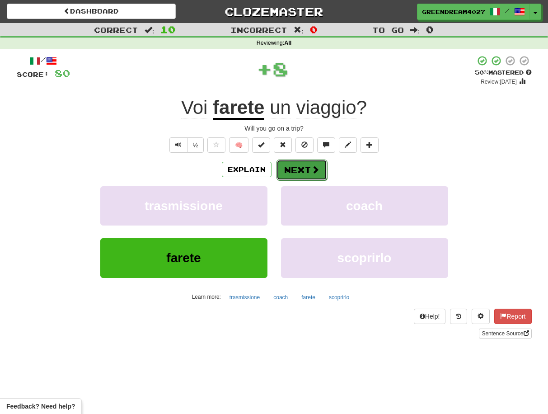
click at [300, 169] on button "Next" at bounding box center [302, 170] width 51 height 21
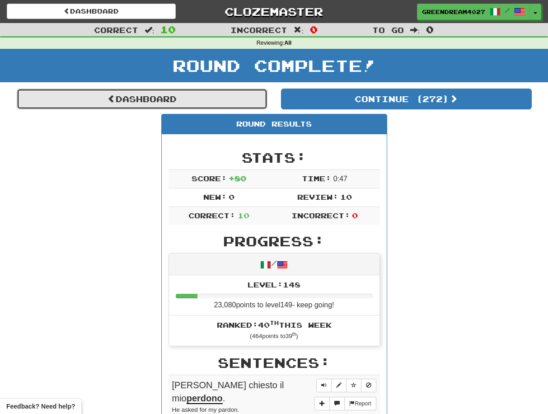
click at [148, 94] on link "Dashboard" at bounding box center [142, 99] width 251 height 21
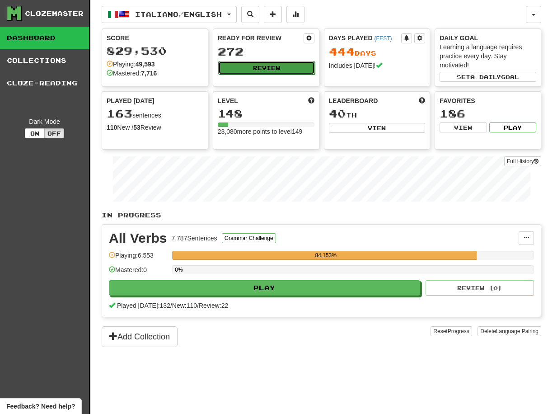
click at [256, 65] on button "Review" at bounding box center [266, 68] width 97 height 14
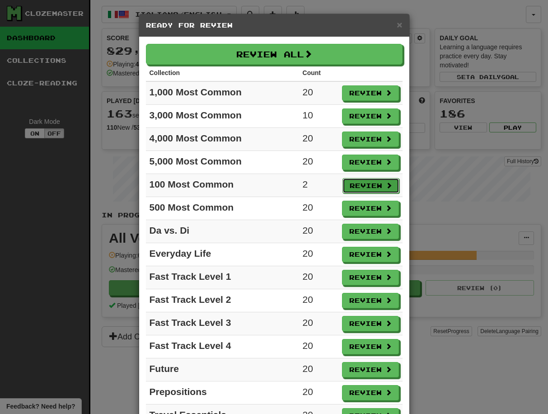
click at [370, 184] on button "Review" at bounding box center [371, 185] width 57 height 15
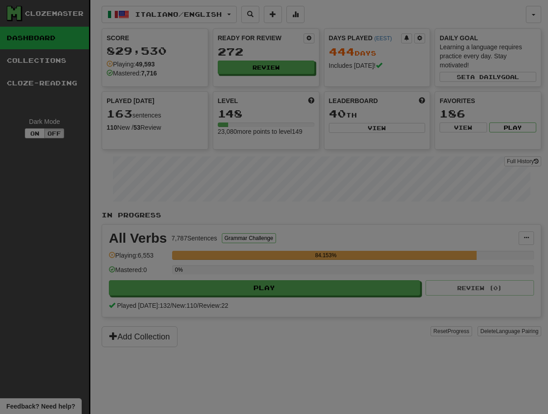
select select "**"
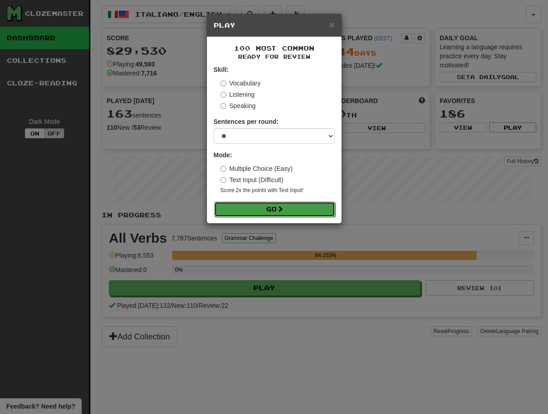
click at [307, 210] on button "Go" at bounding box center [274, 209] width 121 height 15
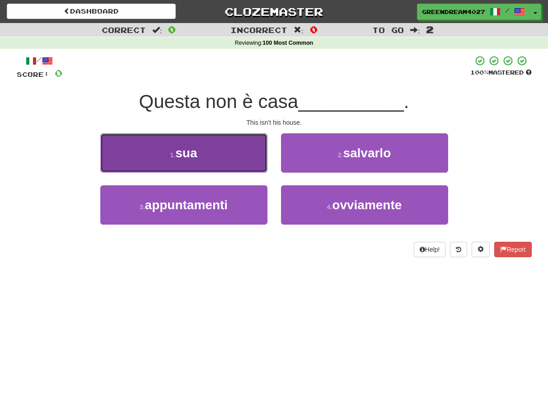
click at [231, 151] on button "1 . sua" at bounding box center [183, 152] width 167 height 39
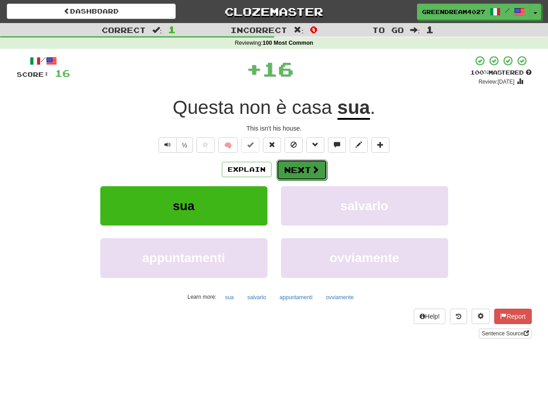
click at [298, 167] on button "Next" at bounding box center [302, 170] width 51 height 21
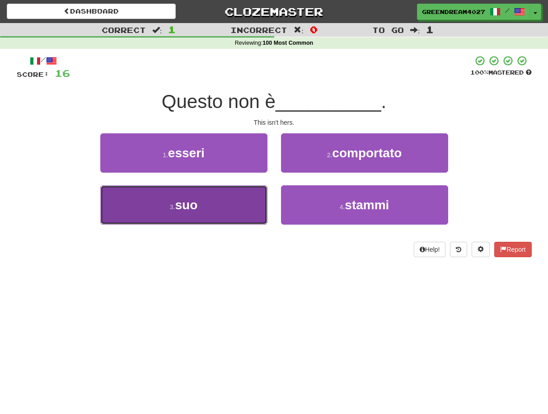
click at [236, 203] on button "3 . suo" at bounding box center [183, 204] width 167 height 39
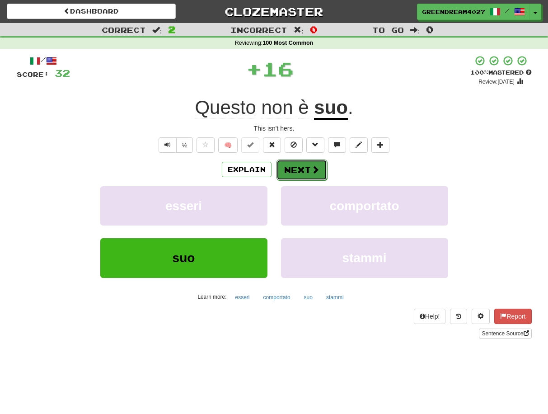
click at [298, 170] on button "Next" at bounding box center [302, 170] width 51 height 21
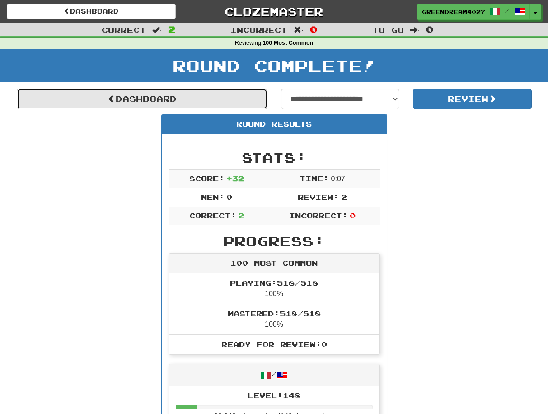
click at [173, 102] on link "Dashboard" at bounding box center [142, 99] width 251 height 21
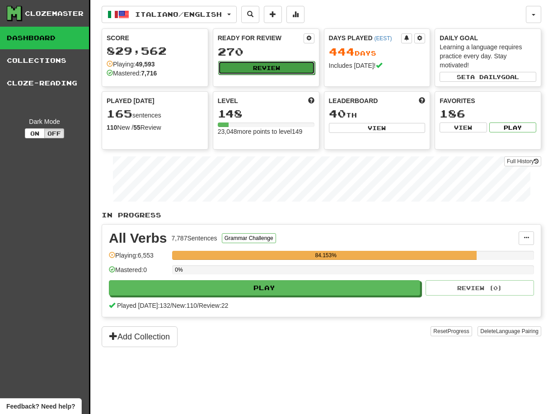
click at [257, 70] on button "Review" at bounding box center [266, 68] width 97 height 14
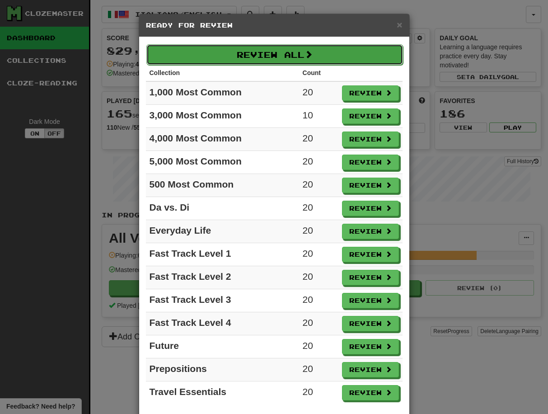
click at [260, 54] on button "Review All" at bounding box center [274, 54] width 257 height 21
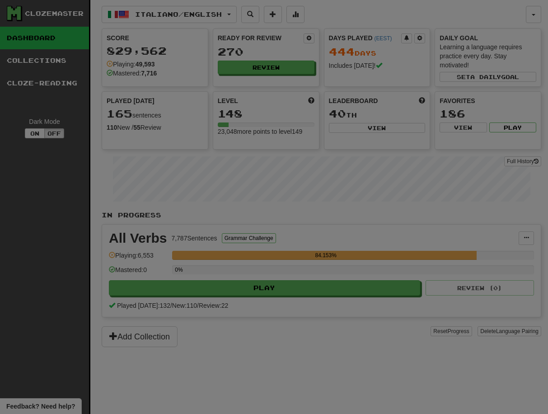
select select "**"
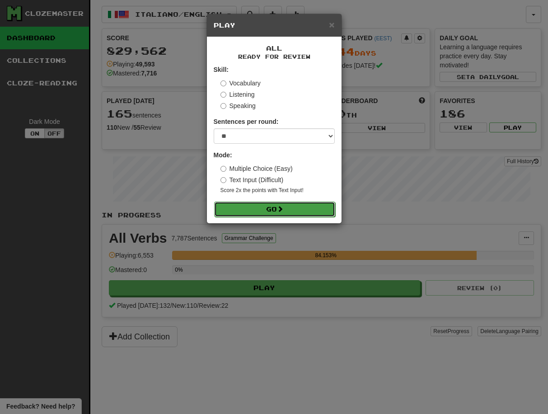
click at [277, 208] on button "Go" at bounding box center [274, 209] width 121 height 15
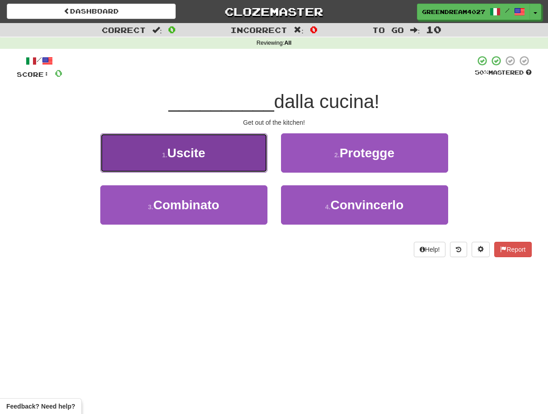
click at [231, 159] on button "1 . Uscite" at bounding box center [183, 152] width 167 height 39
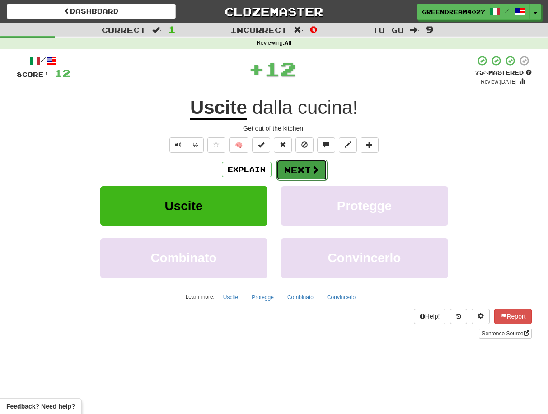
click at [304, 170] on button "Next" at bounding box center [302, 170] width 51 height 21
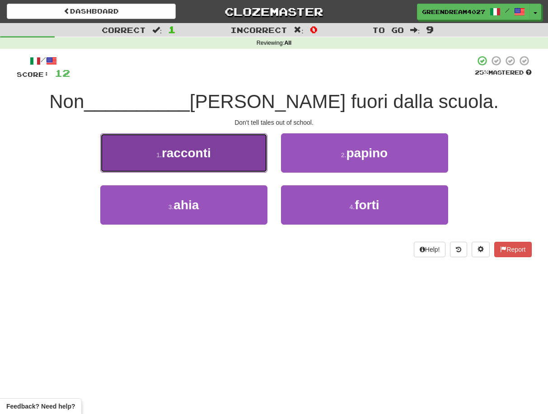
click at [238, 157] on button "1 . racconti" at bounding box center [183, 152] width 167 height 39
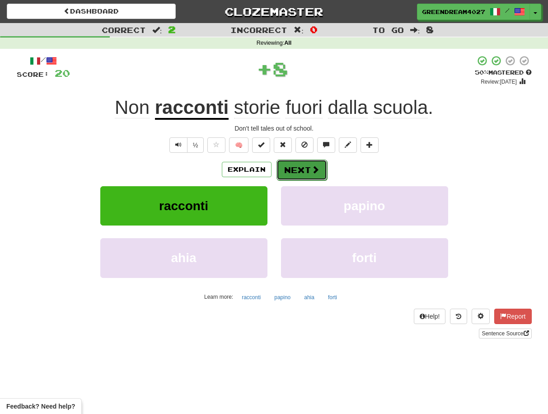
click at [299, 169] on button "Next" at bounding box center [302, 170] width 51 height 21
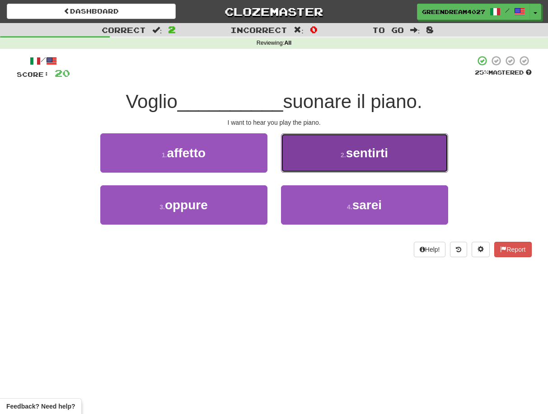
click at [330, 156] on button "2 . sentirti" at bounding box center [364, 152] width 167 height 39
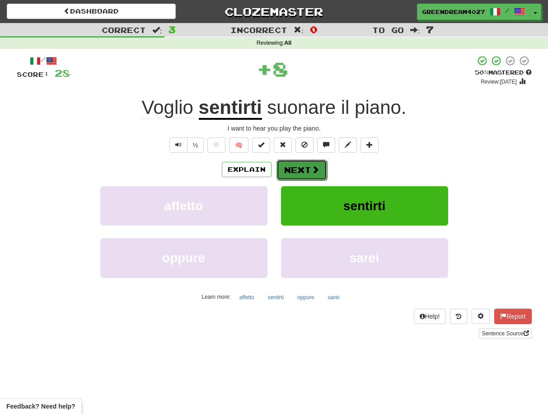
click at [303, 170] on button "Next" at bounding box center [302, 170] width 51 height 21
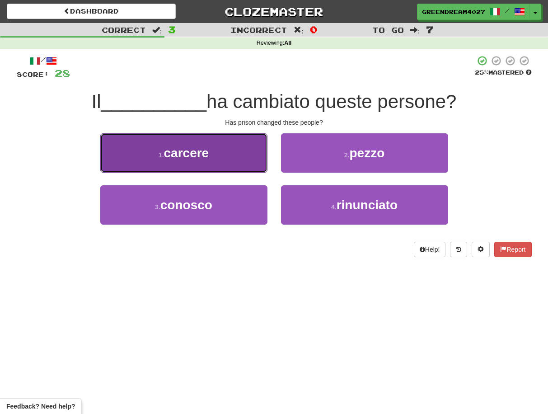
click at [224, 157] on button "1 . carcere" at bounding box center [183, 152] width 167 height 39
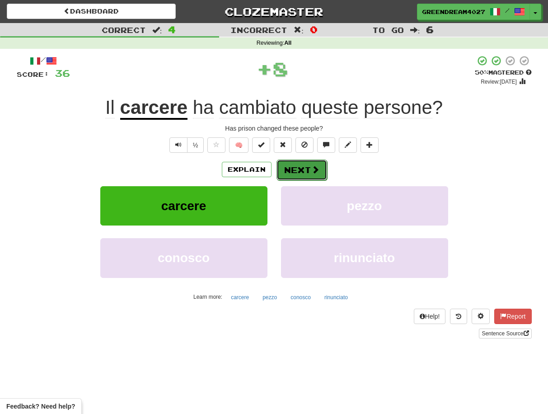
click at [300, 171] on button "Next" at bounding box center [302, 170] width 51 height 21
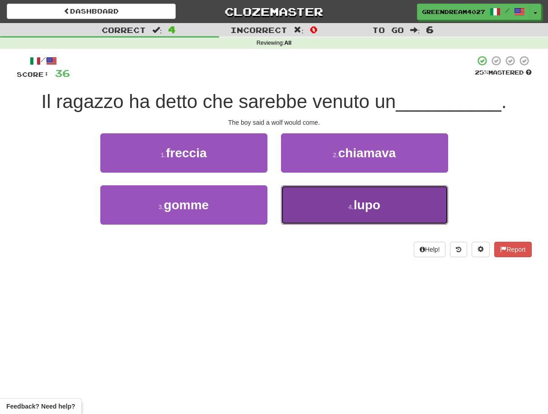
click at [317, 209] on button "4 . [PERSON_NAME]" at bounding box center [364, 204] width 167 height 39
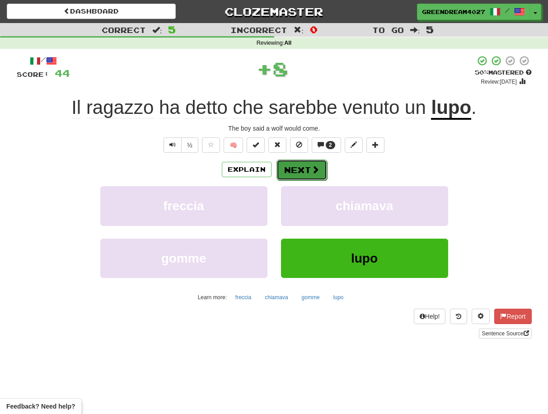
click at [297, 169] on button "Next" at bounding box center [302, 170] width 51 height 21
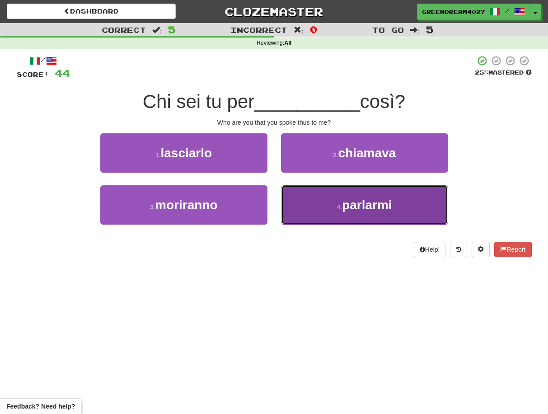
click at [315, 208] on button "4 . parlarmi" at bounding box center [364, 204] width 167 height 39
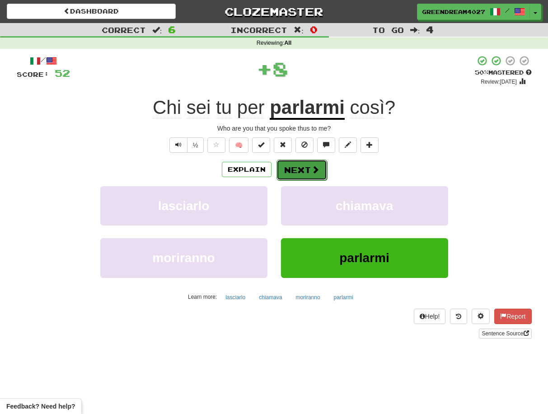
click at [302, 170] on button "Next" at bounding box center [302, 170] width 51 height 21
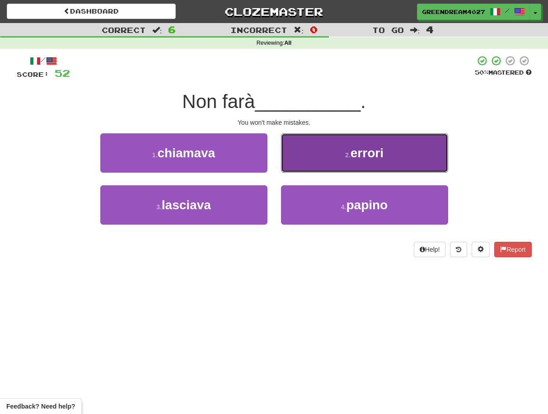
click at [325, 164] on button "2 . errori" at bounding box center [364, 152] width 167 height 39
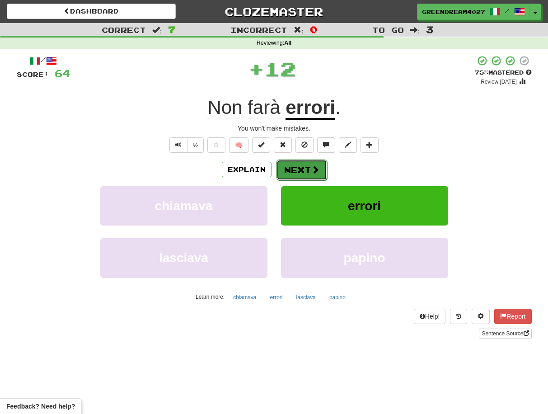
click at [306, 170] on button "Next" at bounding box center [302, 170] width 51 height 21
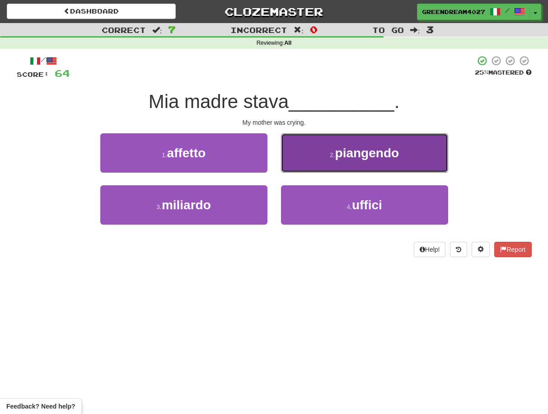
click at [347, 159] on span "piangendo" at bounding box center [367, 153] width 64 height 14
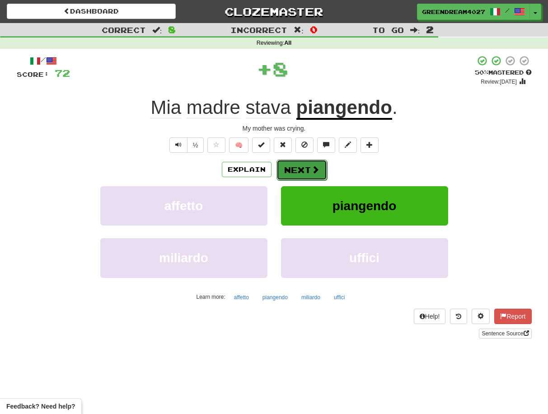
click at [302, 169] on button "Next" at bounding box center [302, 170] width 51 height 21
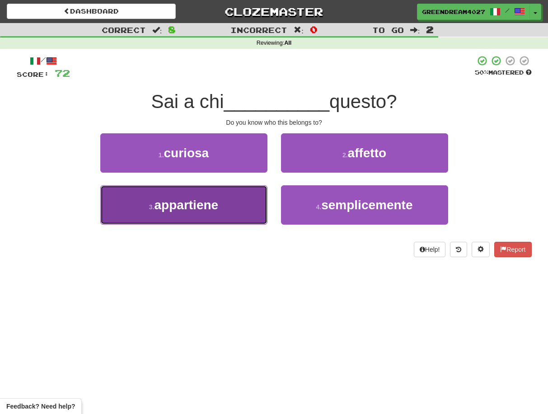
click at [252, 210] on button "3 . appartiene" at bounding box center [183, 204] width 167 height 39
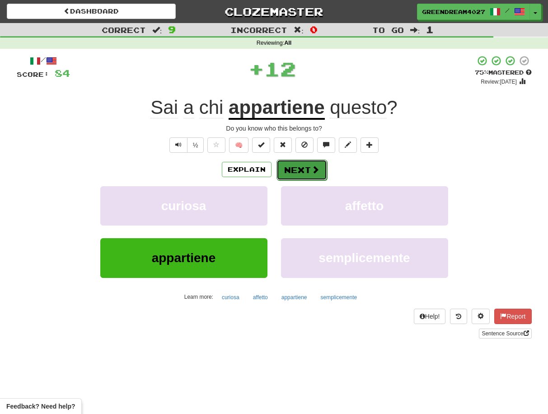
click at [302, 170] on button "Next" at bounding box center [302, 170] width 51 height 21
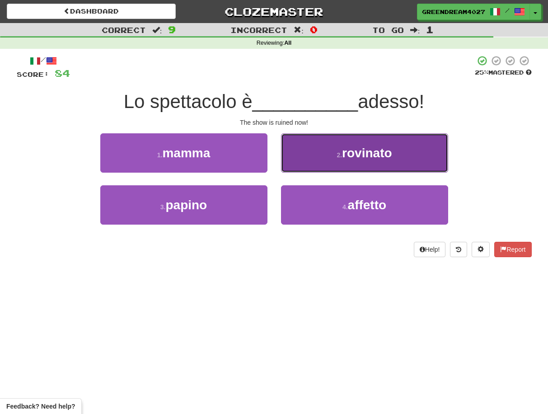
click at [331, 154] on button "2 . rovinato" at bounding box center [364, 152] width 167 height 39
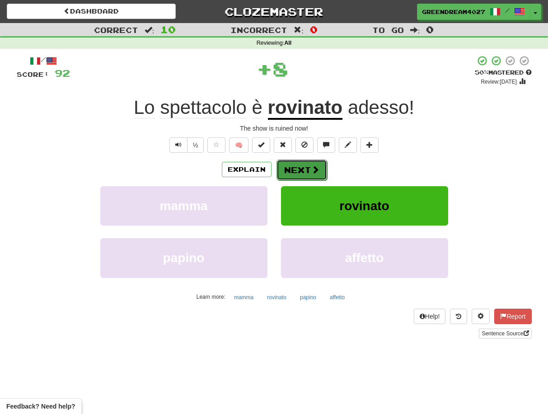
click at [306, 168] on button "Next" at bounding box center [302, 170] width 51 height 21
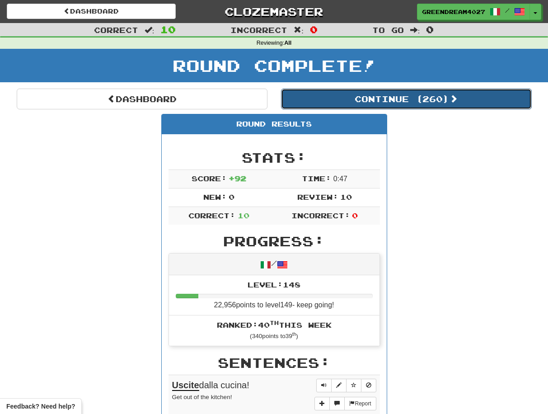
click at [373, 96] on button "Continue ( 260 )" at bounding box center [406, 99] width 251 height 21
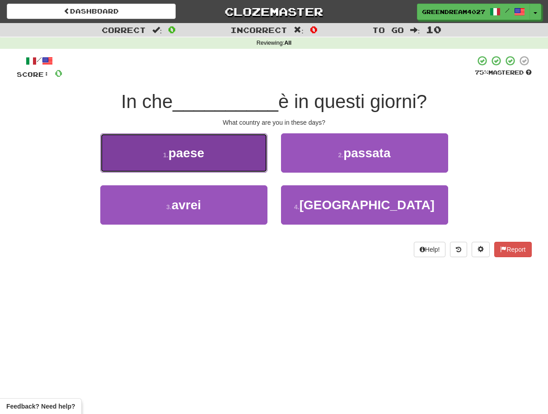
click at [236, 162] on button "1 . paese" at bounding box center [183, 152] width 167 height 39
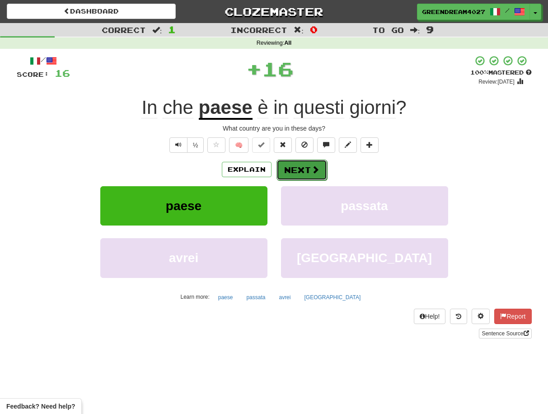
click at [300, 170] on button "Next" at bounding box center [302, 170] width 51 height 21
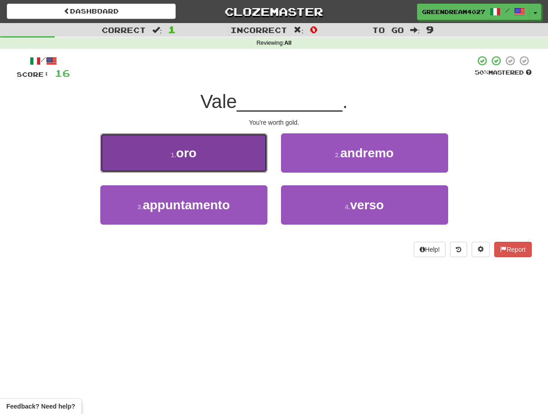
click at [224, 162] on button "1 . oro" at bounding box center [183, 152] width 167 height 39
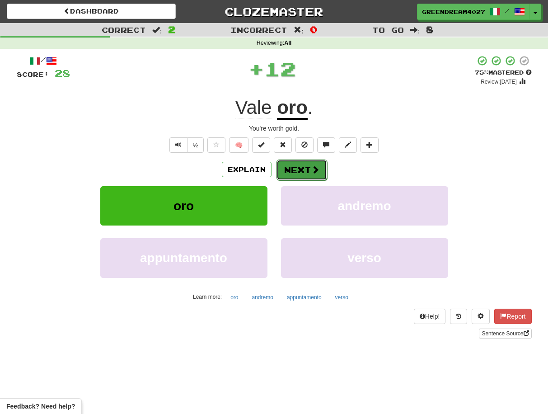
click at [304, 168] on button "Next" at bounding box center [302, 170] width 51 height 21
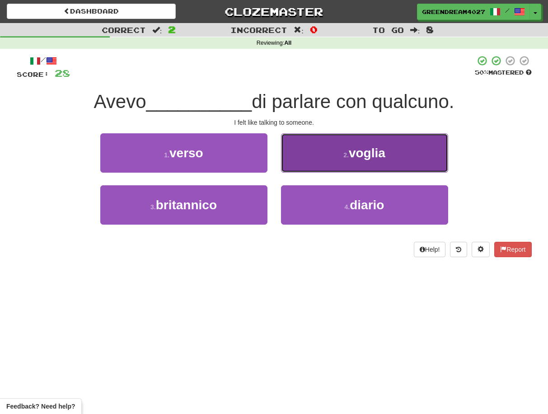
click at [354, 158] on span "voglia" at bounding box center [367, 153] width 37 height 14
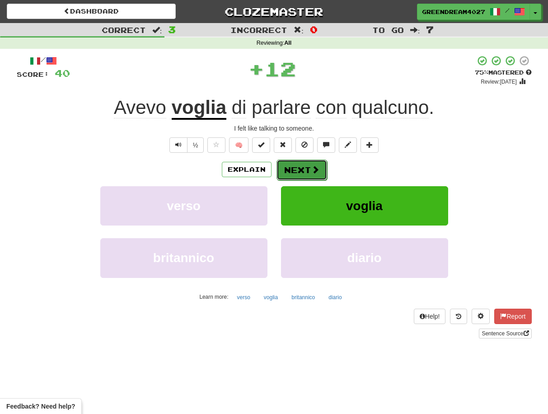
click at [303, 169] on button "Next" at bounding box center [302, 170] width 51 height 21
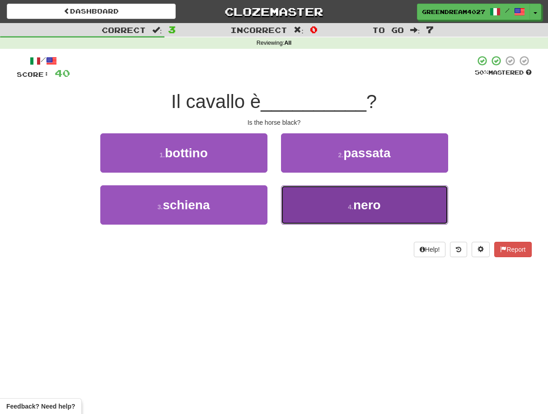
click at [326, 214] on button "4 . nero" at bounding box center [364, 204] width 167 height 39
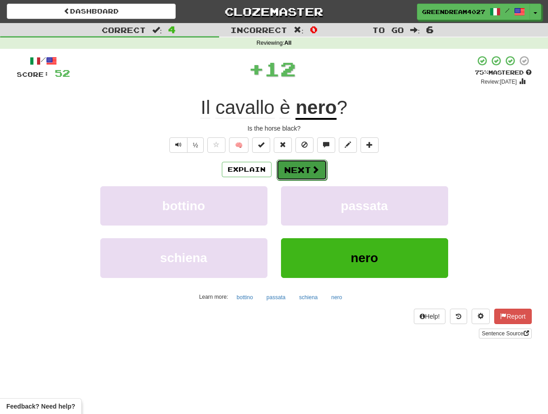
click at [302, 172] on button "Next" at bounding box center [302, 170] width 51 height 21
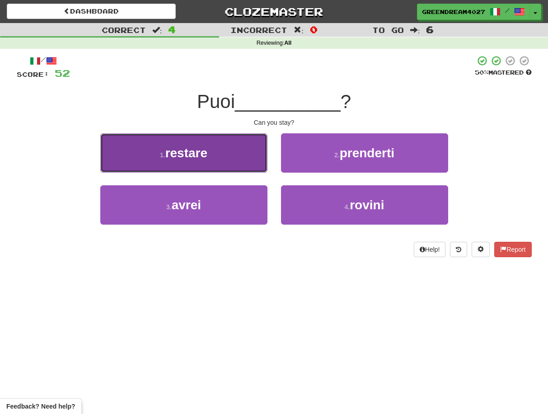
click at [242, 160] on button "1 . restare" at bounding box center [183, 152] width 167 height 39
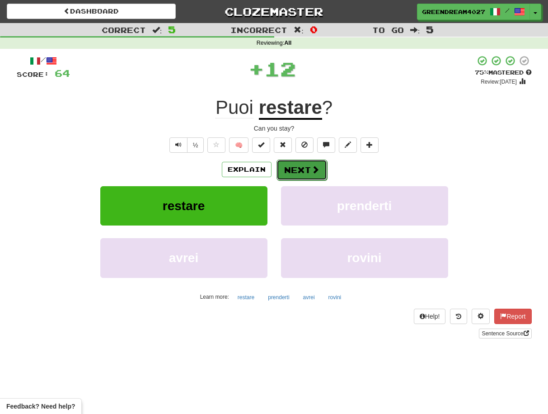
click at [295, 170] on button "Next" at bounding box center [302, 170] width 51 height 21
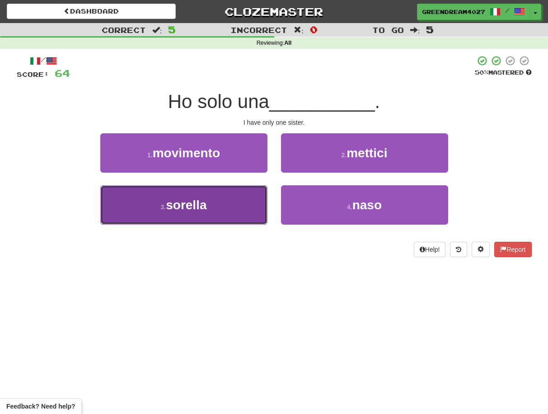
click at [243, 212] on button "3 . sorella" at bounding box center [183, 204] width 167 height 39
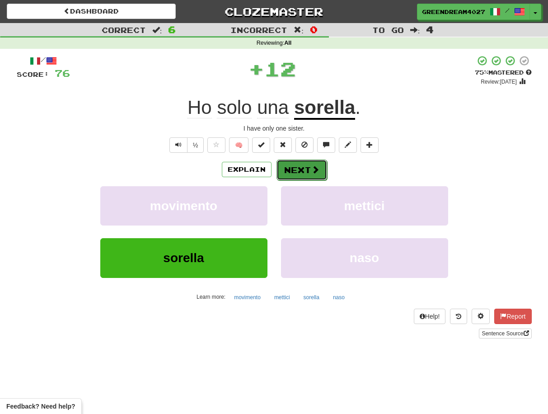
click at [292, 169] on button "Next" at bounding box center [302, 170] width 51 height 21
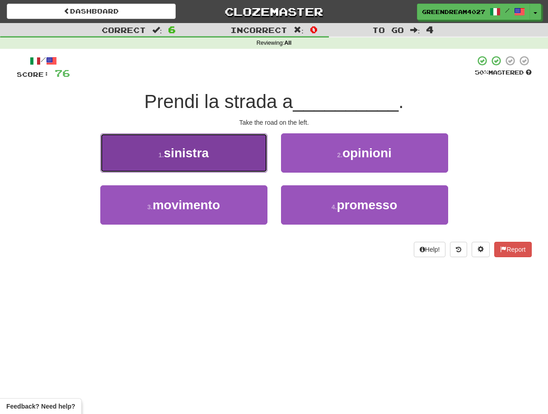
click at [231, 160] on button "1 . sinistra" at bounding box center [183, 152] width 167 height 39
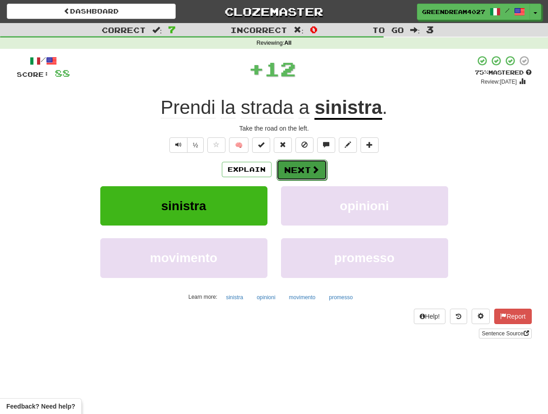
click at [291, 170] on button "Next" at bounding box center [302, 170] width 51 height 21
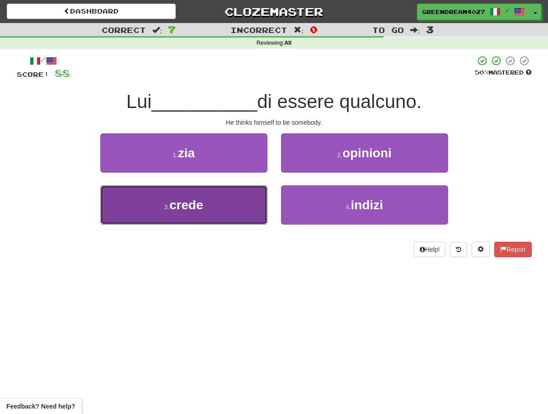
click at [230, 210] on button "3 . crede" at bounding box center [183, 204] width 167 height 39
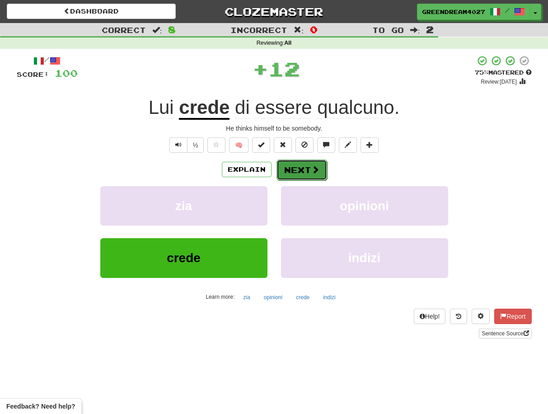
click at [301, 168] on button "Next" at bounding box center [302, 170] width 51 height 21
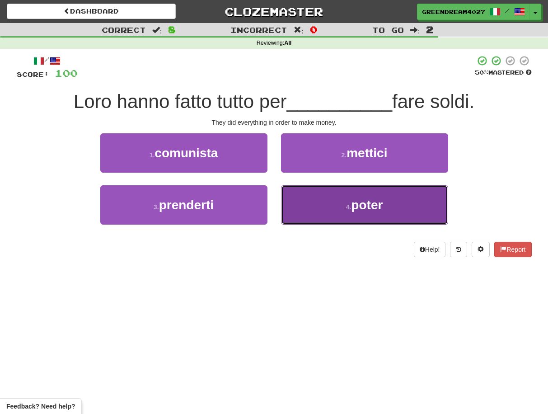
click at [320, 208] on button "4 . poter" at bounding box center [364, 204] width 167 height 39
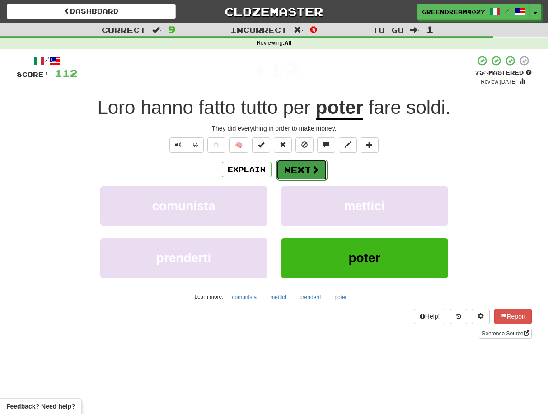
click at [300, 169] on button "Next" at bounding box center [302, 170] width 51 height 21
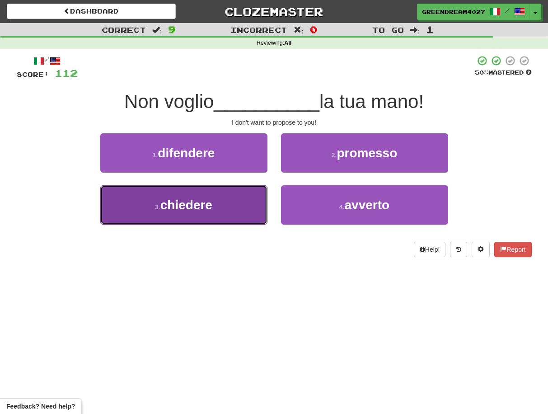
click at [236, 211] on button "3 . chiedere" at bounding box center [183, 204] width 167 height 39
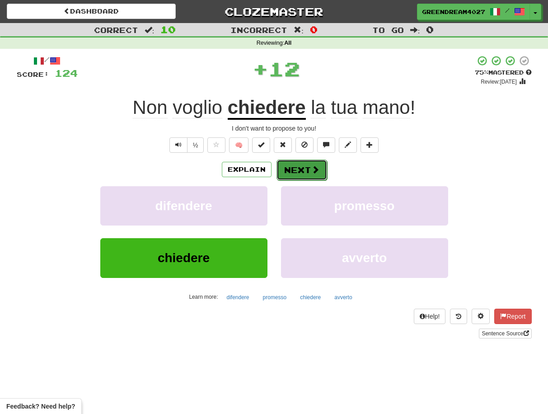
click at [303, 170] on button "Next" at bounding box center [302, 170] width 51 height 21
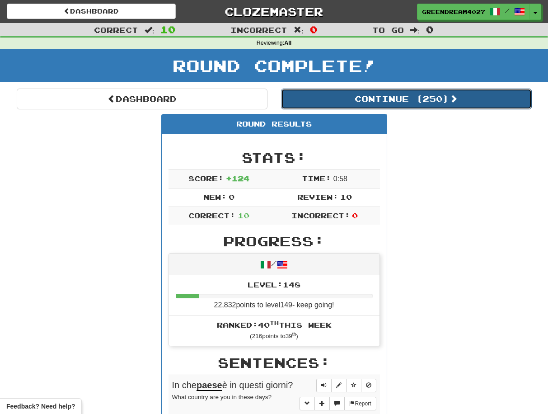
click at [403, 99] on button "Continue ( 250 )" at bounding box center [406, 99] width 251 height 21
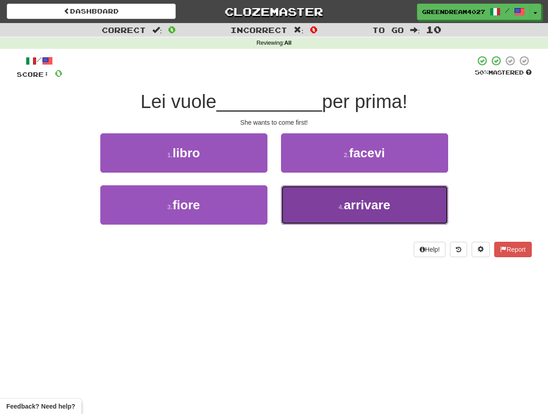
click at [342, 208] on small "4 ." at bounding box center [341, 206] width 5 height 7
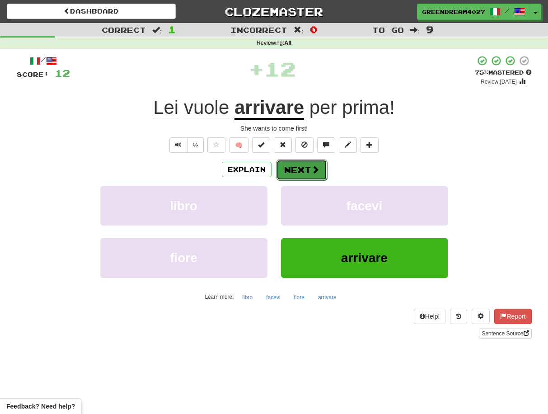
click at [306, 170] on button "Next" at bounding box center [302, 170] width 51 height 21
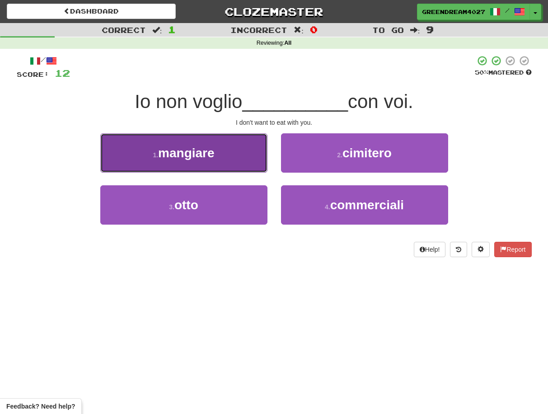
click at [236, 159] on button "1 . [GEOGRAPHIC_DATA]" at bounding box center [183, 152] width 167 height 39
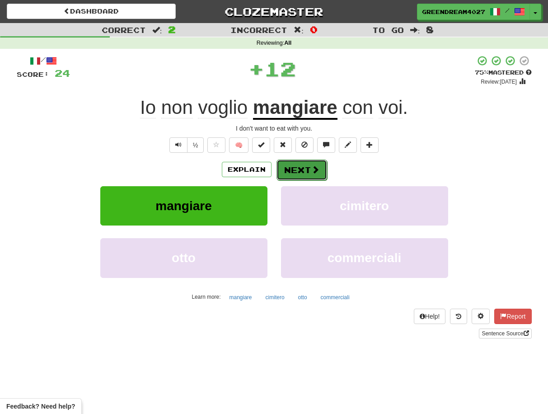
click at [306, 171] on button "Next" at bounding box center [302, 170] width 51 height 21
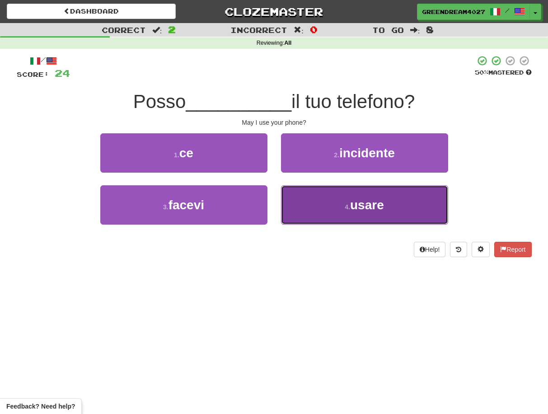
click at [315, 211] on button "4 . usare" at bounding box center [364, 204] width 167 height 39
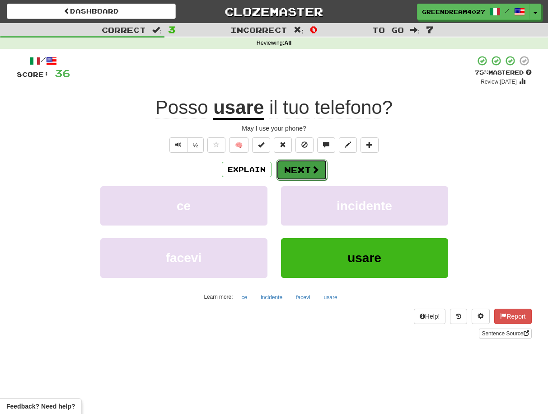
click at [303, 170] on button "Next" at bounding box center [302, 170] width 51 height 21
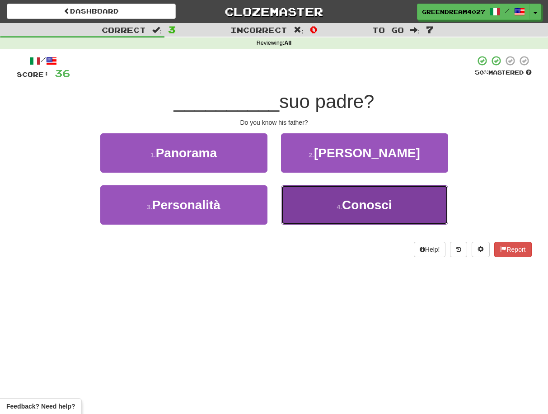
click at [316, 201] on button "4 . Conosci" at bounding box center [364, 204] width 167 height 39
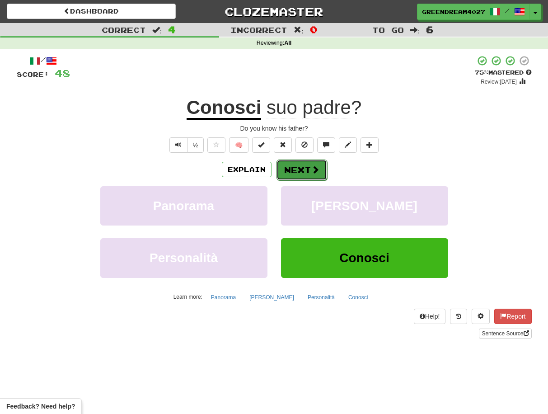
click at [308, 168] on button "Next" at bounding box center [302, 170] width 51 height 21
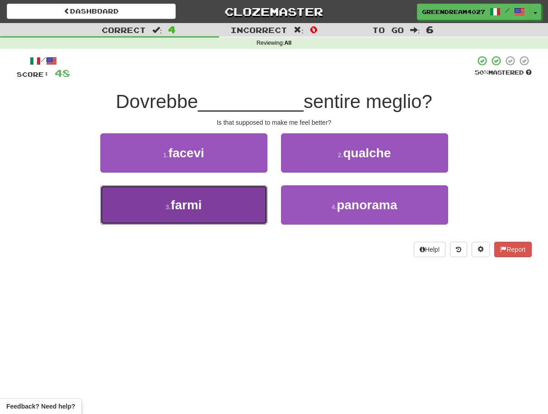
click at [232, 208] on button "3 . farmi" at bounding box center [183, 204] width 167 height 39
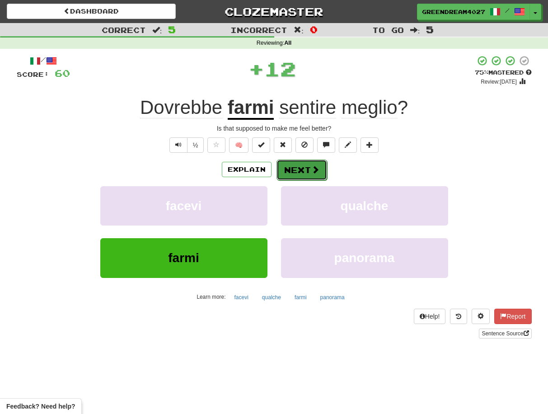
click at [303, 170] on button "Next" at bounding box center [302, 170] width 51 height 21
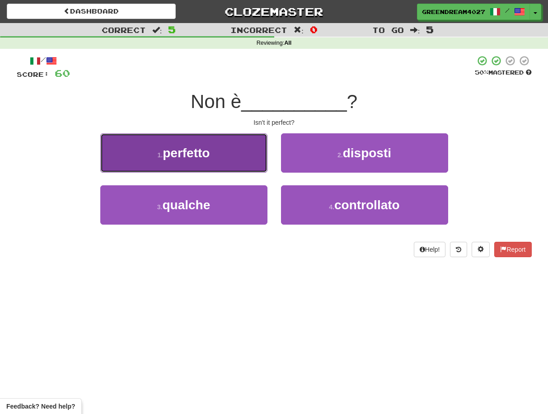
click at [231, 157] on button "1 . [PERSON_NAME]" at bounding box center [183, 152] width 167 height 39
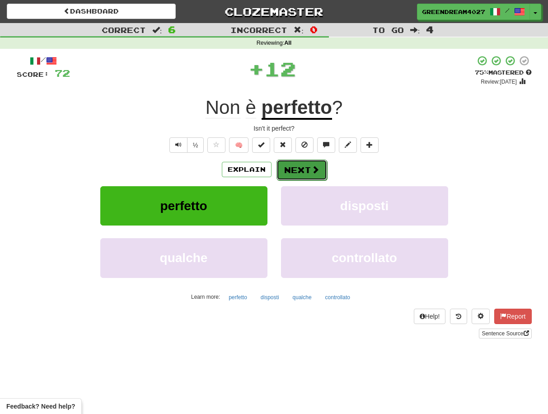
click at [298, 168] on button "Next" at bounding box center [302, 170] width 51 height 21
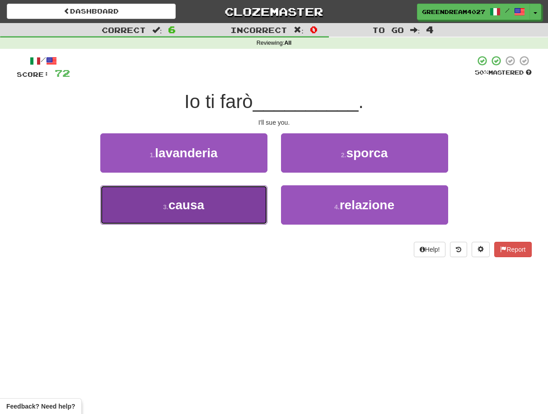
click at [239, 212] on button "3 . causa" at bounding box center [183, 204] width 167 height 39
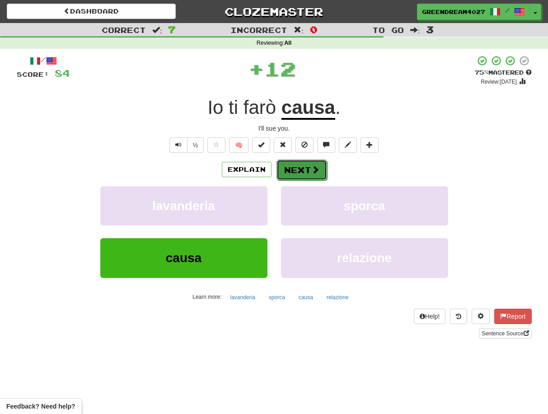
click at [300, 172] on button "Next" at bounding box center [302, 170] width 51 height 21
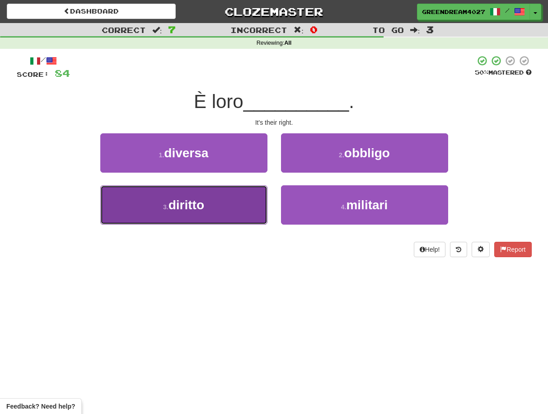
click at [243, 213] on button "3 . diritto" at bounding box center [183, 204] width 167 height 39
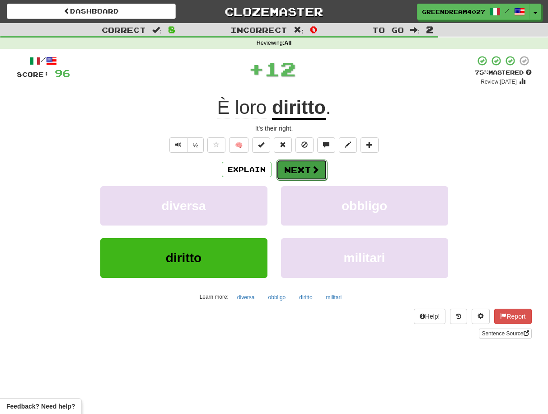
click at [300, 170] on button "Next" at bounding box center [302, 170] width 51 height 21
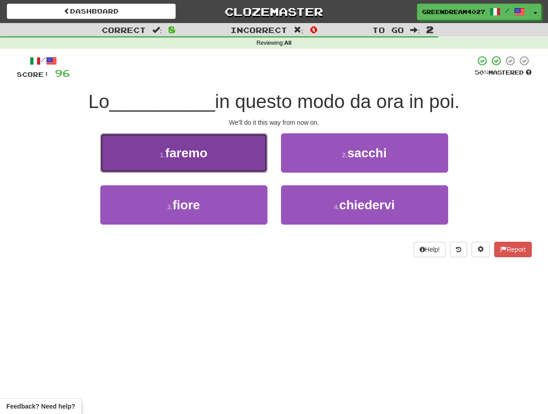
click at [223, 154] on button "1 . faremo" at bounding box center [183, 152] width 167 height 39
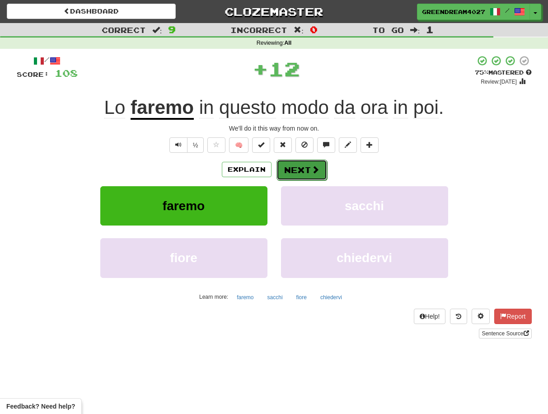
click at [306, 170] on button "Next" at bounding box center [302, 170] width 51 height 21
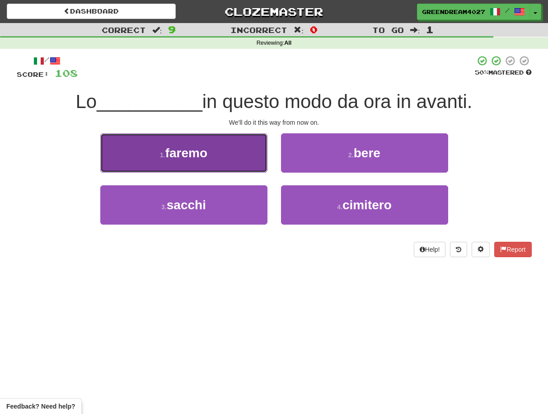
click at [223, 161] on button "1 . faremo" at bounding box center [183, 152] width 167 height 39
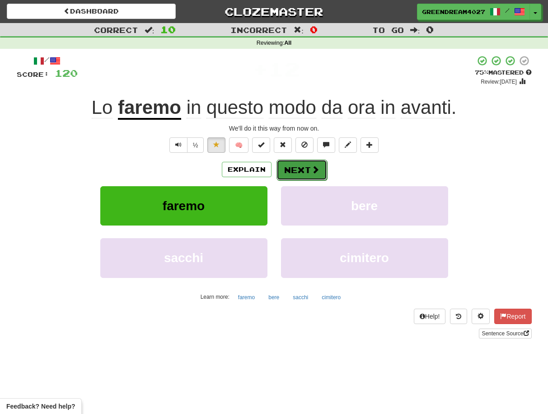
click at [302, 169] on button "Next" at bounding box center [302, 170] width 51 height 21
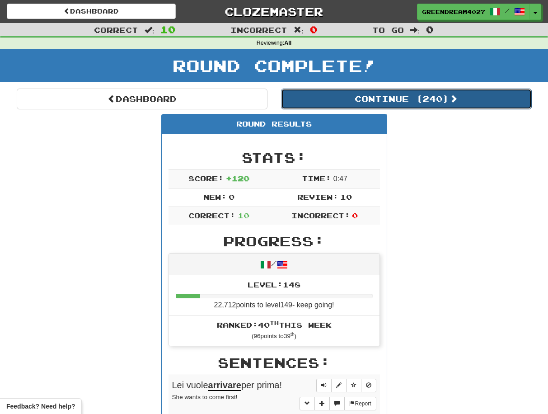
click at [396, 97] on button "Continue ( 240 )" at bounding box center [406, 99] width 251 height 21
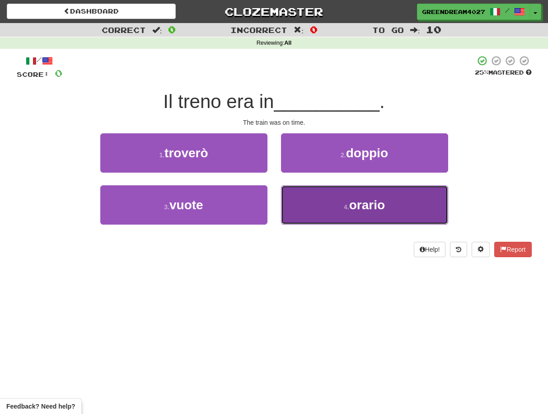
click at [317, 208] on button "4 . orario" at bounding box center [364, 204] width 167 height 39
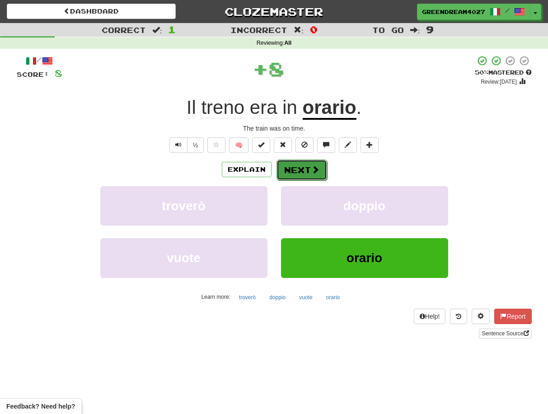
click at [304, 173] on button "Next" at bounding box center [302, 170] width 51 height 21
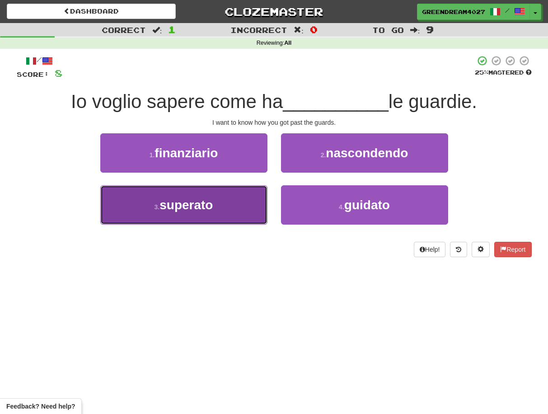
click at [235, 213] on button "3 . superato" at bounding box center [183, 204] width 167 height 39
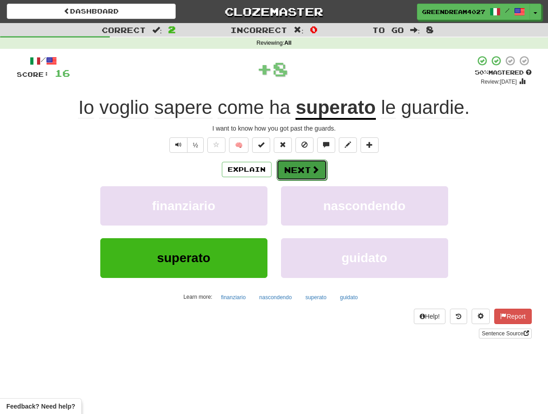
click at [307, 170] on button "Next" at bounding box center [302, 170] width 51 height 21
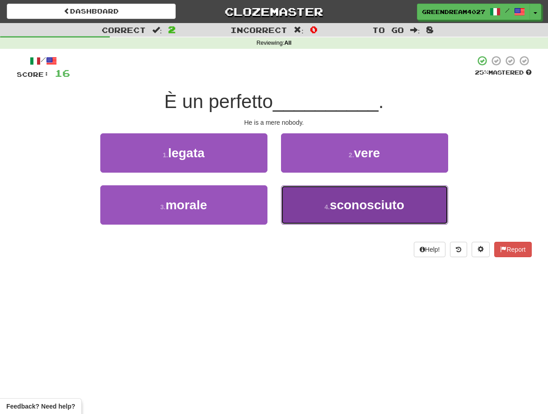
click at [318, 208] on button "4 . sconosciuto" at bounding box center [364, 204] width 167 height 39
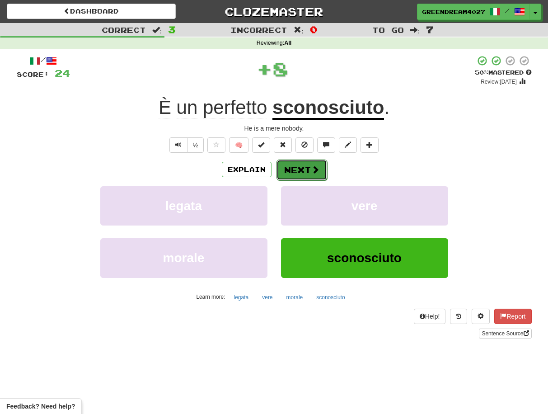
click at [300, 170] on button "Next" at bounding box center [302, 170] width 51 height 21
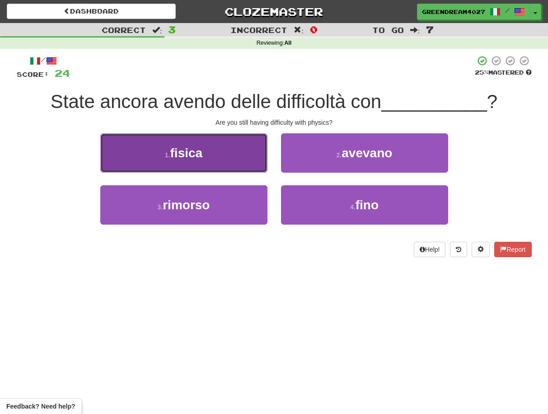
click at [254, 165] on button "1 . fisica" at bounding box center [183, 152] width 167 height 39
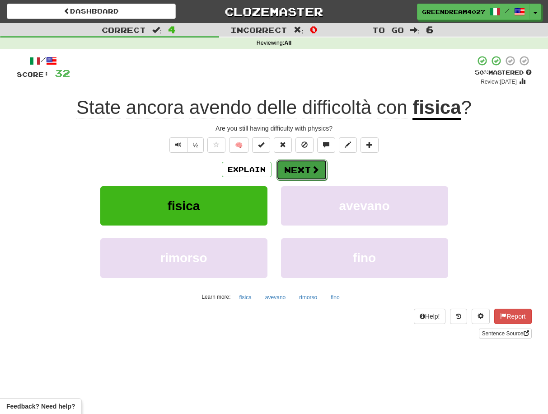
click at [299, 169] on button "Next" at bounding box center [302, 170] width 51 height 21
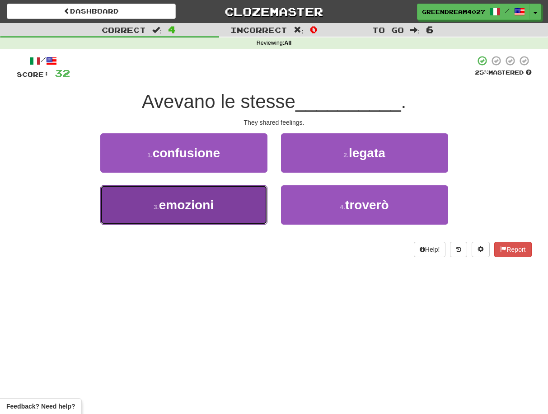
click at [242, 210] on button "3 . emozioni" at bounding box center [183, 204] width 167 height 39
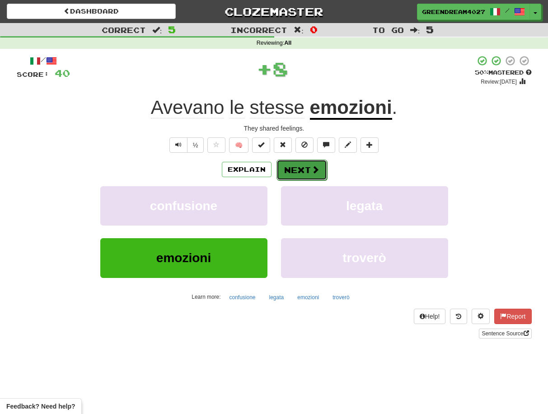
click at [299, 171] on button "Next" at bounding box center [302, 170] width 51 height 21
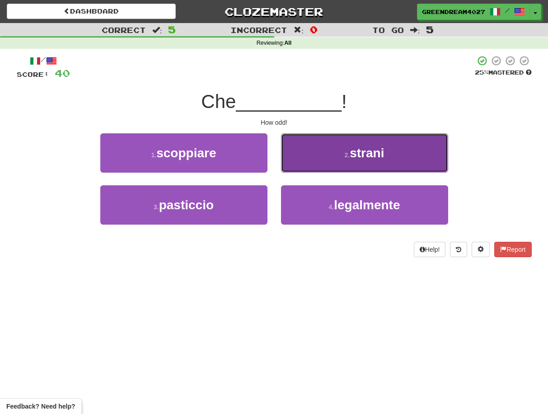
click at [330, 159] on button "2 . strani" at bounding box center [364, 152] width 167 height 39
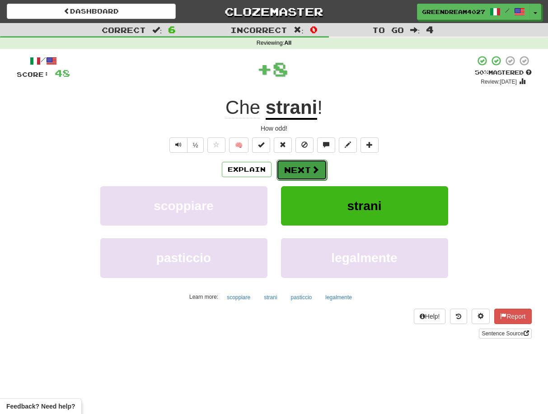
click at [306, 171] on button "Next" at bounding box center [302, 170] width 51 height 21
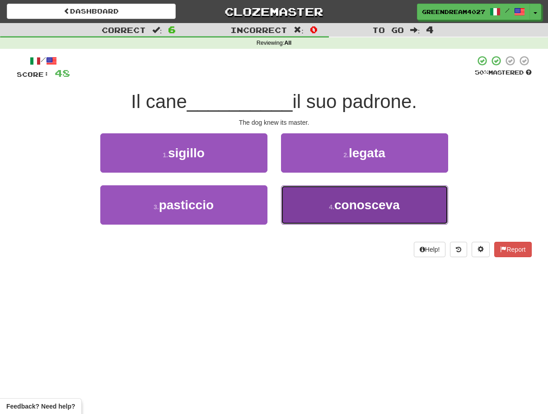
click at [320, 212] on button "4 . conosceva" at bounding box center [364, 204] width 167 height 39
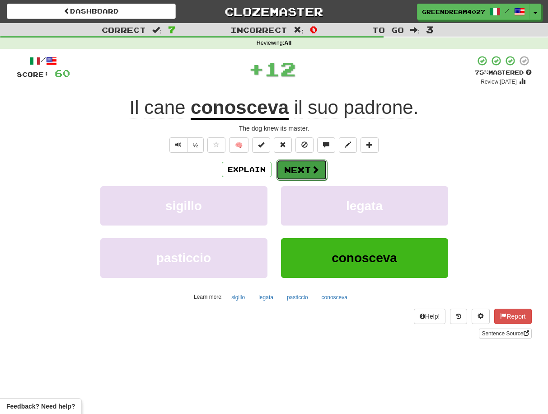
click at [305, 173] on button "Next" at bounding box center [302, 170] width 51 height 21
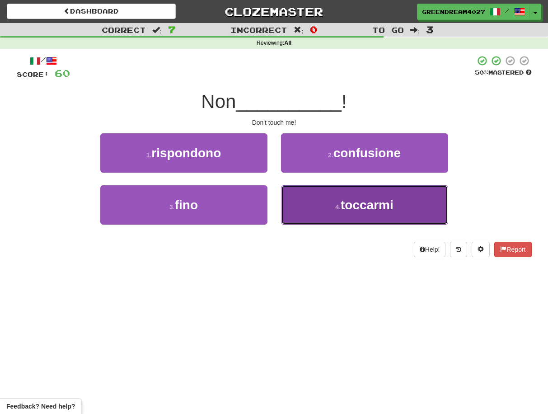
click at [325, 212] on button "4 . toccarmi" at bounding box center [364, 204] width 167 height 39
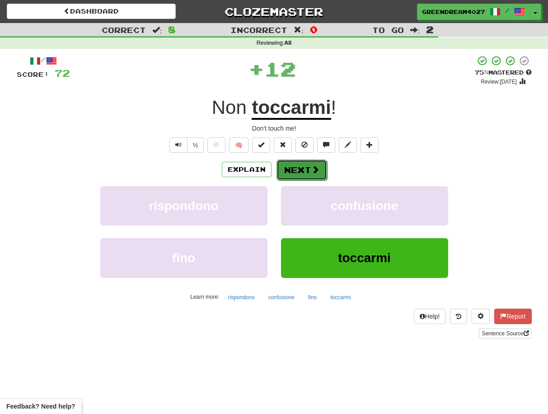
click at [300, 170] on button "Next" at bounding box center [302, 170] width 51 height 21
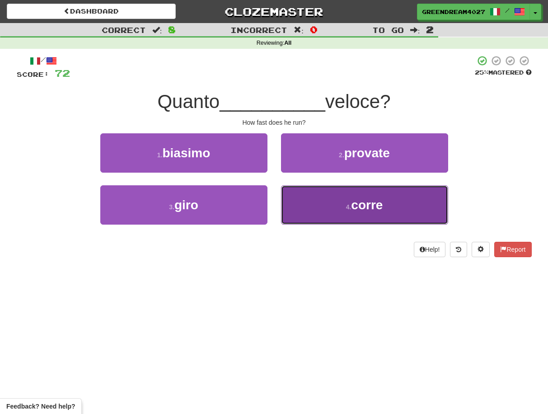
click at [332, 212] on button "4 . corre" at bounding box center [364, 204] width 167 height 39
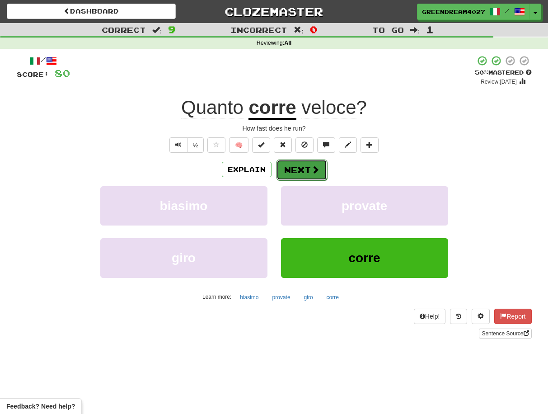
click at [299, 169] on button "Next" at bounding box center [302, 170] width 51 height 21
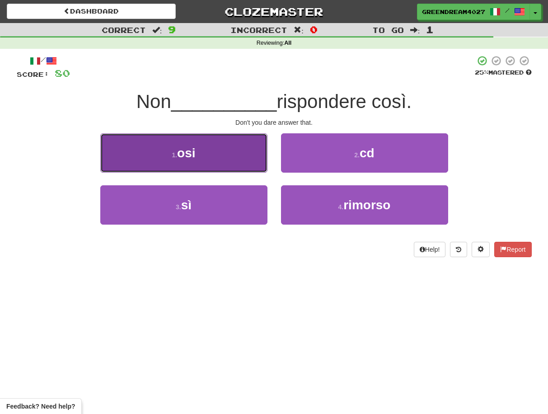
click at [221, 162] on button "1 . osi" at bounding box center [183, 152] width 167 height 39
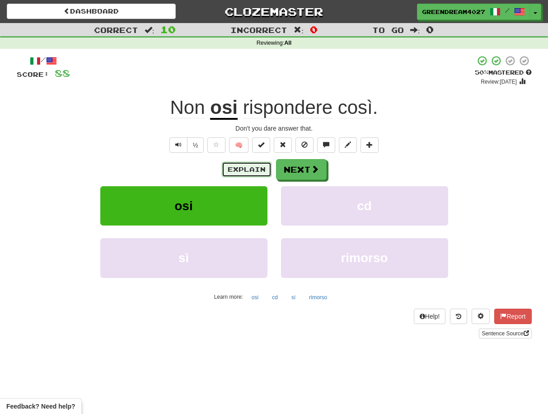
click at [256, 170] on button "Explain" at bounding box center [247, 169] width 50 height 15
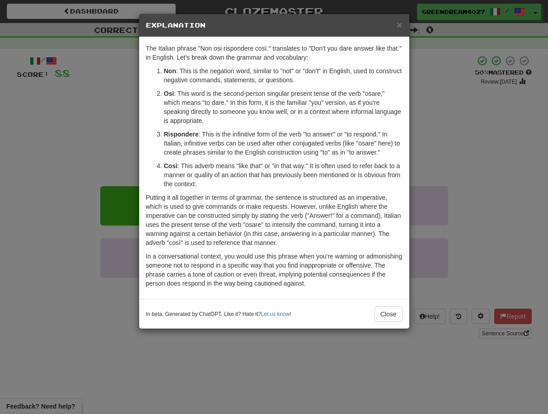
click at [113, 123] on div "× Explanation The Italian phrase "Non osi rispondere così." translates to "Don'…" at bounding box center [274, 207] width 548 height 414
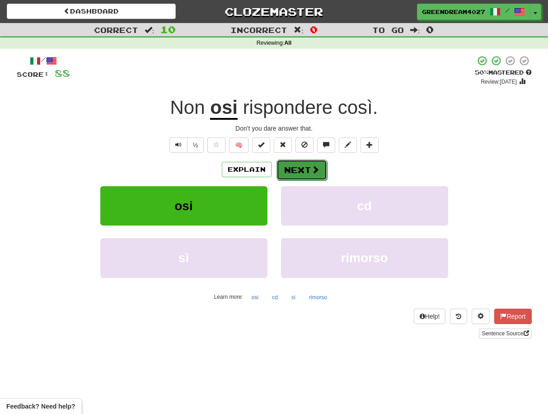
click at [308, 170] on button "Next" at bounding box center [302, 170] width 51 height 21
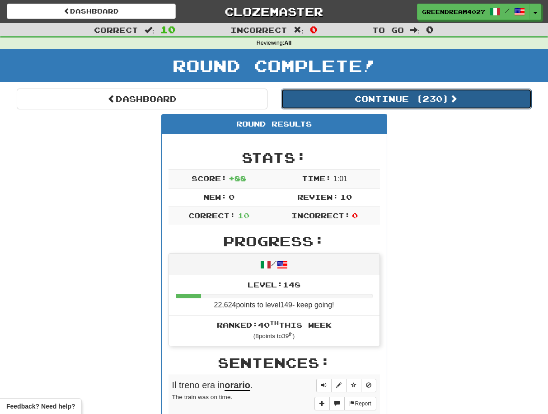
click at [382, 96] on button "Continue ( 230 )" at bounding box center [406, 99] width 251 height 21
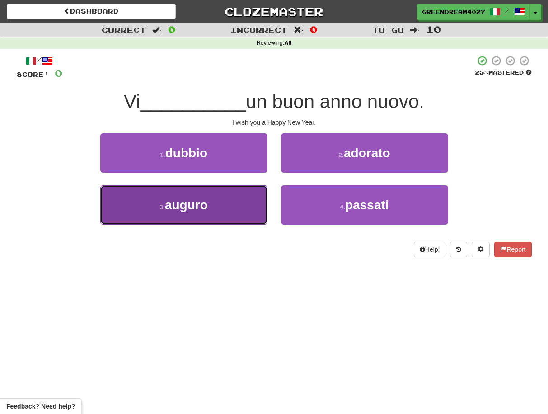
click at [239, 205] on button "3 . auguro" at bounding box center [183, 204] width 167 height 39
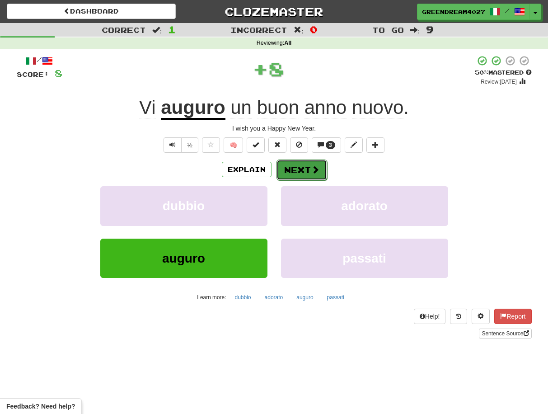
click at [295, 169] on button "Next" at bounding box center [302, 170] width 51 height 21
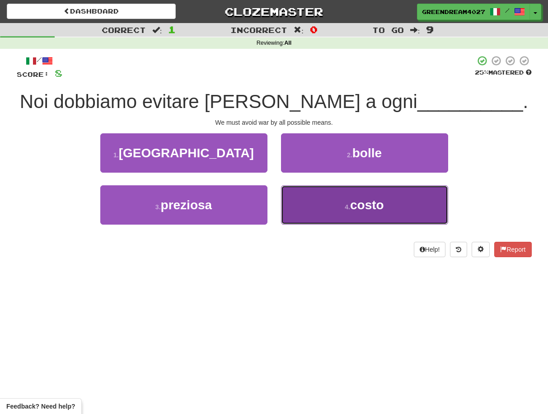
click at [329, 209] on button "4 . costo" at bounding box center [364, 204] width 167 height 39
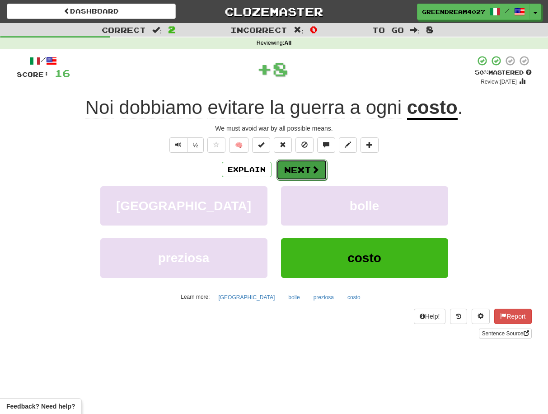
click at [306, 170] on button "Next" at bounding box center [302, 170] width 51 height 21
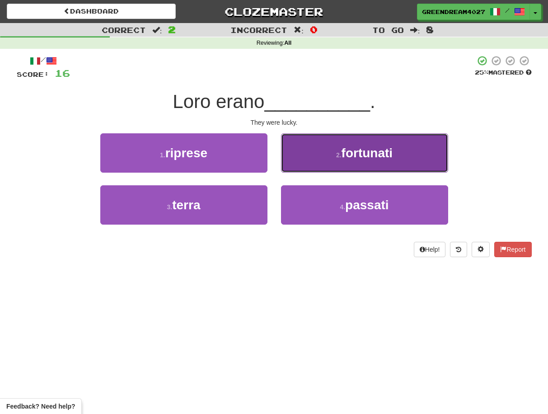
click at [325, 160] on button "2 . fortunati" at bounding box center [364, 152] width 167 height 39
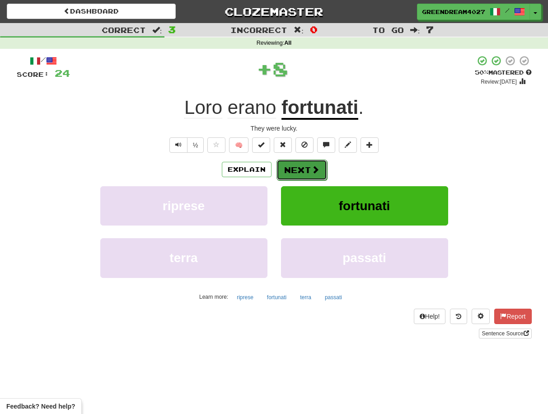
click at [308, 171] on button "Next" at bounding box center [302, 170] width 51 height 21
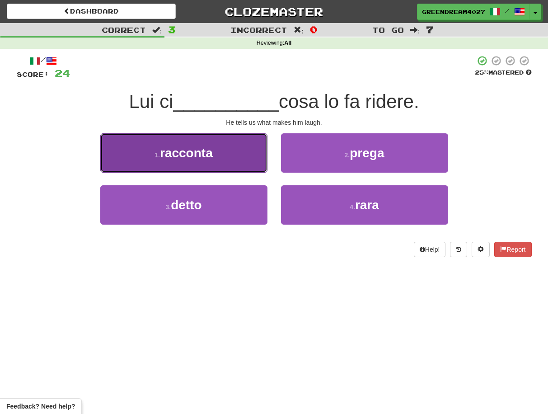
click at [217, 158] on button "1 . racconta" at bounding box center [183, 152] width 167 height 39
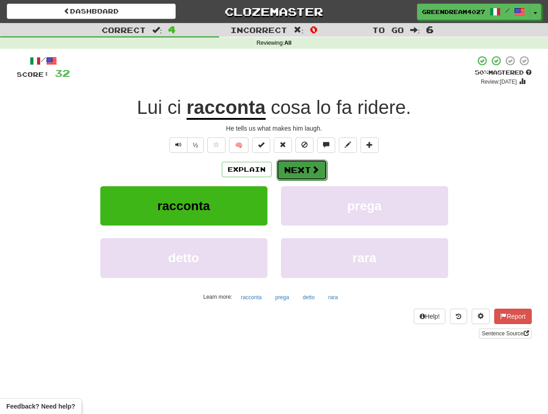
click at [307, 172] on button "Next" at bounding box center [302, 170] width 51 height 21
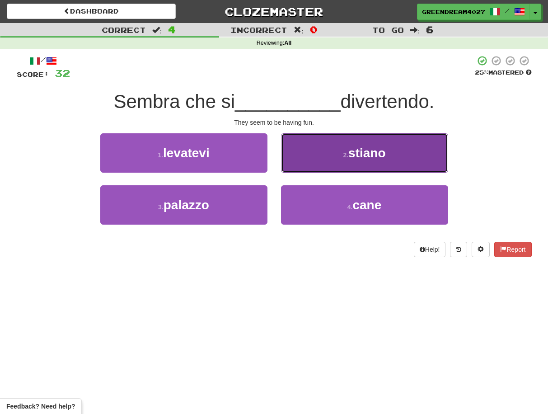
click at [339, 151] on button "2 . stiano" at bounding box center [364, 152] width 167 height 39
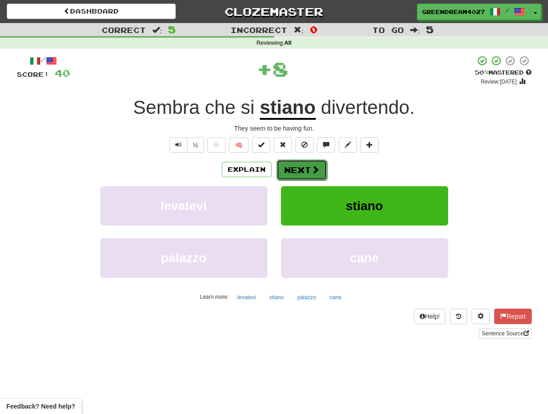
click at [302, 166] on button "Next" at bounding box center [302, 170] width 51 height 21
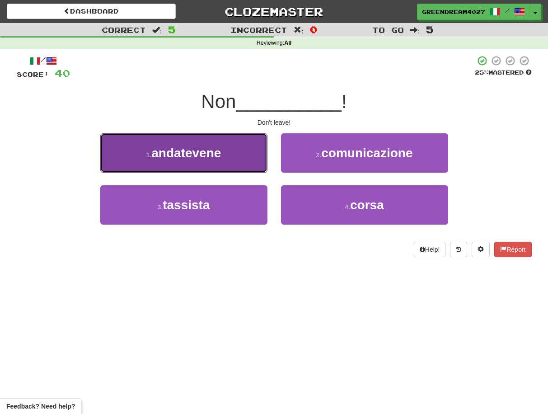
click at [229, 157] on button "1 . andatevene" at bounding box center [183, 152] width 167 height 39
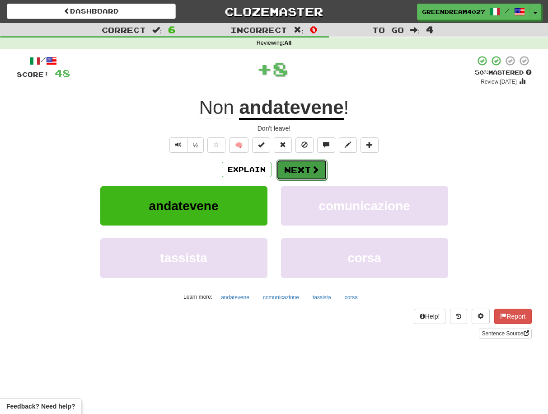
click at [302, 169] on button "Next" at bounding box center [302, 170] width 51 height 21
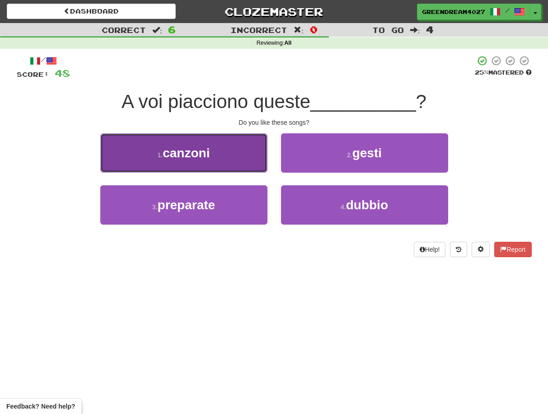
click at [233, 157] on button "1 . canzoni" at bounding box center [183, 152] width 167 height 39
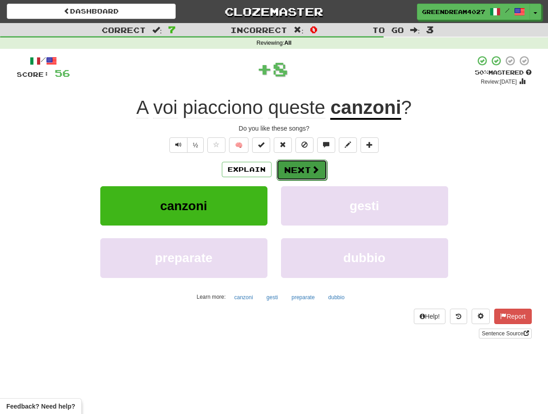
click at [292, 169] on button "Next" at bounding box center [302, 170] width 51 height 21
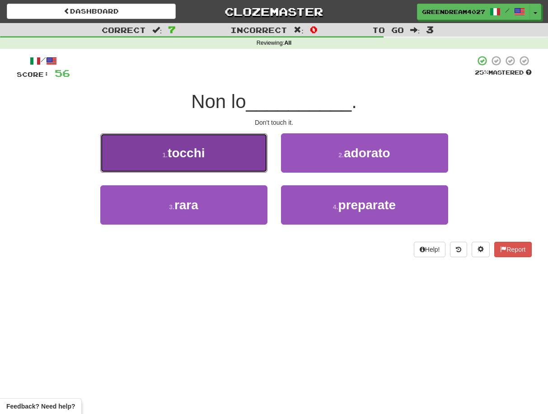
click at [220, 163] on button "1 . tocchi" at bounding box center [183, 152] width 167 height 39
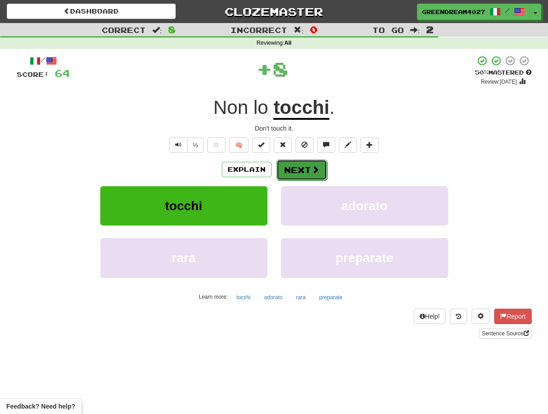
click at [293, 169] on button "Next" at bounding box center [302, 170] width 51 height 21
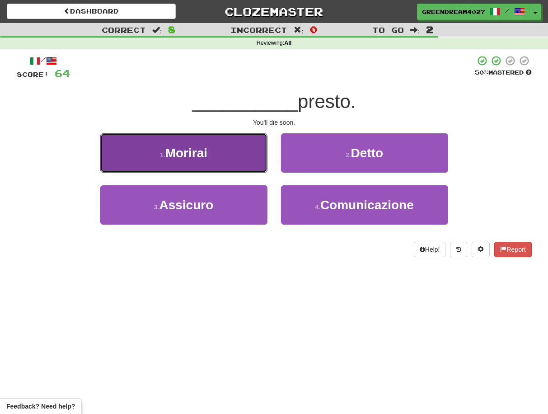
click at [208, 150] on span "Morirai" at bounding box center [186, 153] width 42 height 14
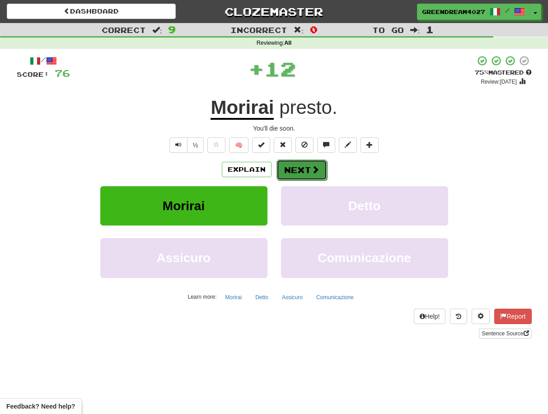
click at [301, 167] on button "Next" at bounding box center [302, 170] width 51 height 21
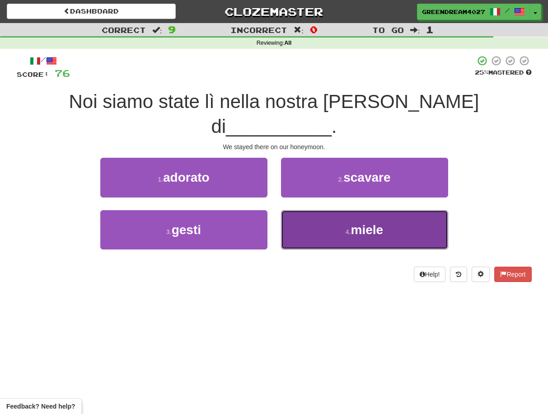
click at [319, 212] on button "4 . miele" at bounding box center [364, 229] width 167 height 39
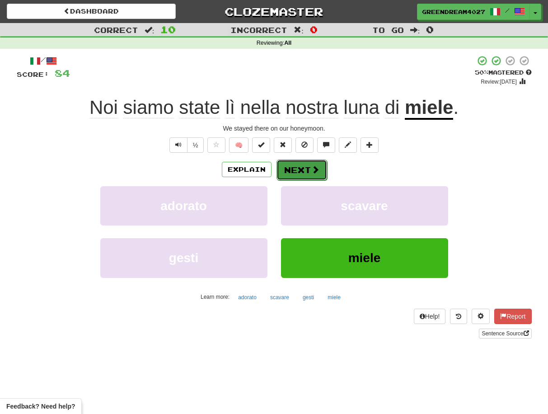
click at [296, 166] on button "Next" at bounding box center [302, 170] width 51 height 21
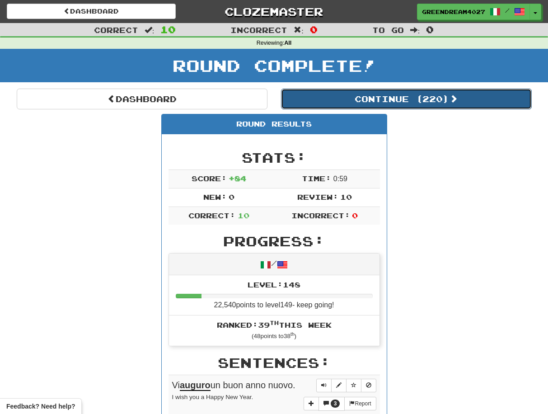
click at [412, 101] on button "Continue ( 220 )" at bounding box center [406, 99] width 251 height 21
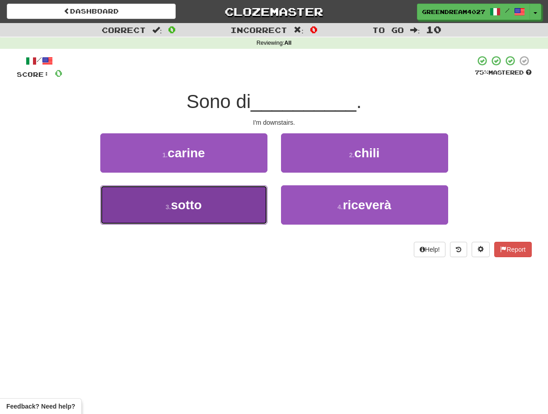
click at [239, 208] on button "3 . sotto" at bounding box center [183, 204] width 167 height 39
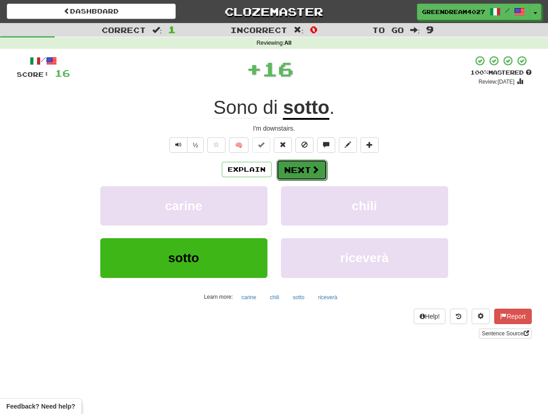
click at [296, 166] on button "Next" at bounding box center [302, 170] width 51 height 21
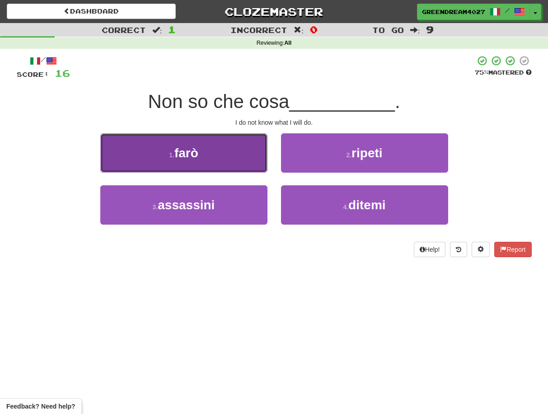
click at [222, 160] on button "1 . farò" at bounding box center [183, 152] width 167 height 39
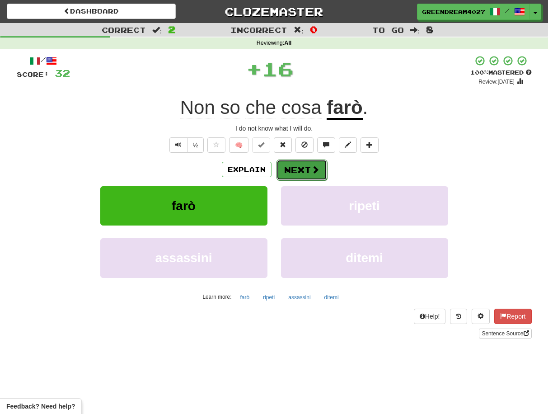
click at [294, 172] on button "Next" at bounding box center [302, 170] width 51 height 21
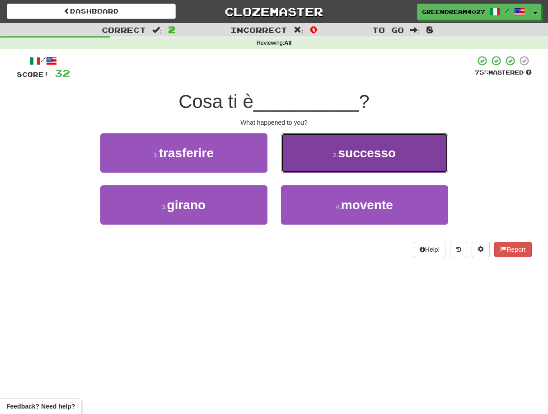
click at [335, 155] on small "2 ." at bounding box center [335, 154] width 5 height 7
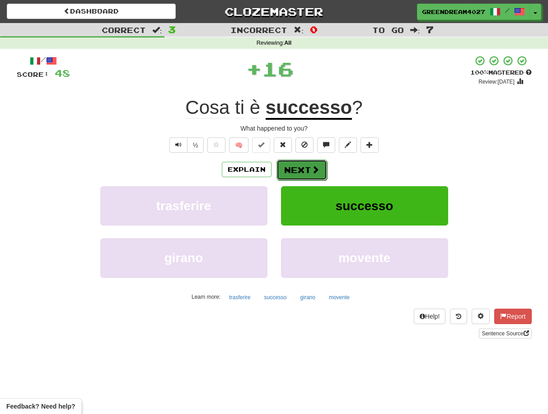
click at [306, 169] on button "Next" at bounding box center [302, 170] width 51 height 21
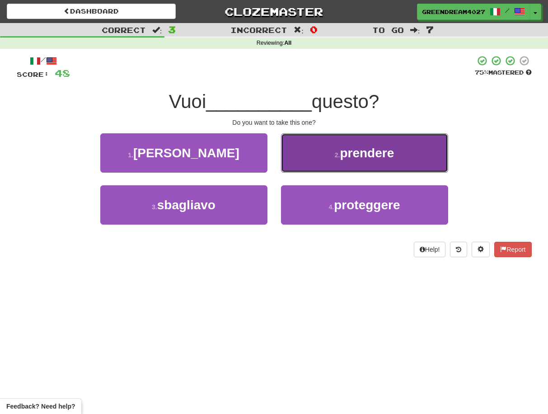
click at [315, 155] on button "2 . prendere" at bounding box center [364, 152] width 167 height 39
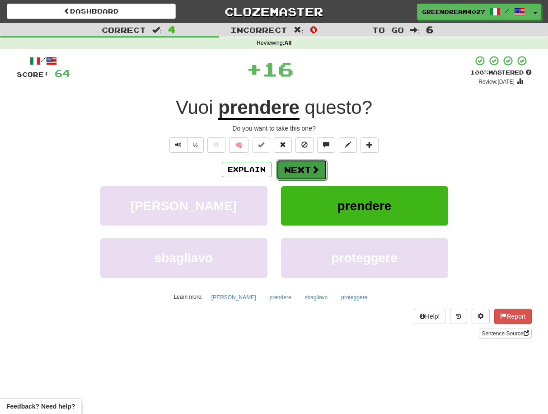
click at [300, 171] on button "Next" at bounding box center [302, 170] width 51 height 21
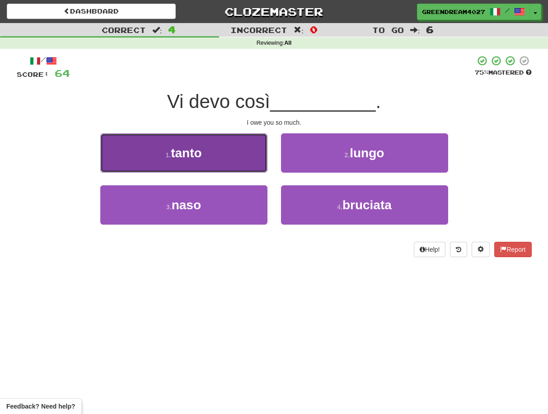
click at [229, 155] on button "1 . tanto" at bounding box center [183, 152] width 167 height 39
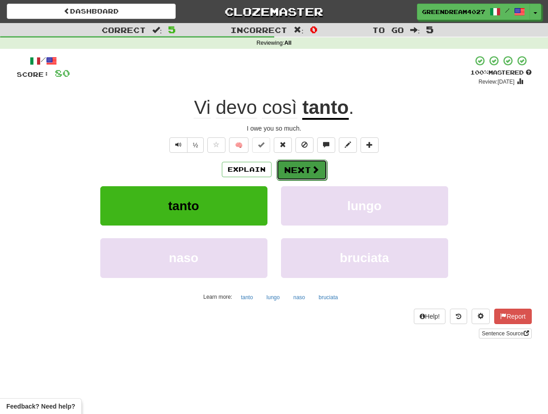
click at [312, 170] on span at bounding box center [315, 169] width 8 height 8
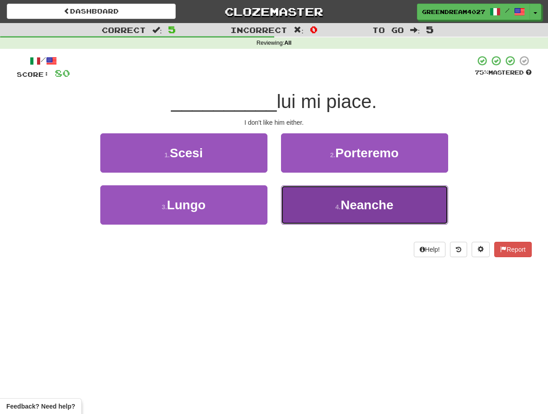
click at [316, 204] on button "4 . [GEOGRAPHIC_DATA]" at bounding box center [364, 204] width 167 height 39
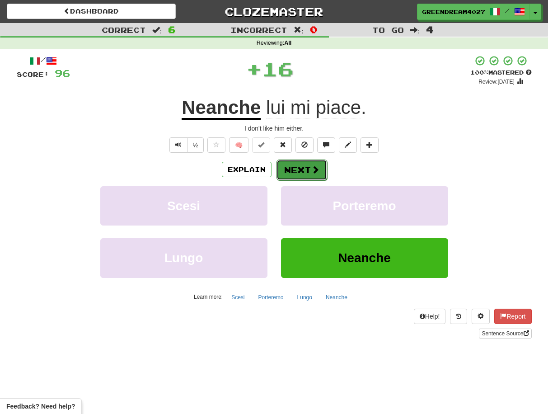
click at [297, 171] on button "Next" at bounding box center [302, 170] width 51 height 21
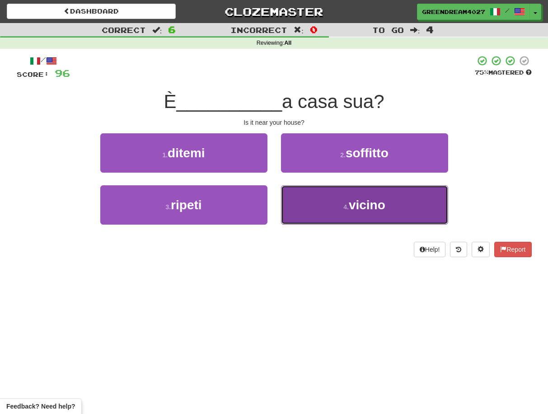
click at [324, 205] on button "4 . vicino" at bounding box center [364, 204] width 167 height 39
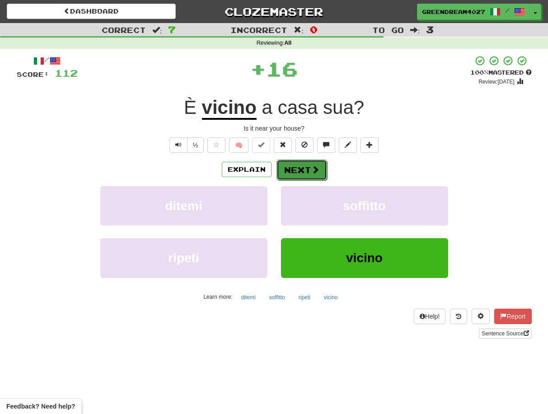
click at [304, 168] on button "Next" at bounding box center [302, 170] width 51 height 21
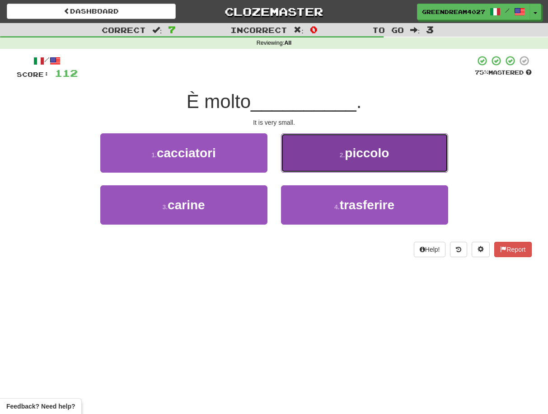
click at [340, 159] on button "2 . piccolo" at bounding box center [364, 152] width 167 height 39
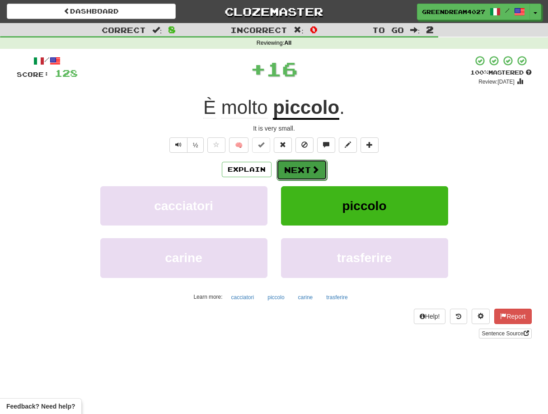
click at [311, 169] on span at bounding box center [315, 169] width 8 height 8
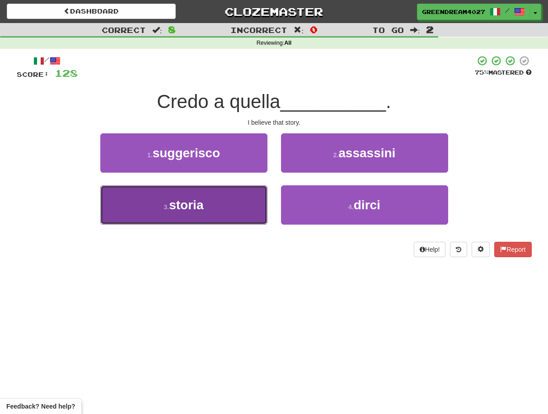
click at [237, 209] on button "3 . storia" at bounding box center [183, 204] width 167 height 39
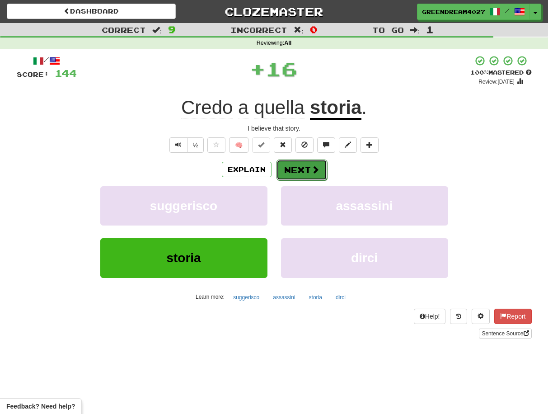
click at [289, 170] on button "Next" at bounding box center [302, 170] width 51 height 21
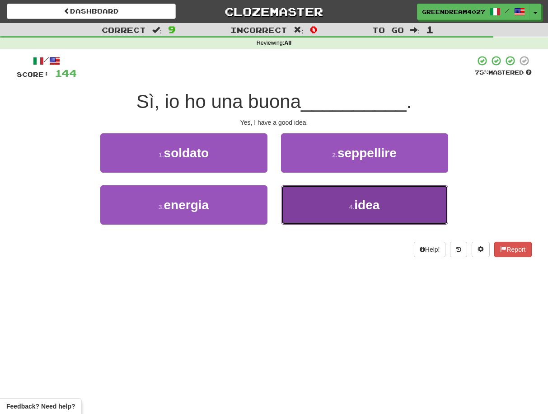
click at [308, 203] on button "4 . idea" at bounding box center [364, 204] width 167 height 39
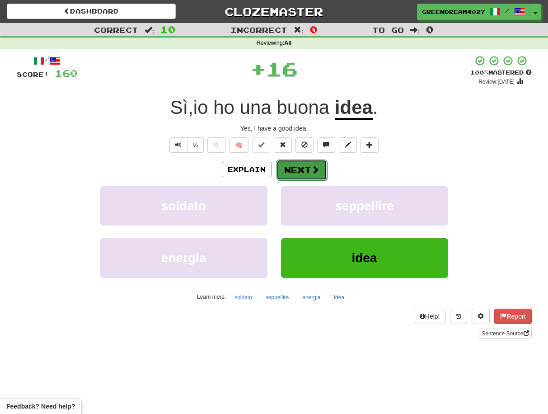
click at [301, 170] on button "Next" at bounding box center [302, 170] width 51 height 21
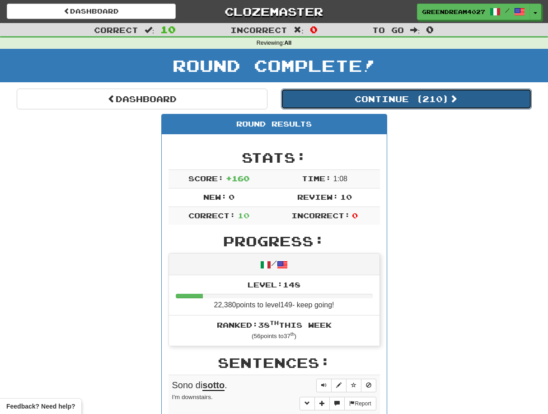
click at [367, 98] on button "Continue ( 210 )" at bounding box center [406, 99] width 251 height 21
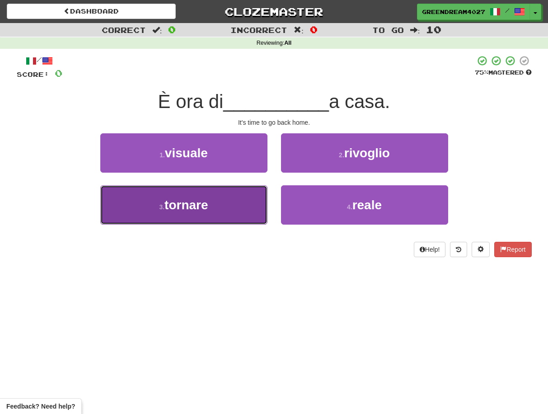
click at [231, 205] on button "3 . tornare" at bounding box center [183, 204] width 167 height 39
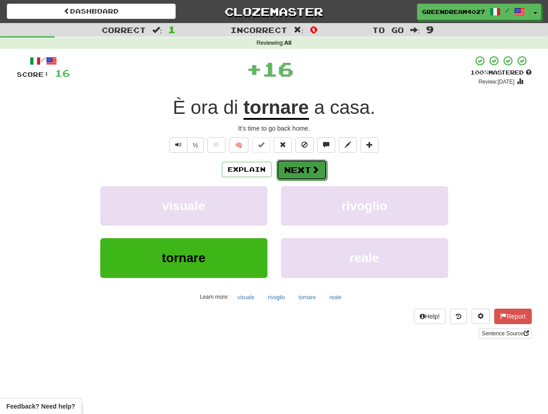
click at [295, 168] on button "Next" at bounding box center [302, 170] width 51 height 21
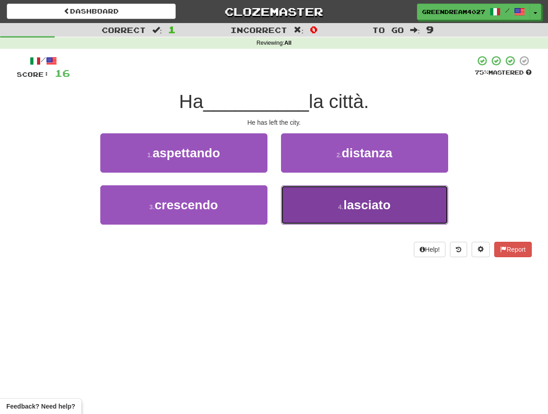
click at [308, 213] on button "4 . lasciato" at bounding box center [364, 204] width 167 height 39
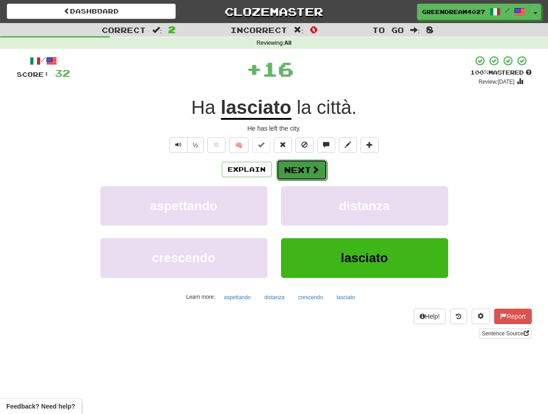
click at [302, 168] on button "Next" at bounding box center [302, 170] width 51 height 21
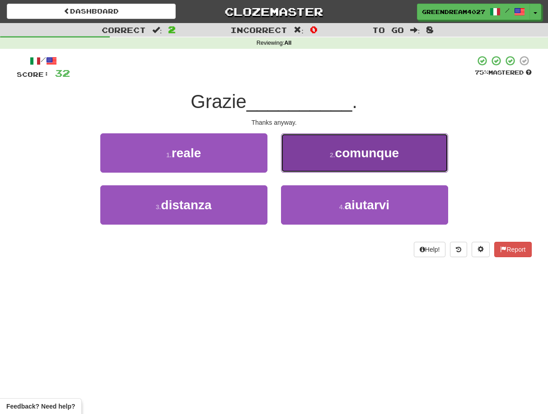
click at [323, 160] on button "2 . comunque" at bounding box center [364, 152] width 167 height 39
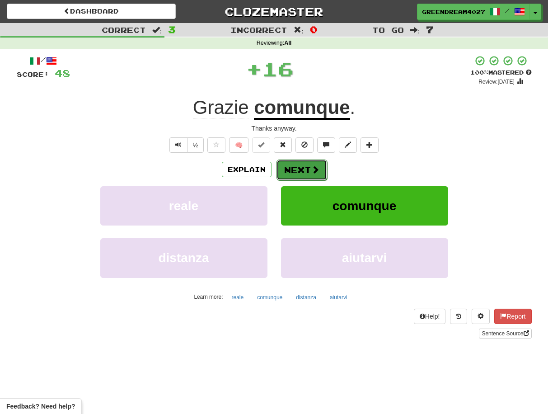
click at [300, 167] on button "Next" at bounding box center [302, 170] width 51 height 21
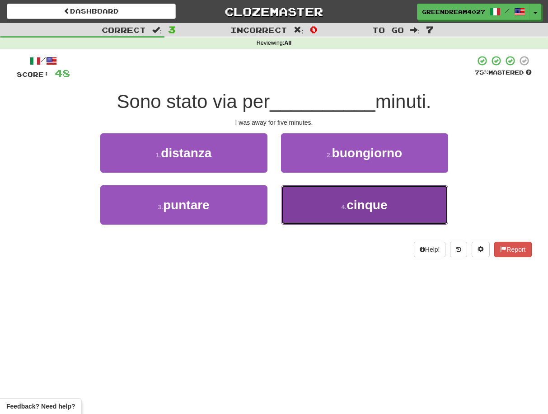
click at [316, 209] on button "4 . cinque" at bounding box center [364, 204] width 167 height 39
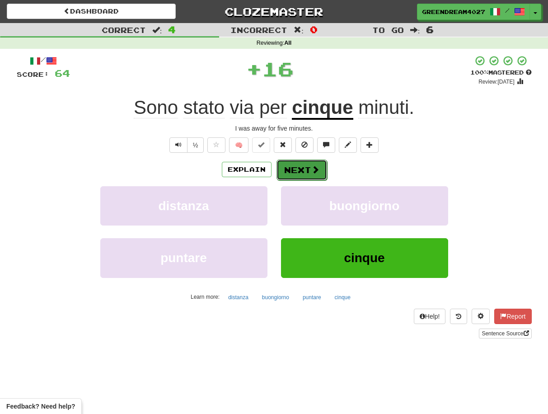
click at [302, 169] on button "Next" at bounding box center [302, 170] width 51 height 21
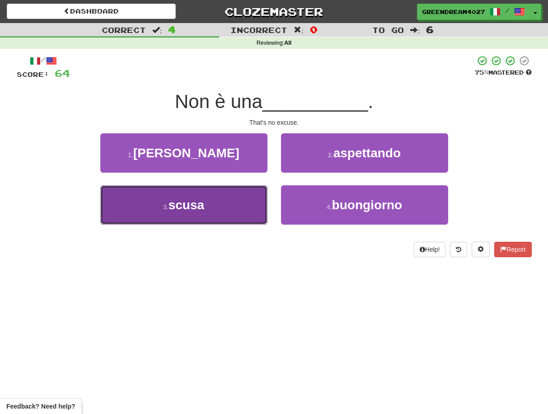
click at [232, 210] on button "3 . scusa" at bounding box center [183, 204] width 167 height 39
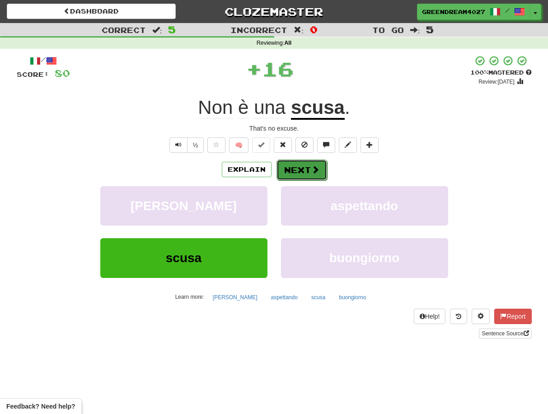
click at [293, 169] on button "Next" at bounding box center [302, 170] width 51 height 21
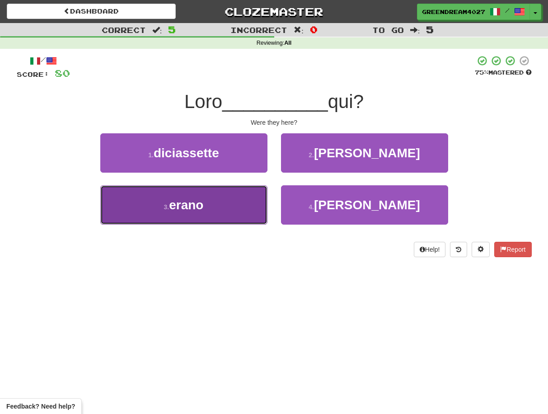
click at [222, 212] on button "3 . erano" at bounding box center [183, 204] width 167 height 39
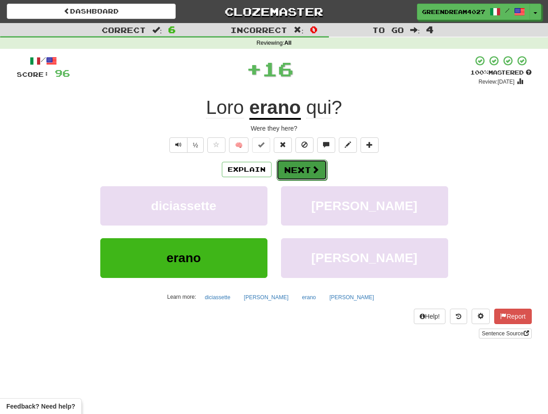
click at [305, 167] on button "Next" at bounding box center [302, 170] width 51 height 21
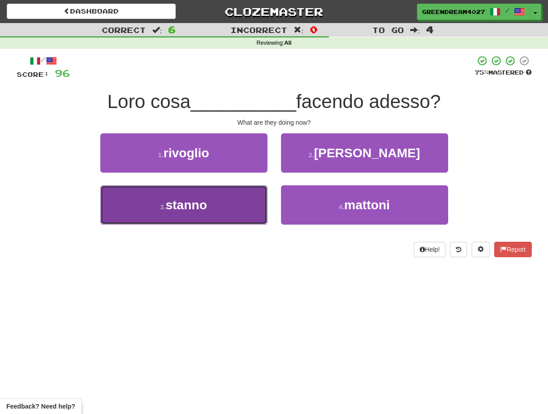
click at [226, 208] on button "3 . stanno" at bounding box center [183, 204] width 167 height 39
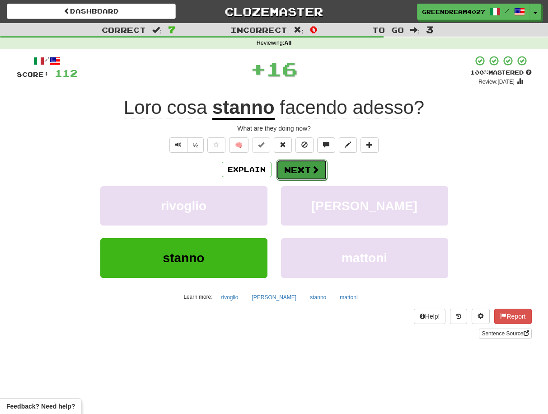
click at [302, 169] on button "Next" at bounding box center [302, 170] width 51 height 21
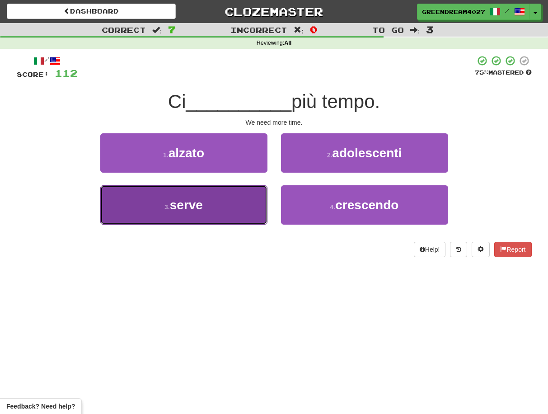
click at [237, 211] on button "3 . serve" at bounding box center [183, 204] width 167 height 39
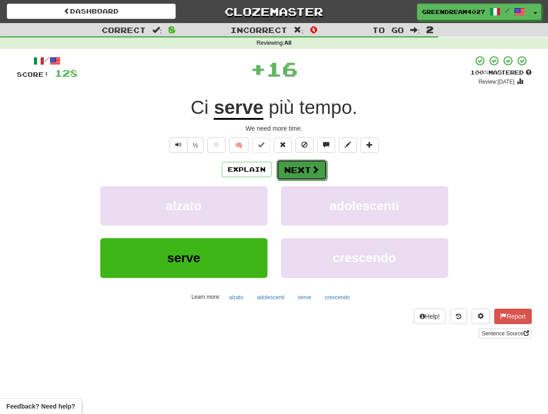
click at [300, 170] on button "Next" at bounding box center [302, 170] width 51 height 21
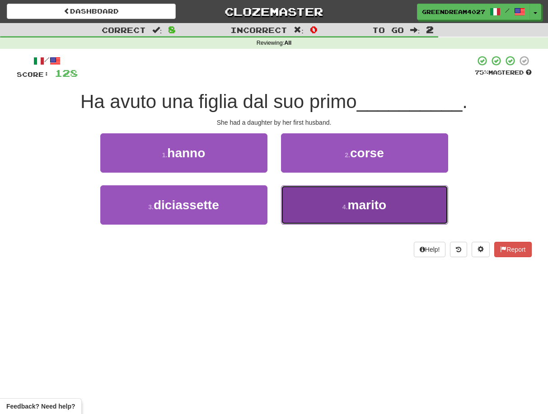
click at [306, 212] on button "4 . marito" at bounding box center [364, 204] width 167 height 39
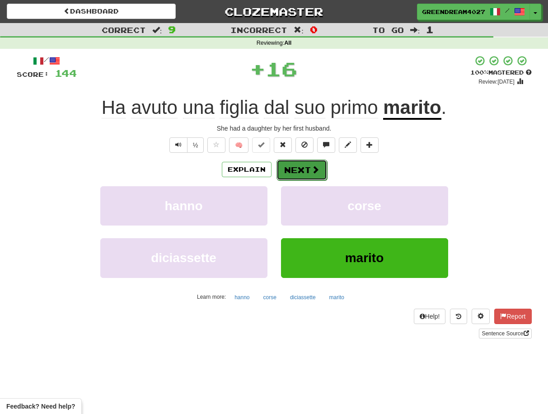
click at [300, 171] on button "Next" at bounding box center [302, 170] width 51 height 21
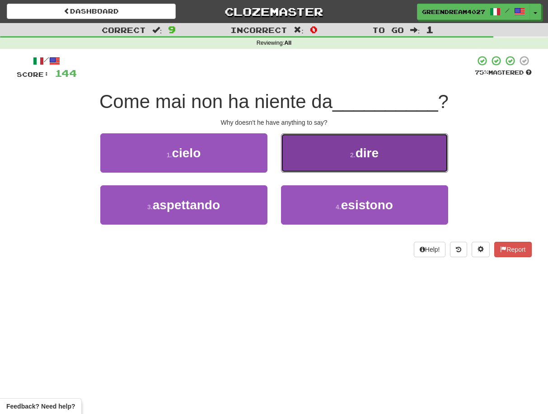
click at [318, 160] on button "2 . dire" at bounding box center [364, 152] width 167 height 39
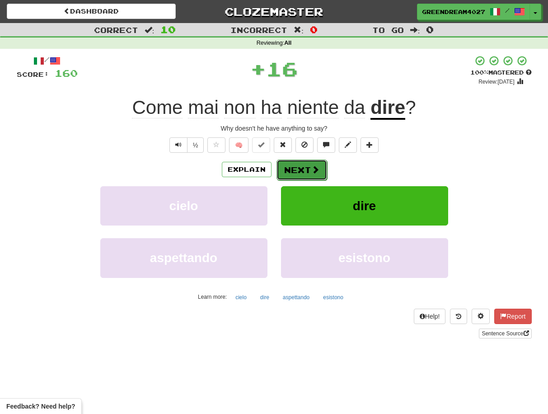
click at [302, 169] on button "Next" at bounding box center [302, 170] width 51 height 21
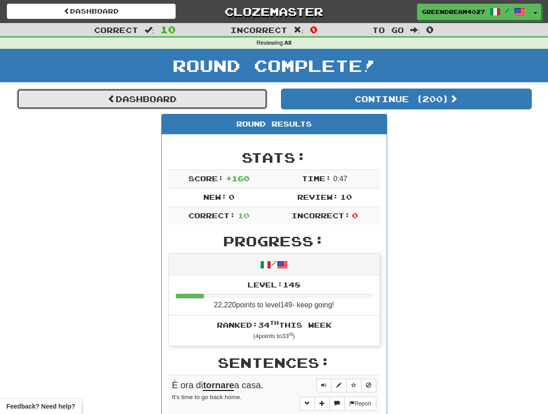
click at [160, 97] on link "Dashboard" at bounding box center [142, 99] width 251 height 21
